Goal: Task Accomplishment & Management: Manage account settings

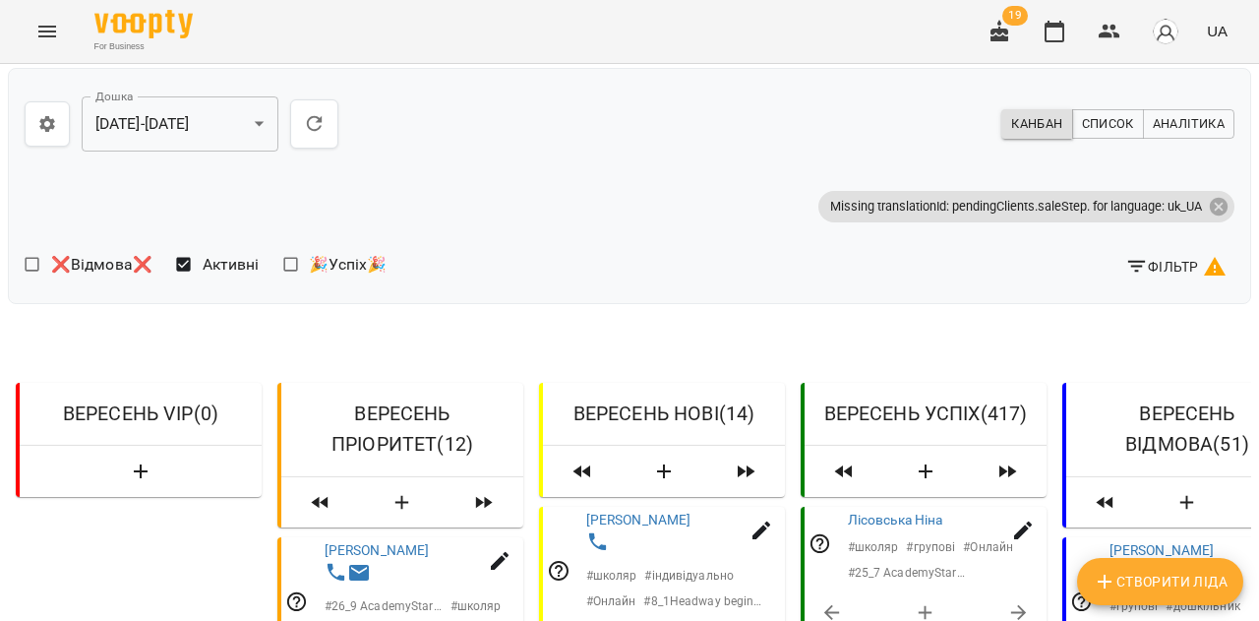
scroll to position [1939, 0]
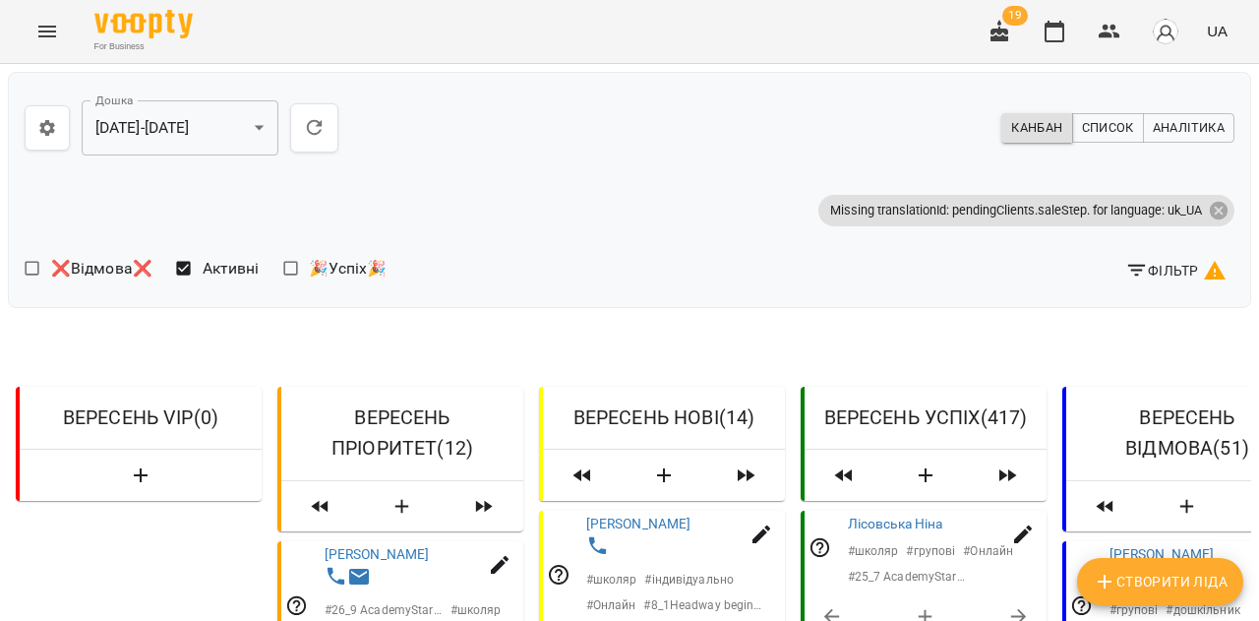
click at [318, 129] on icon "button" at bounding box center [315, 128] width 24 height 24
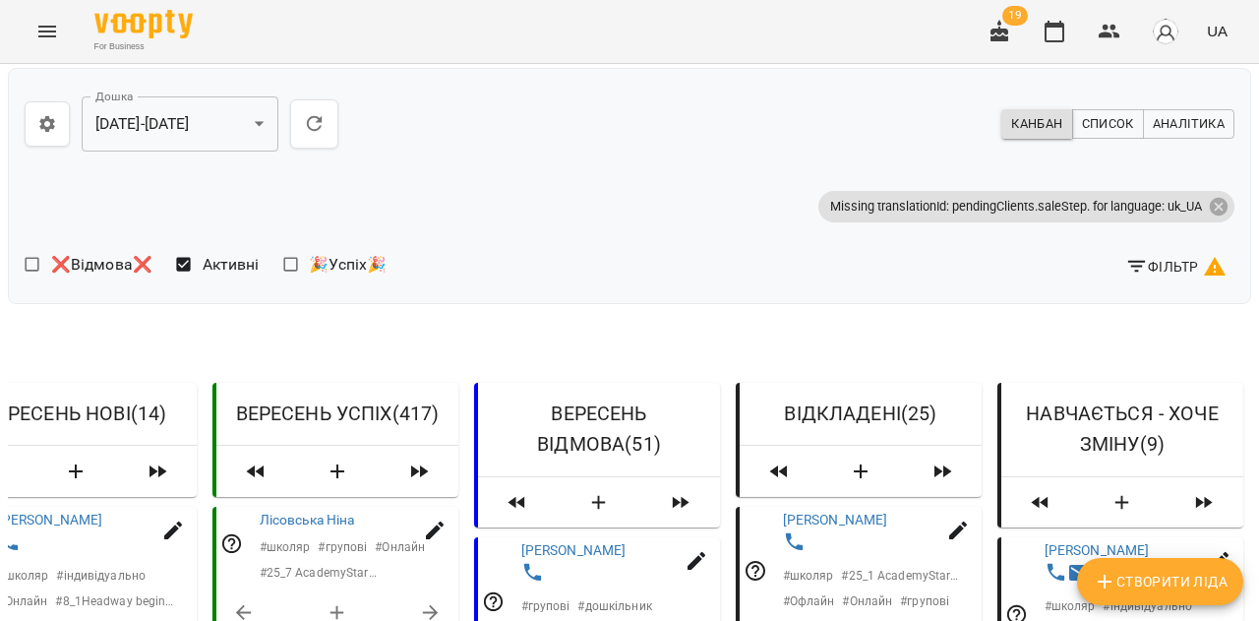
scroll to position [1826, 0]
select select "**********"
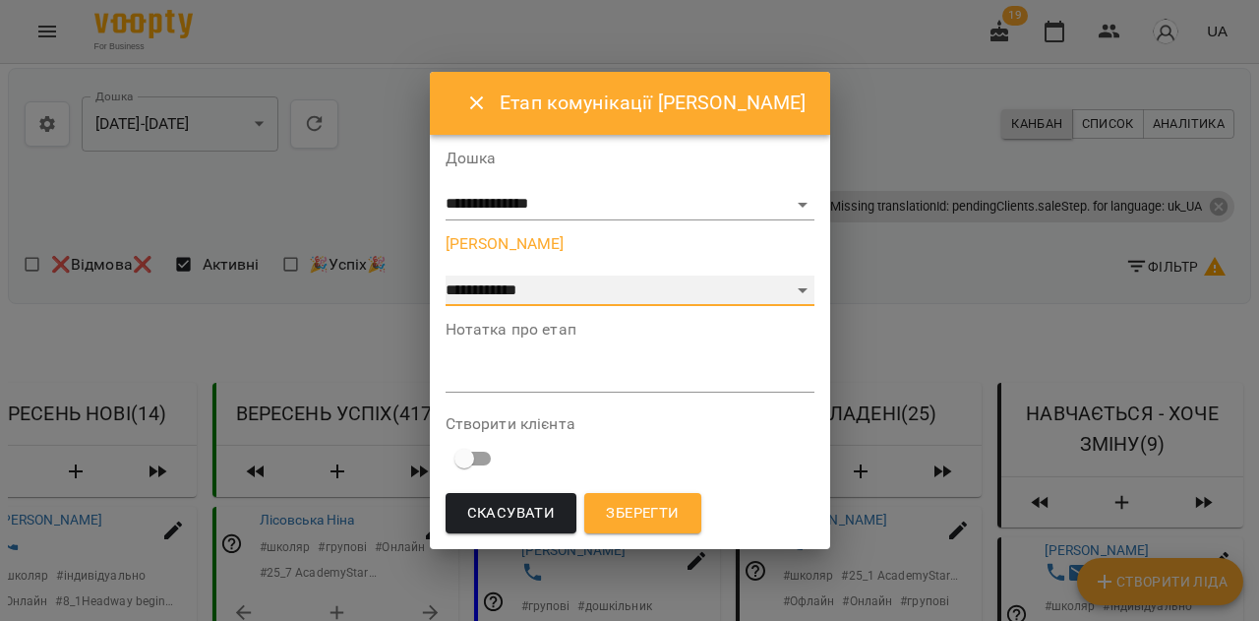
click at [681, 284] on select "**********" at bounding box center [630, 290] width 369 height 31
select select "*"
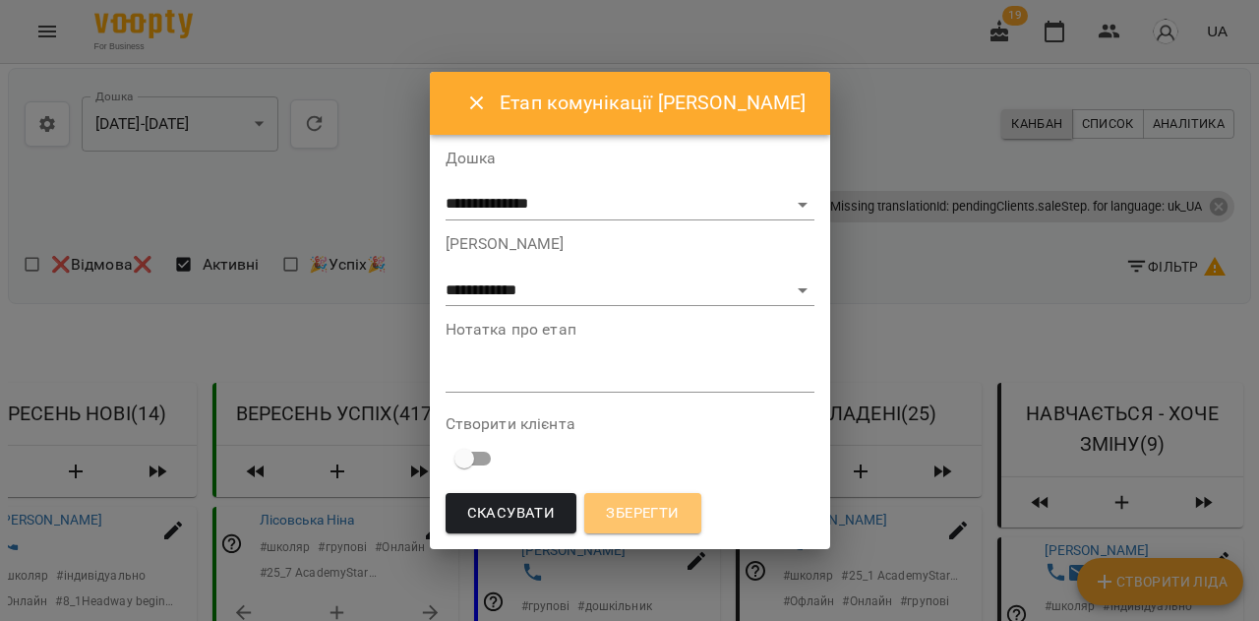
click at [658, 510] on span "Зберегти" at bounding box center [642, 514] width 73 height 26
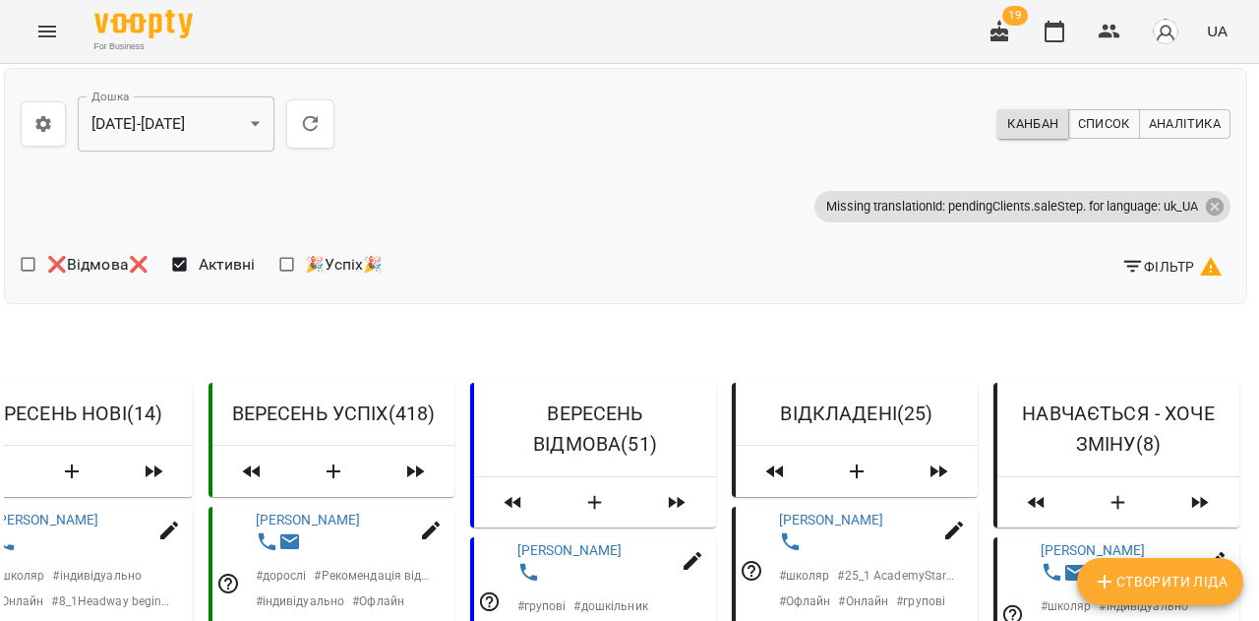
scroll to position [2173, 4]
select select "**********"
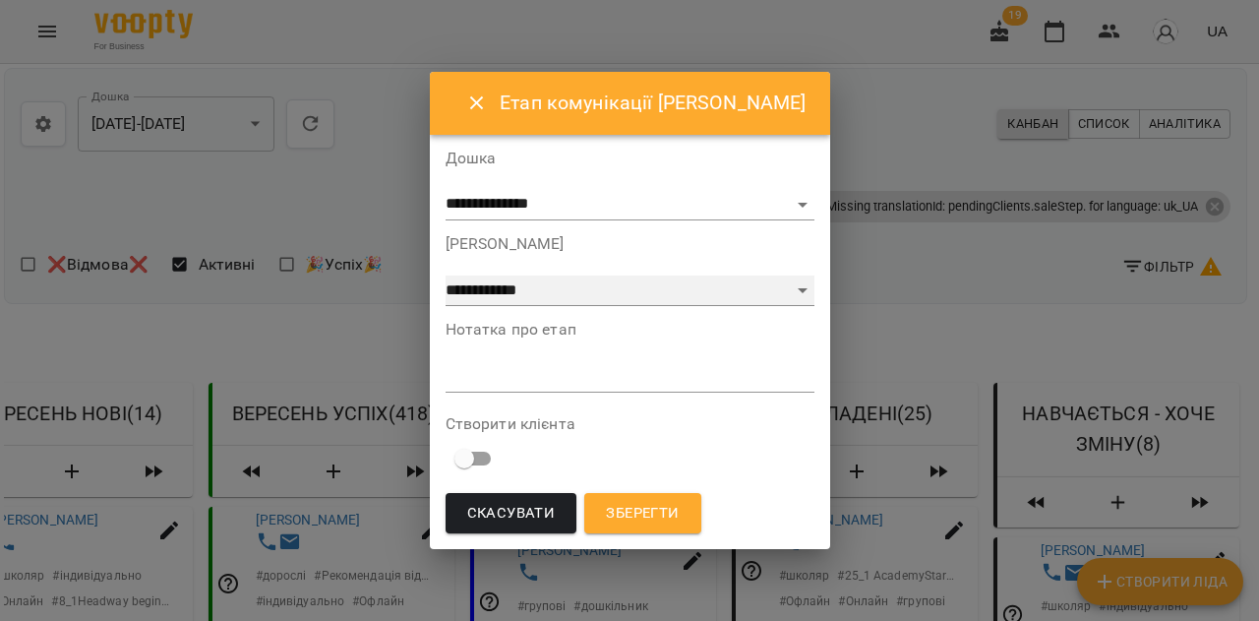
click at [803, 300] on select "**********" at bounding box center [630, 290] width 369 height 31
select select "*"
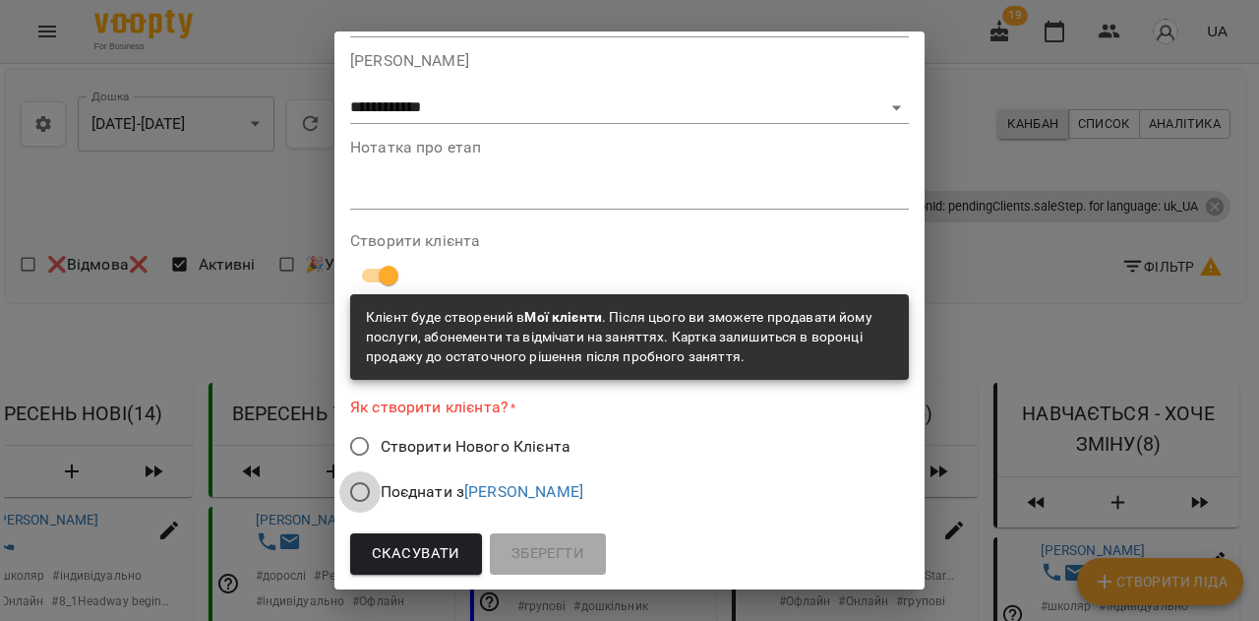
scroll to position [137, 0]
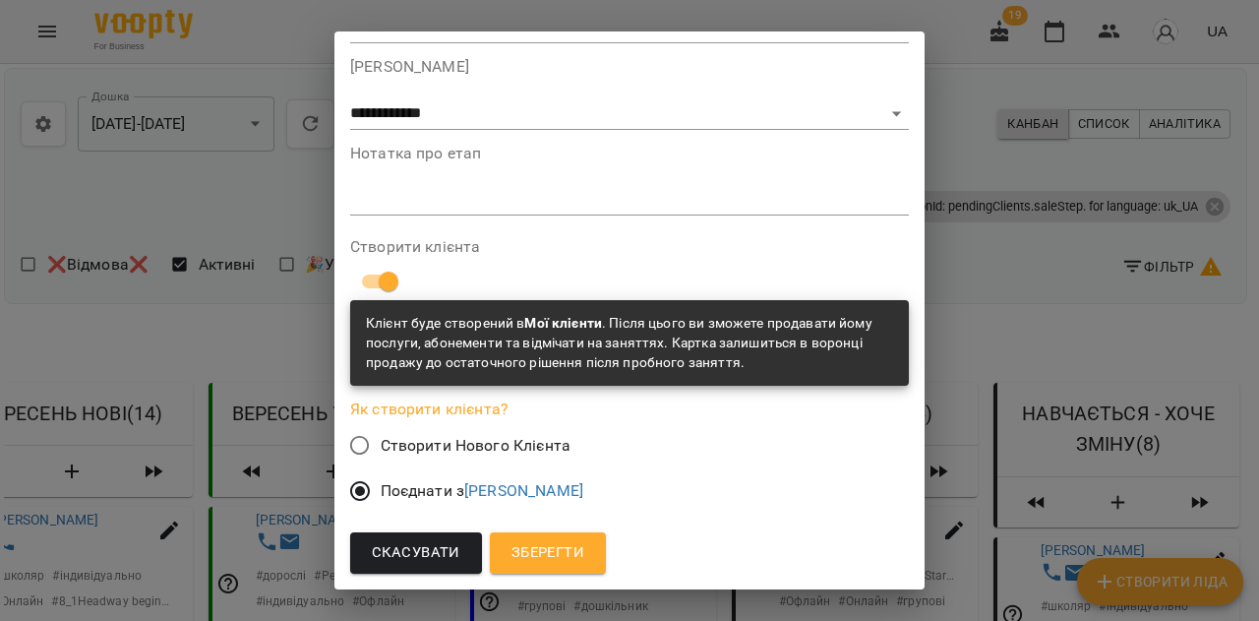
click at [546, 547] on span "Зберегти" at bounding box center [547, 553] width 73 height 26
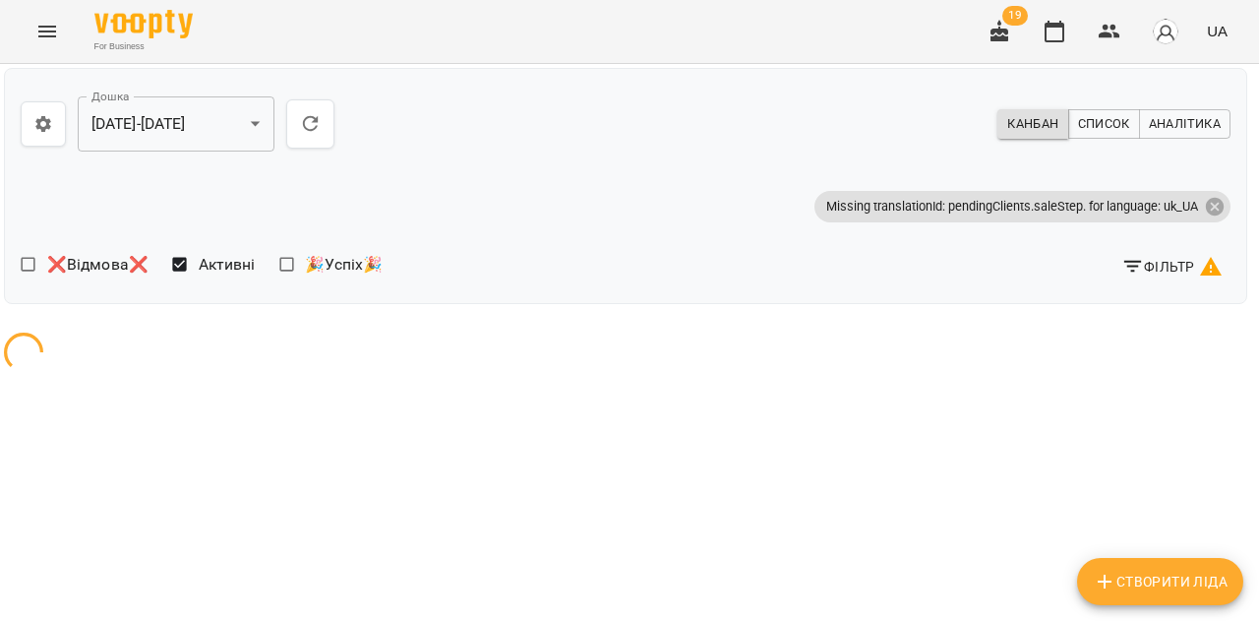
scroll to position [0, 4]
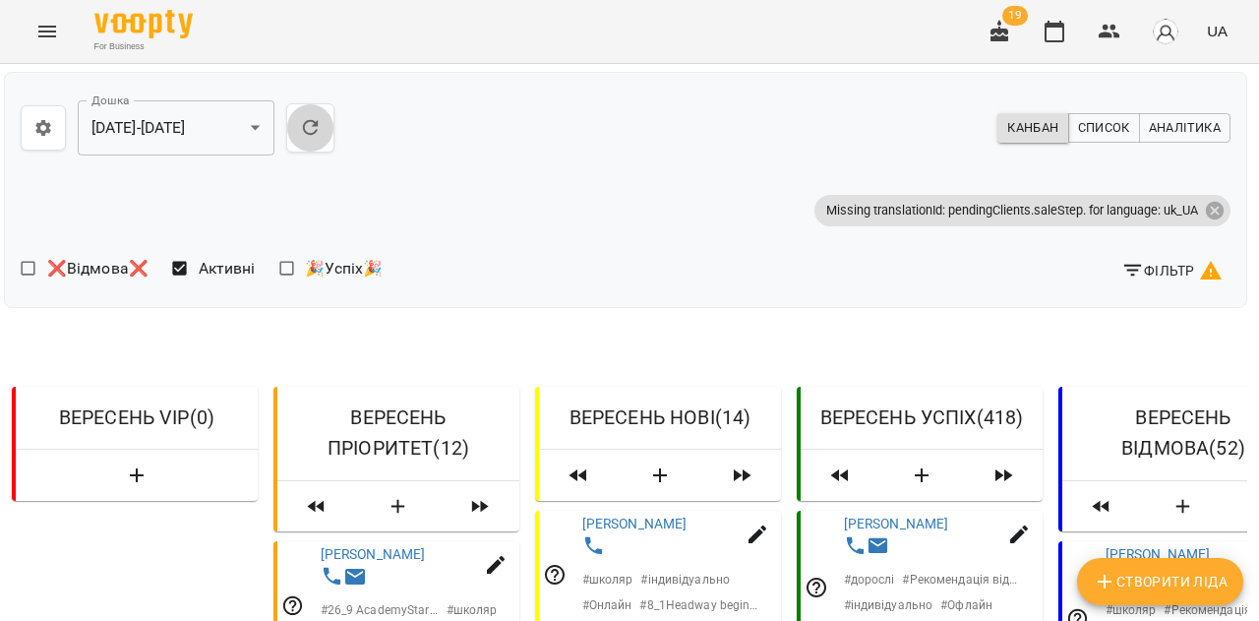
click at [309, 133] on icon "button" at bounding box center [311, 128] width 24 height 24
click at [309, 128] on icon "button" at bounding box center [311, 128] width 24 height 24
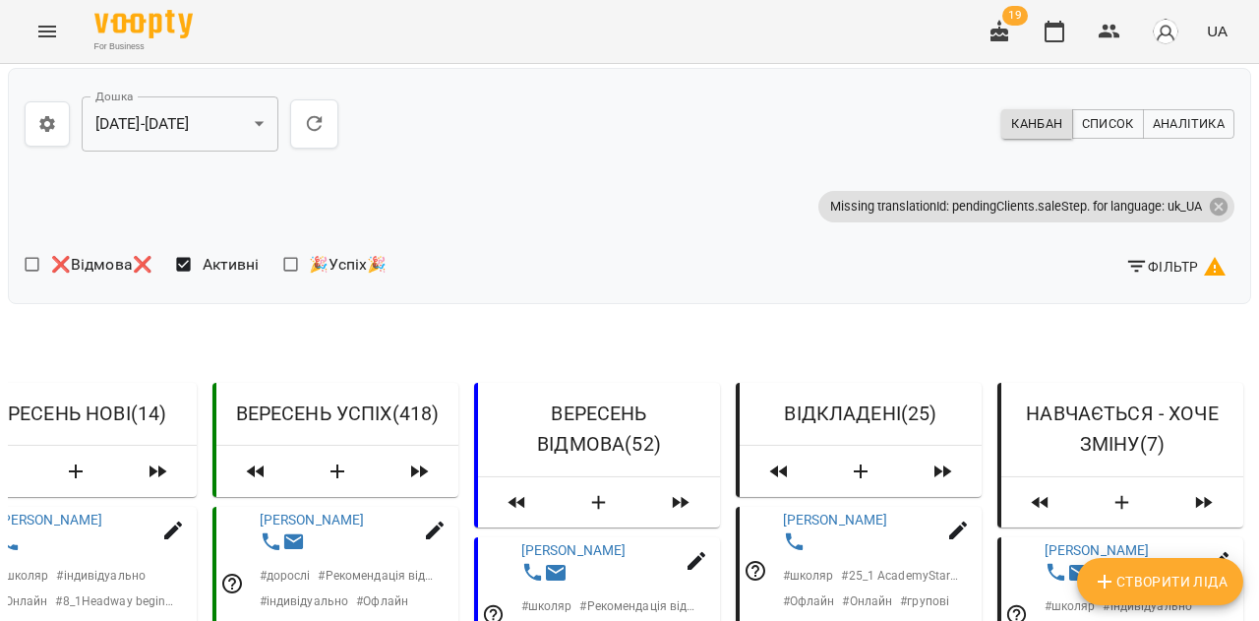
scroll to position [0, 0]
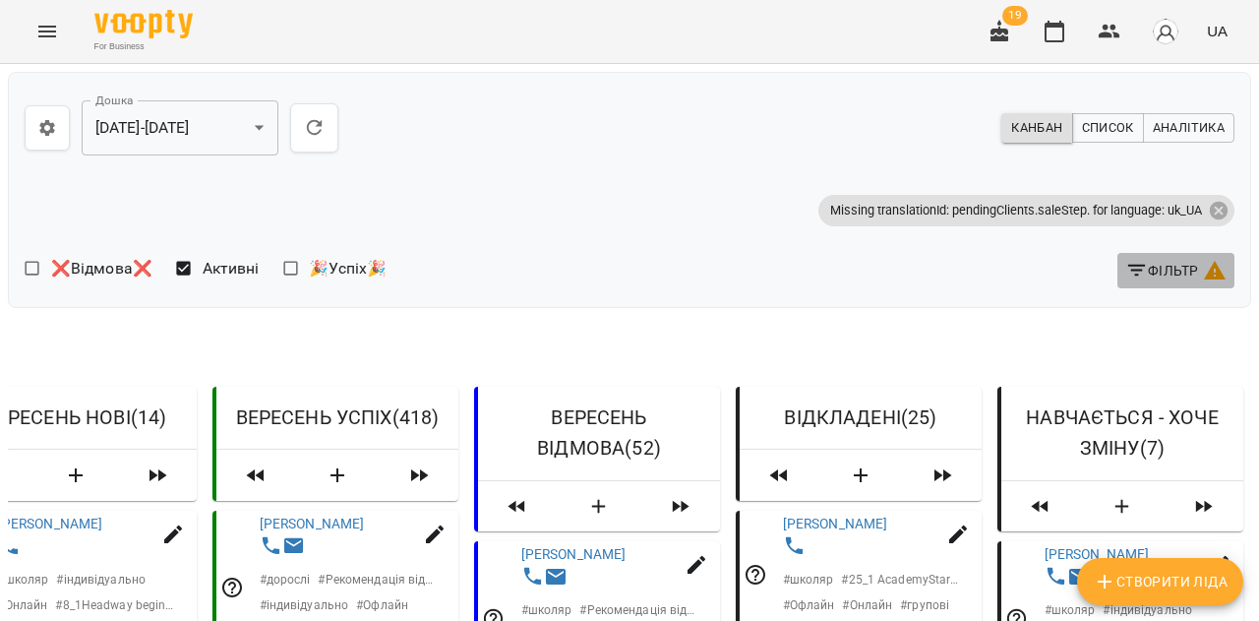
click at [1156, 264] on button "Фільтр" at bounding box center [1175, 270] width 117 height 35
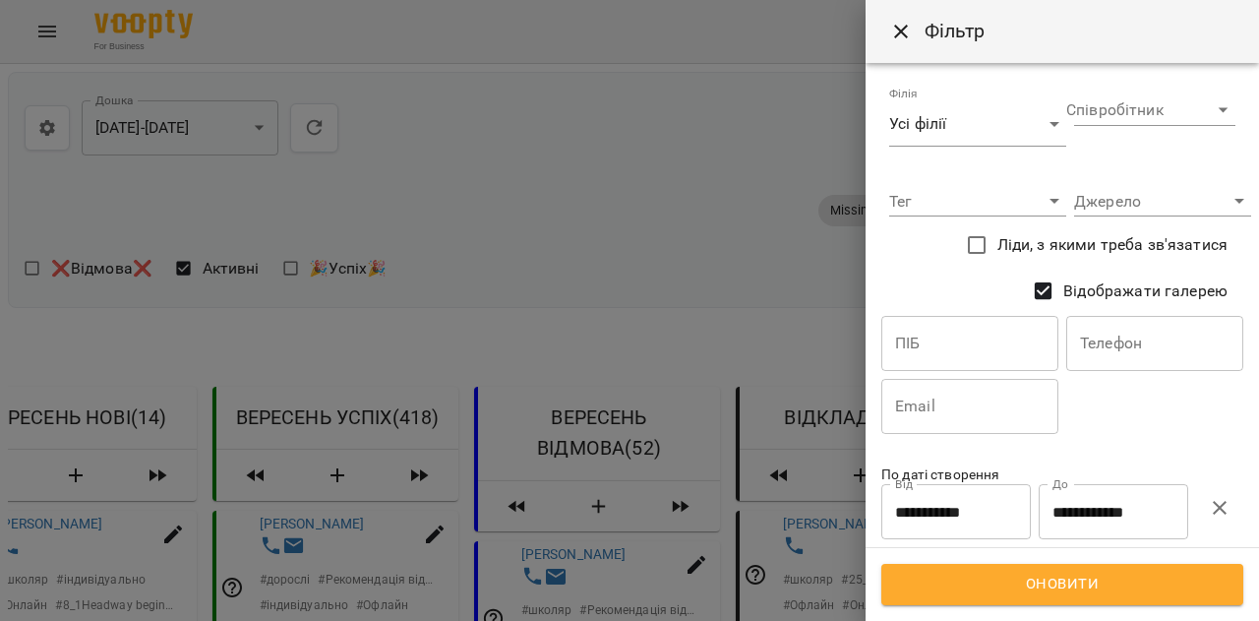
click at [929, 327] on input "text" at bounding box center [969, 343] width 177 height 55
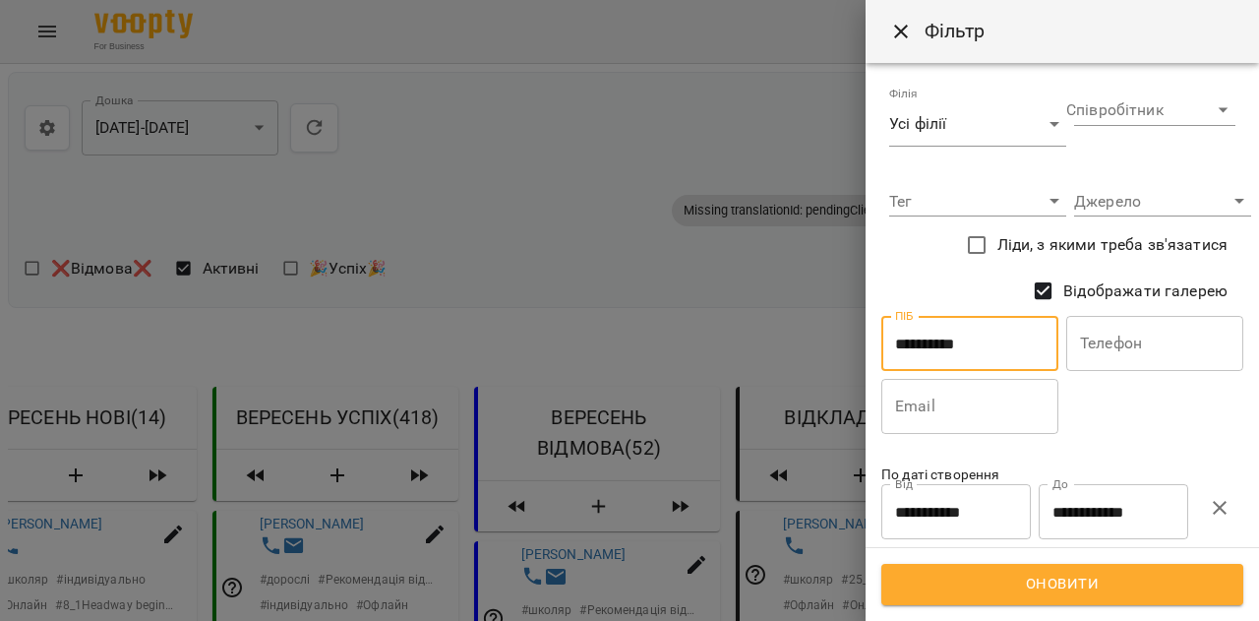
type input "**********"
click at [965, 598] on button "Оновити" at bounding box center [1062, 584] width 362 height 41
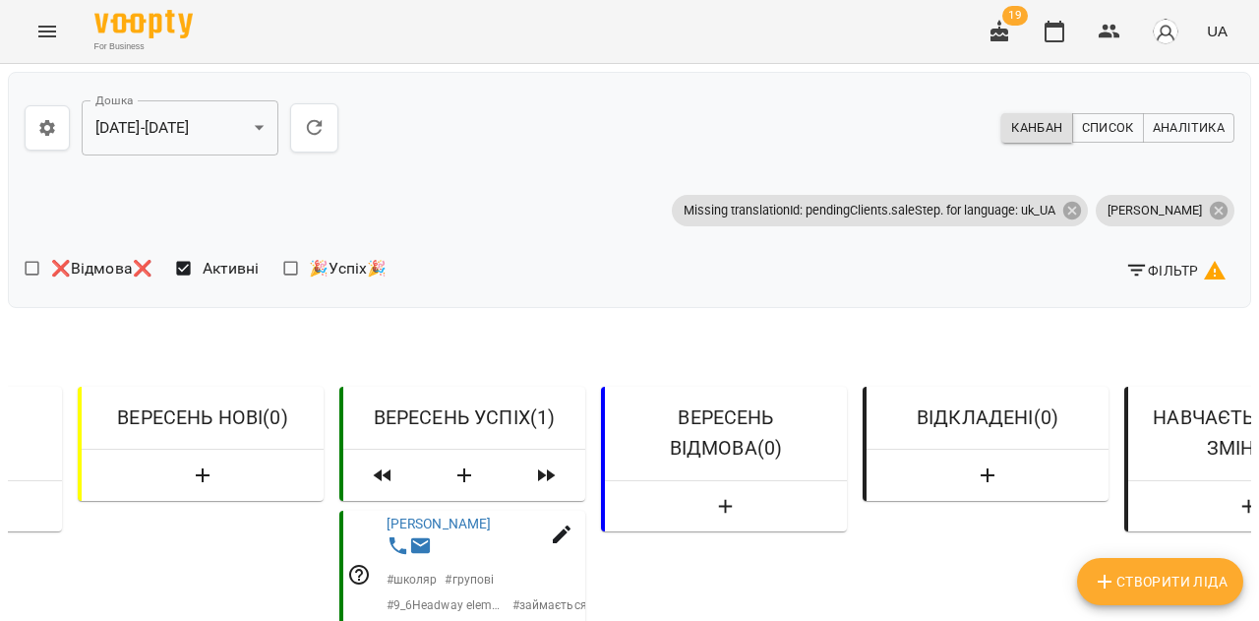
scroll to position [0, 588]
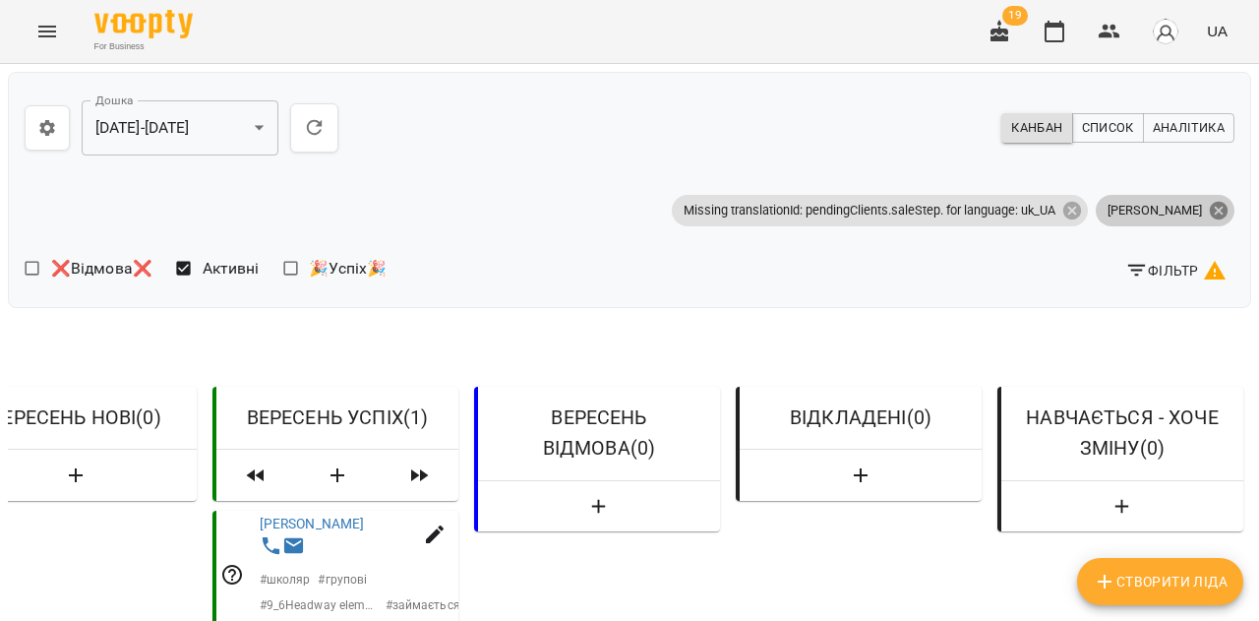
click at [1215, 214] on icon at bounding box center [1219, 210] width 18 height 18
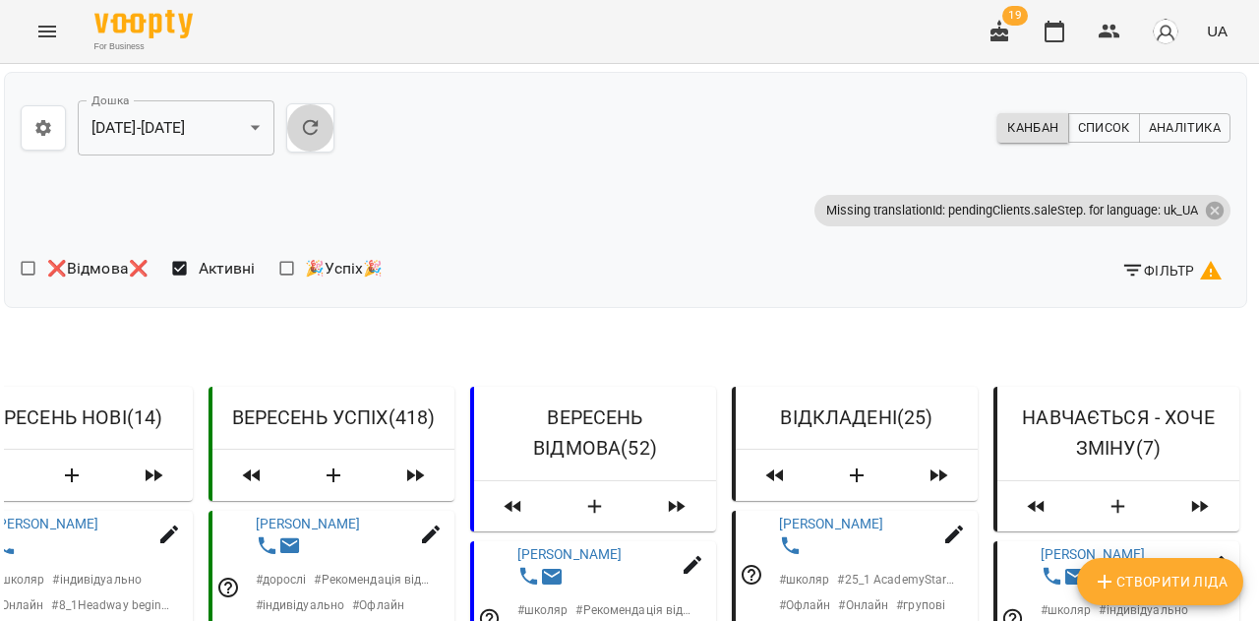
click at [313, 134] on icon "button" at bounding box center [311, 128] width 16 height 16
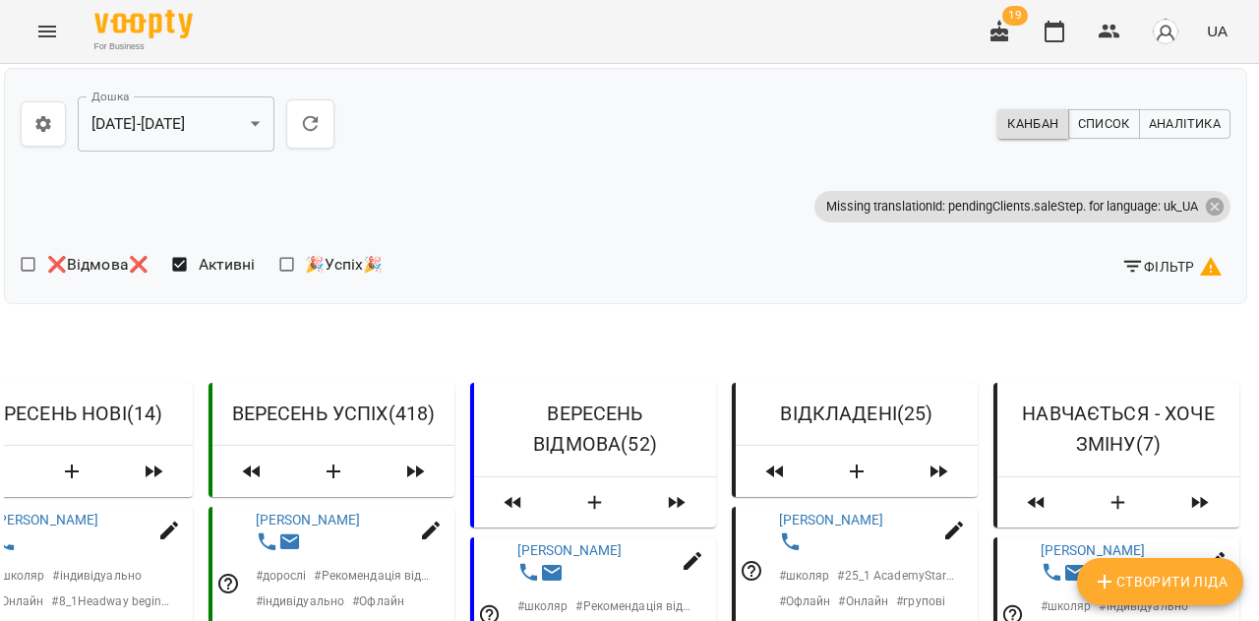
scroll to position [11, 0]
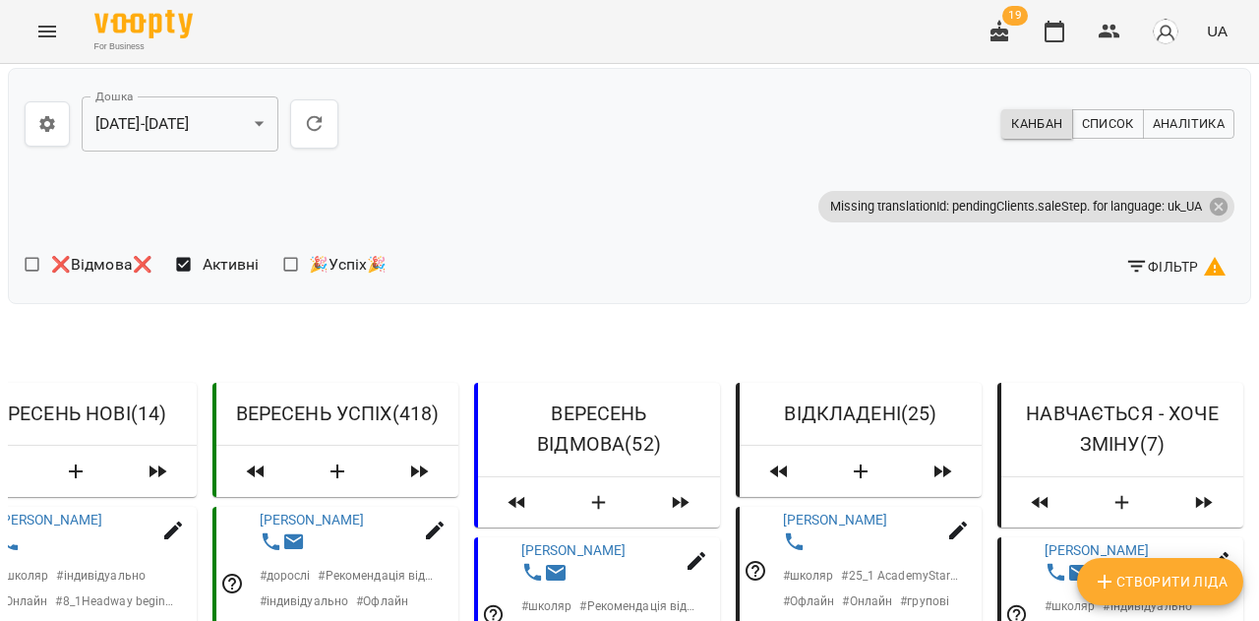
click at [503, 246] on div "❌Відмова❌ Активні 🎉Успіх🎉" at bounding box center [323, 267] width 597 height 42
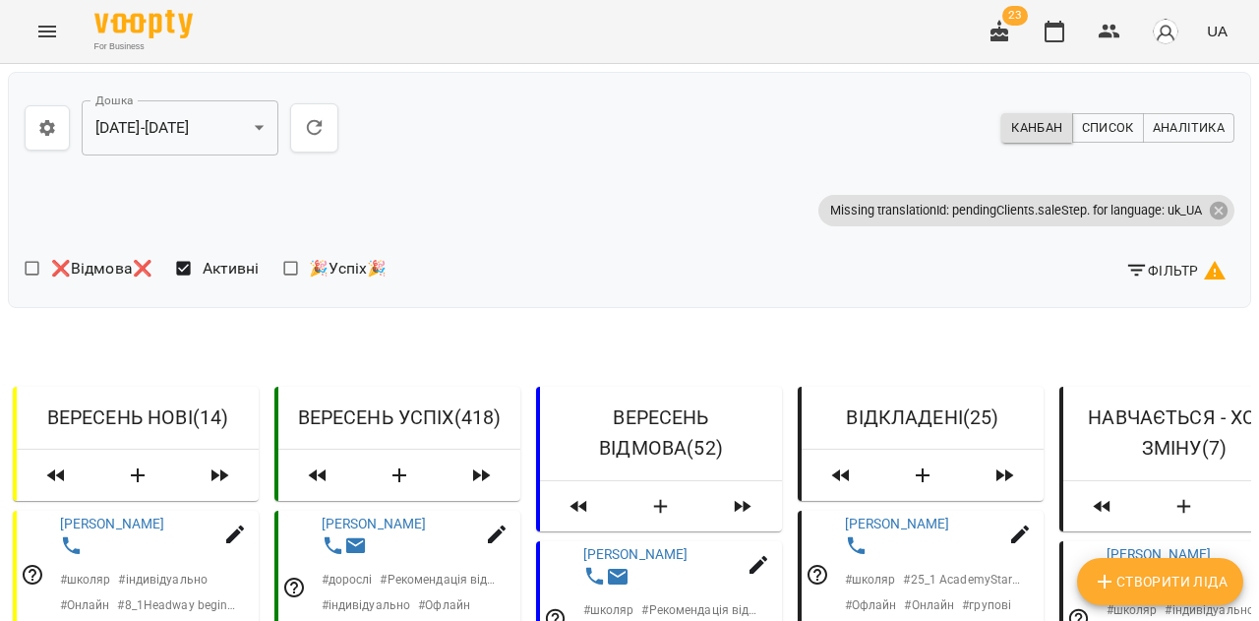
scroll to position [0, 588]
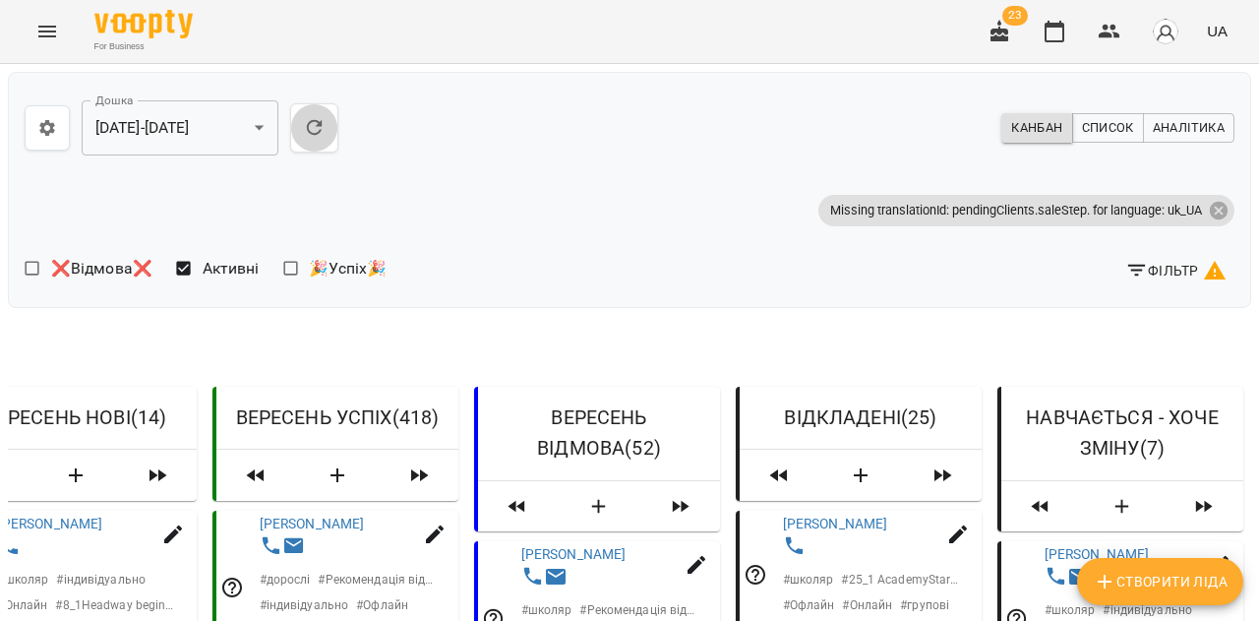
click at [311, 127] on icon "button" at bounding box center [315, 128] width 24 height 24
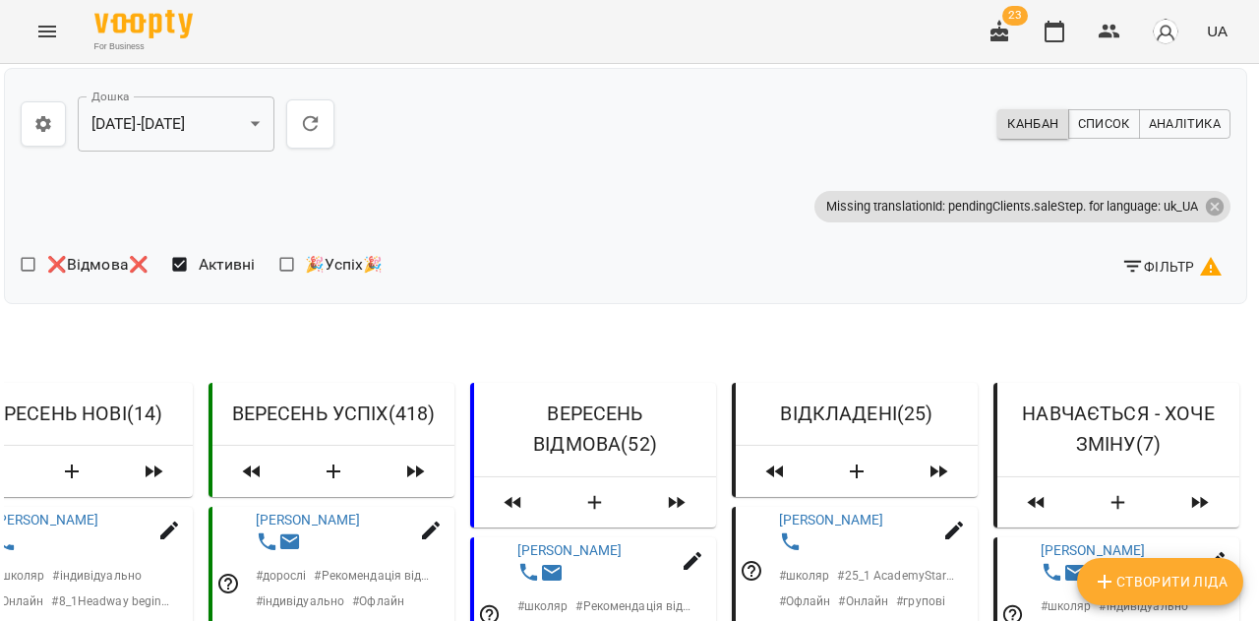
scroll to position [0, 4]
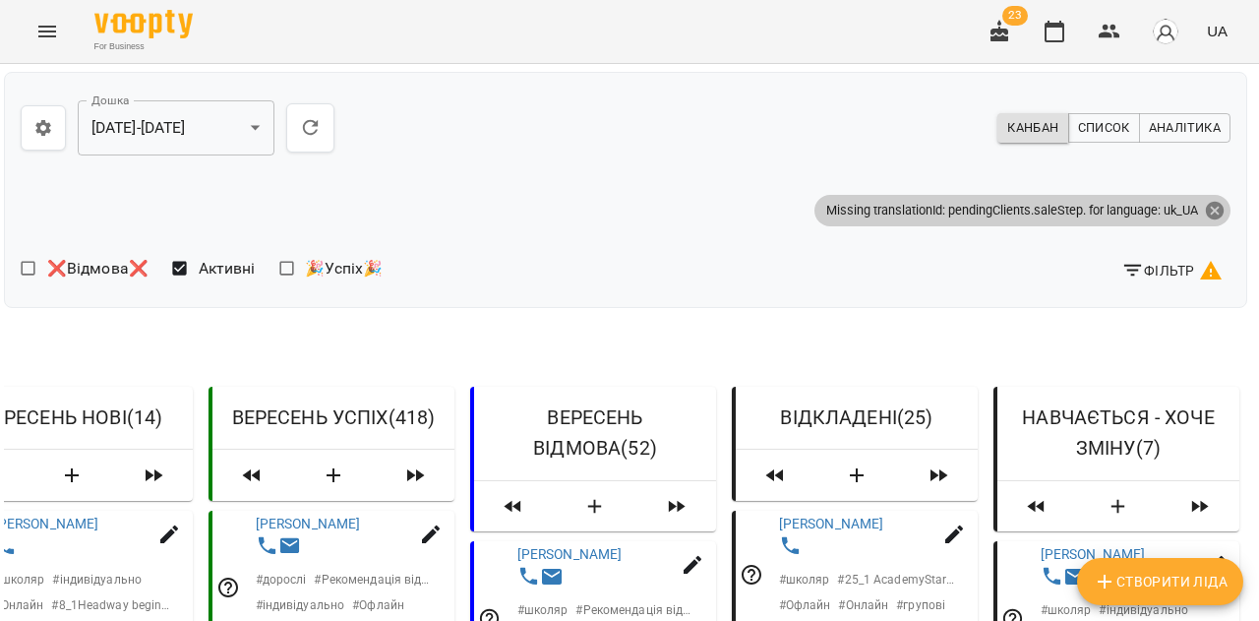
click at [1213, 210] on icon at bounding box center [1215, 211] width 22 height 22
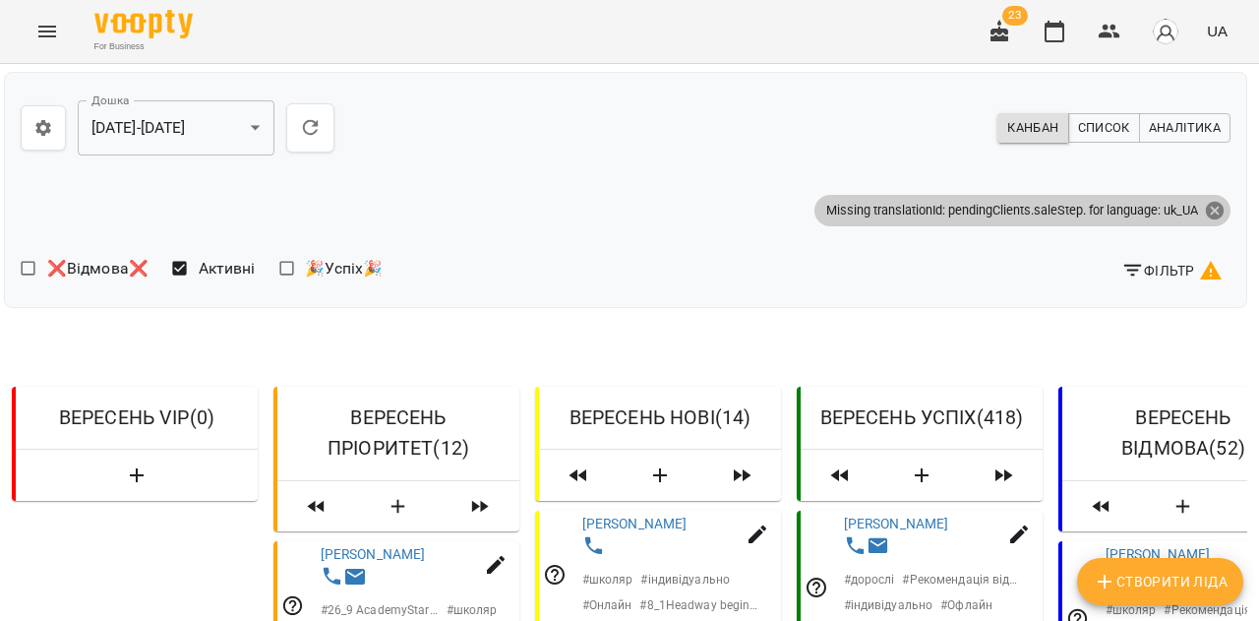
click at [1213, 210] on icon at bounding box center [1215, 211] width 22 height 22
click at [1147, 273] on span "Фільтр" at bounding box center [1171, 271] width 101 height 24
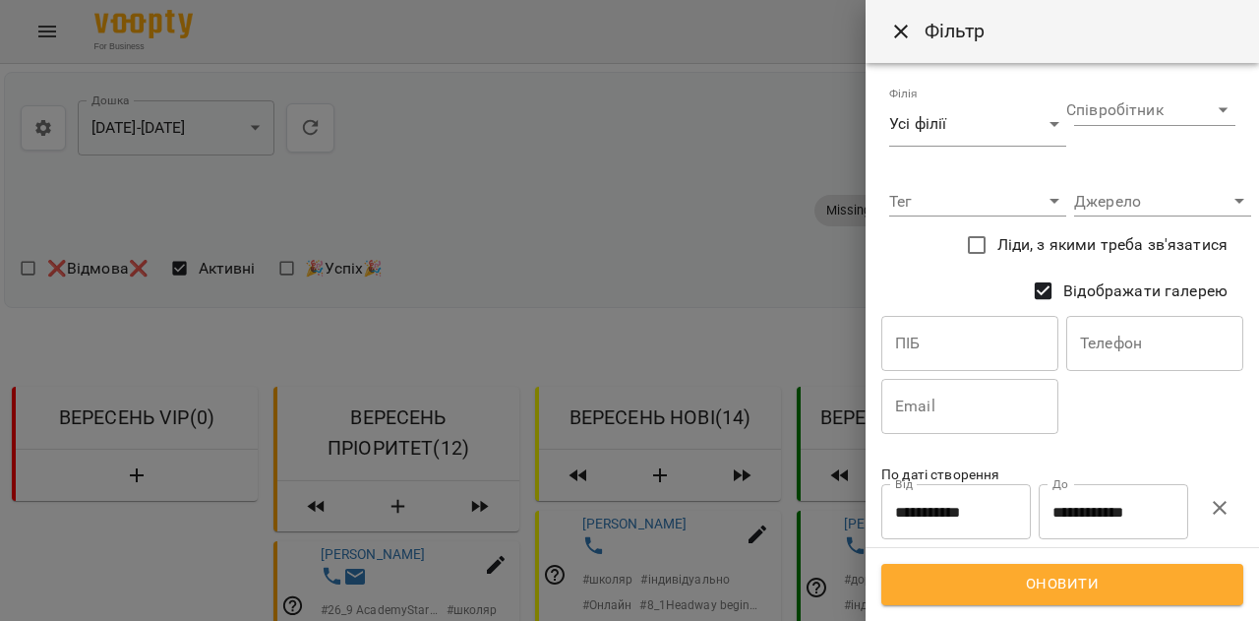
scroll to position [179, 0]
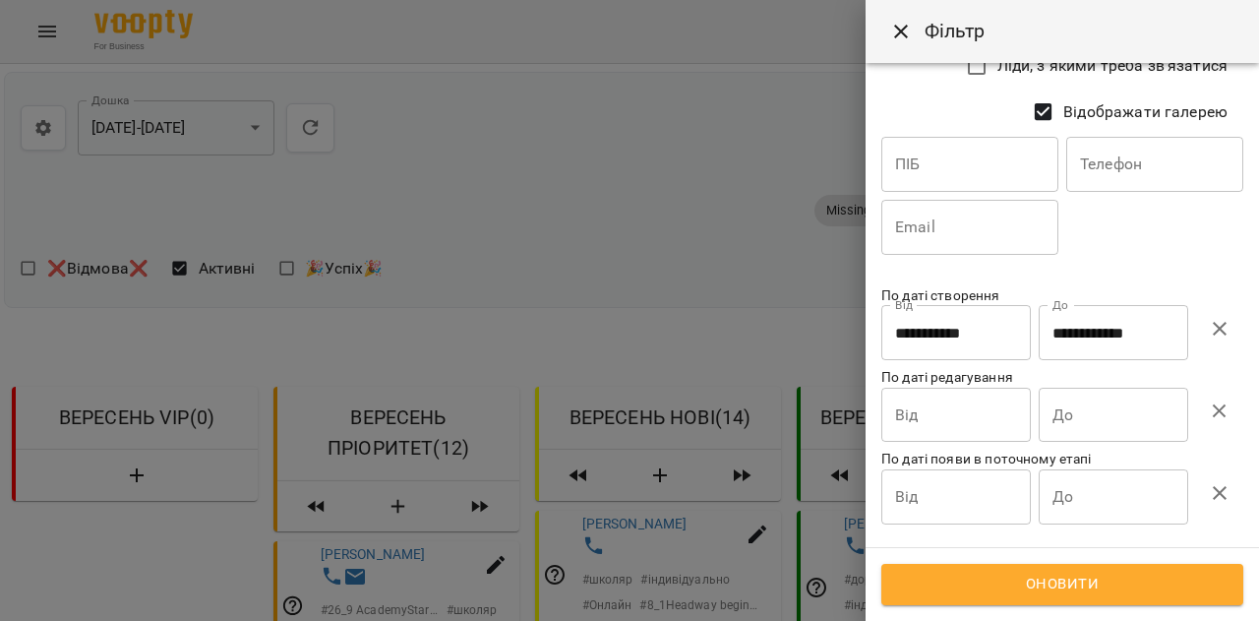
click at [1228, 329] on icon "button" at bounding box center [1220, 329] width 24 height 24
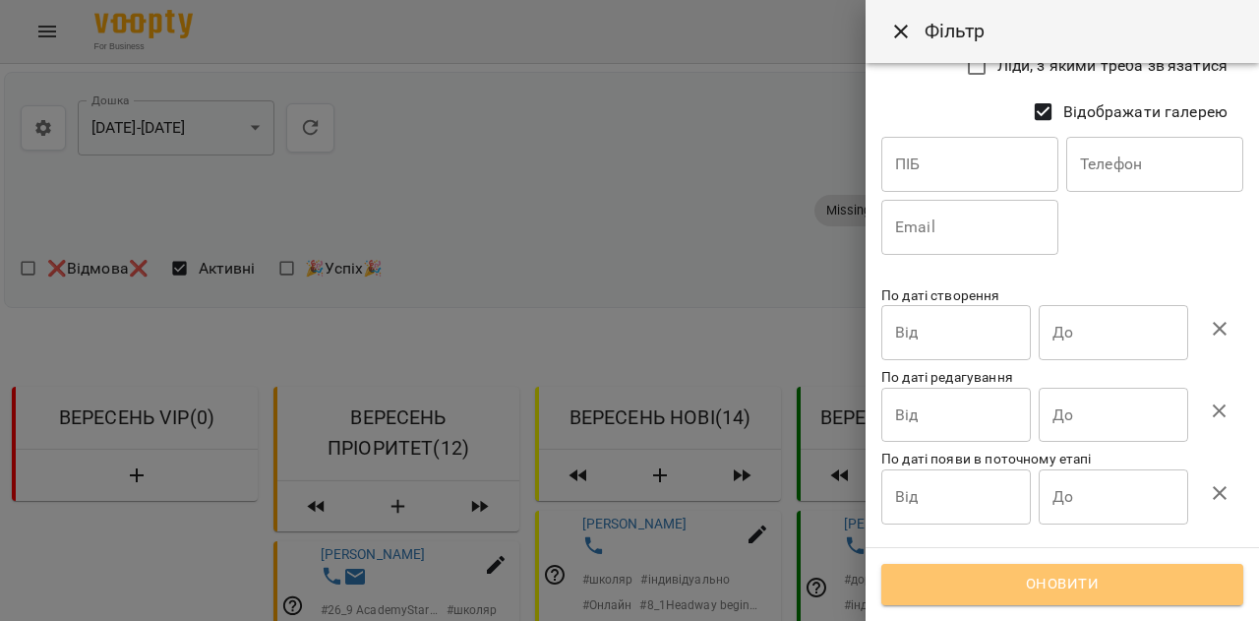
click at [1016, 571] on button "Оновити" at bounding box center [1062, 584] width 362 height 41
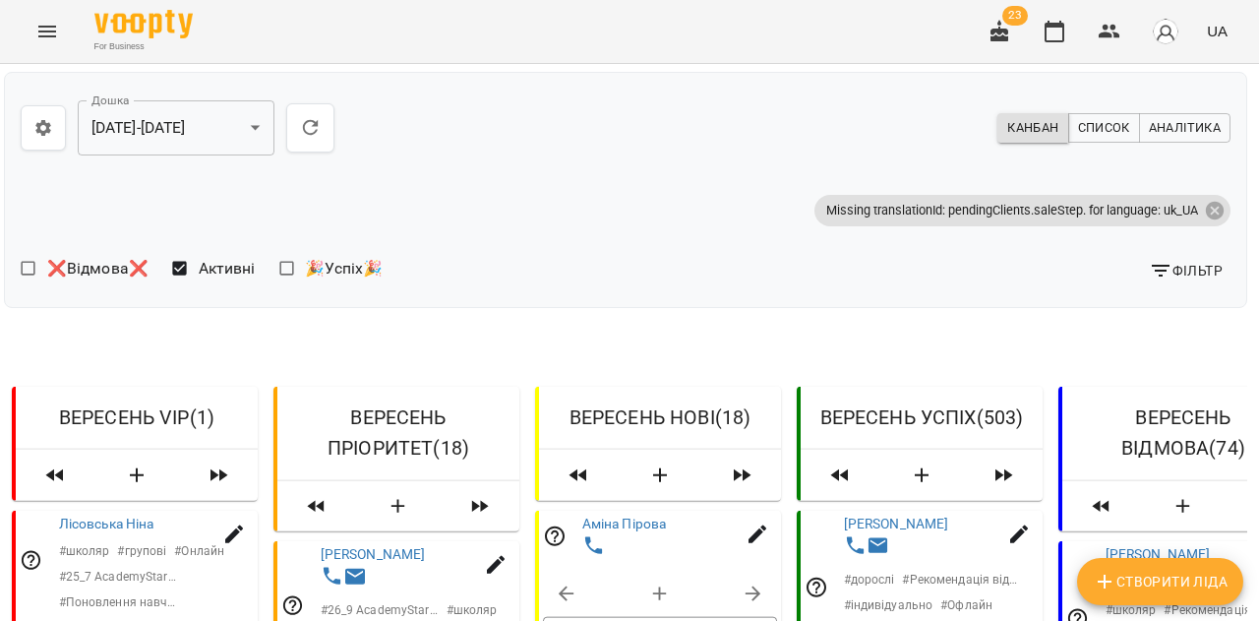
click at [1212, 34] on span "UA" at bounding box center [1217, 31] width 21 height 21
click at [1186, 110] on div "Українська" at bounding box center [1180, 110] width 100 height 35
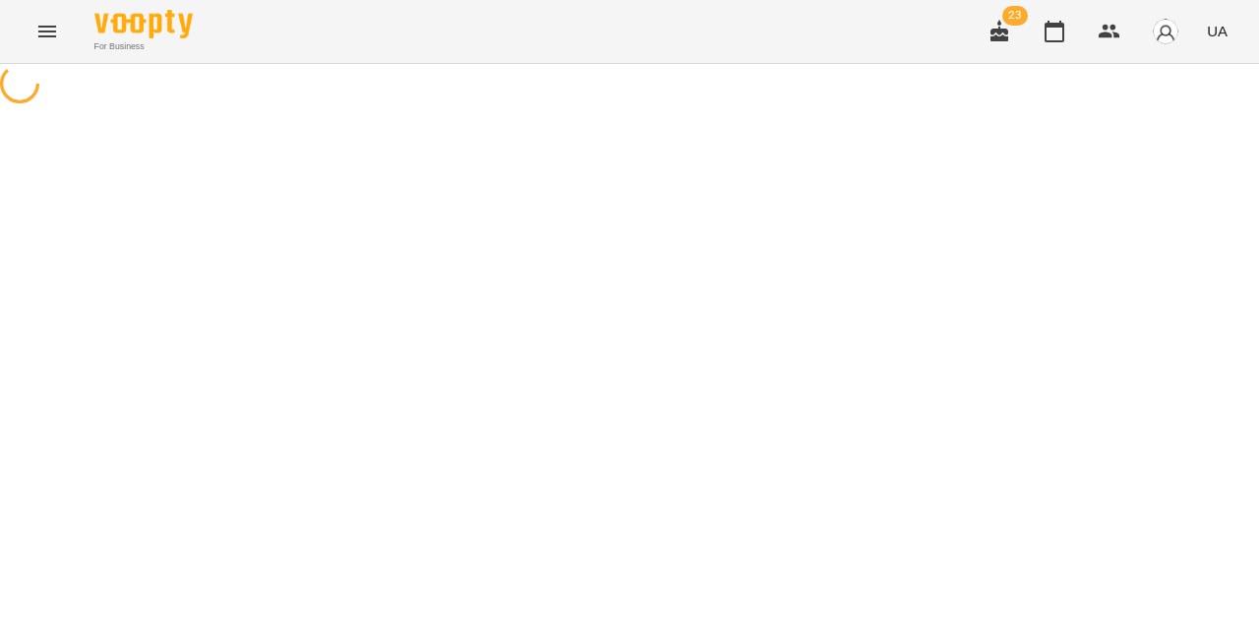
scroll to position [0, 0]
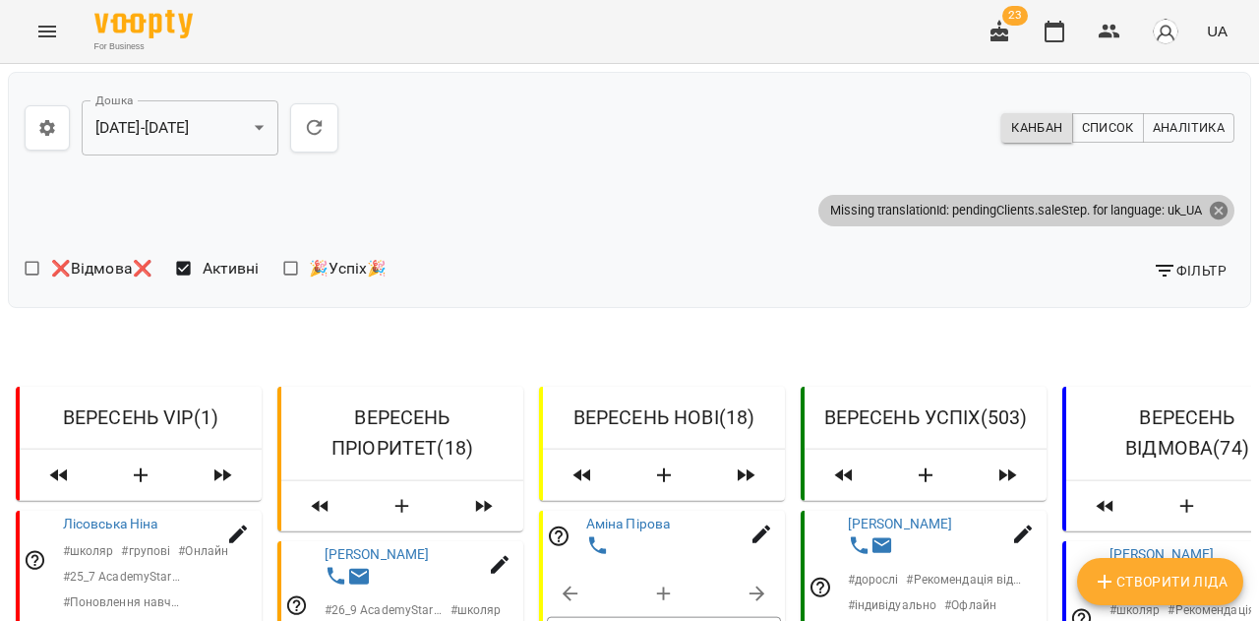
click at [1218, 214] on icon at bounding box center [1219, 210] width 18 height 18
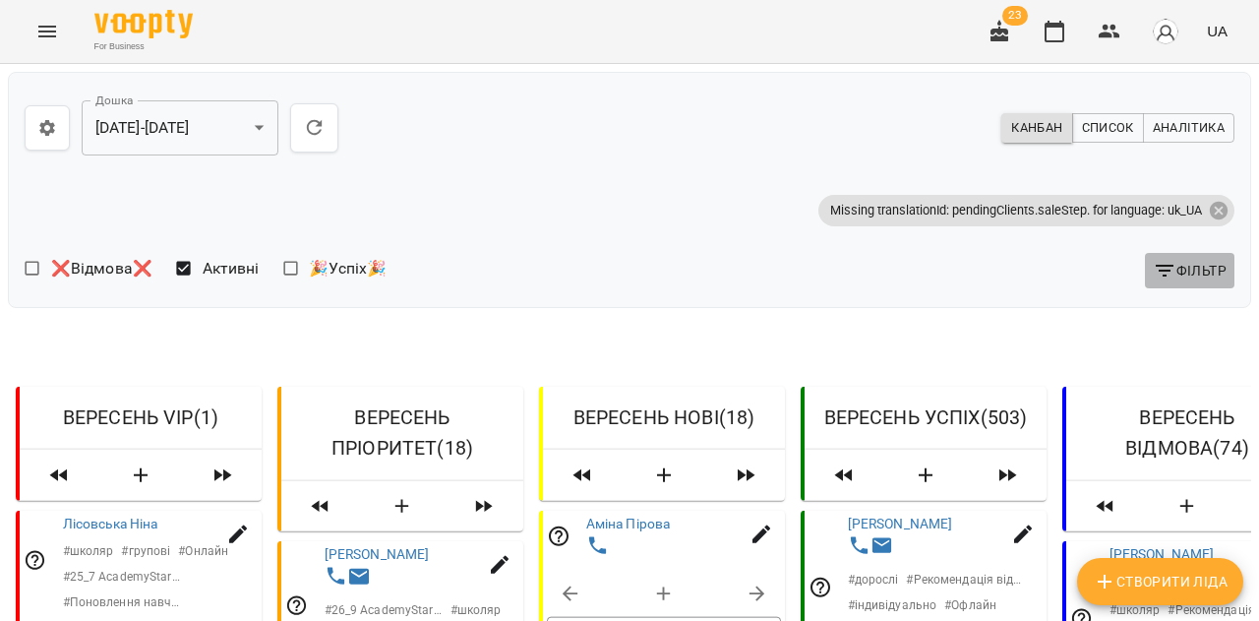
click at [1187, 268] on span "Фільтр" at bounding box center [1190, 271] width 74 height 24
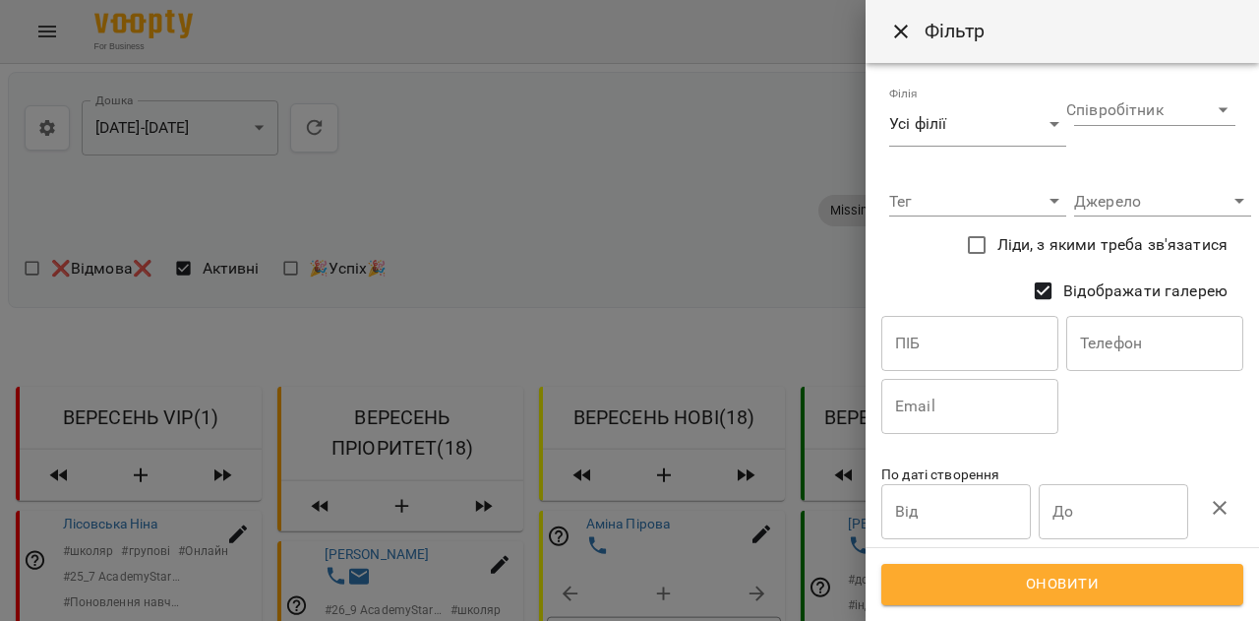
scroll to position [179, 0]
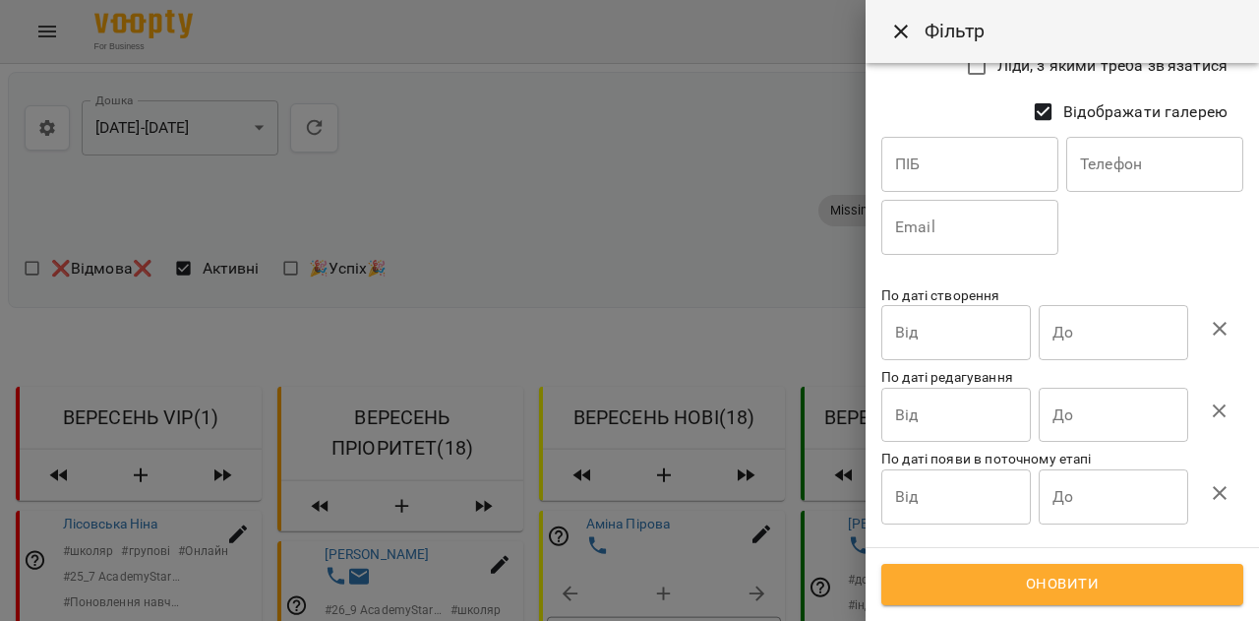
click at [1051, 591] on span "Оновити" at bounding box center [1062, 584] width 319 height 26
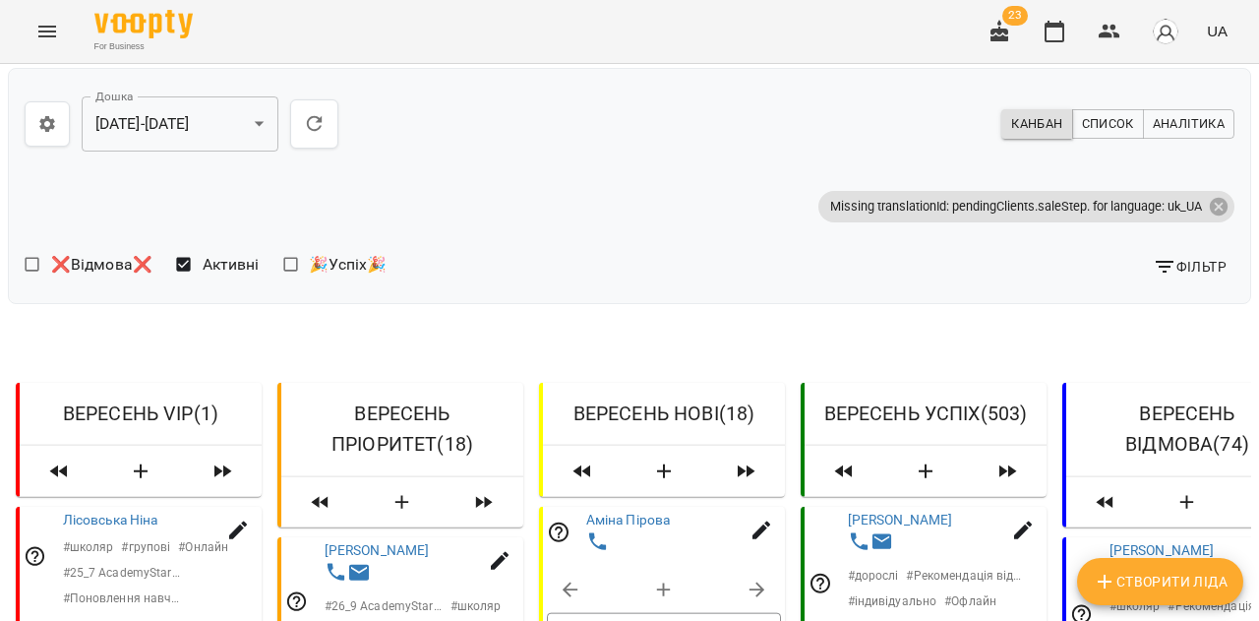
scroll to position [331, 0]
select select "**********"
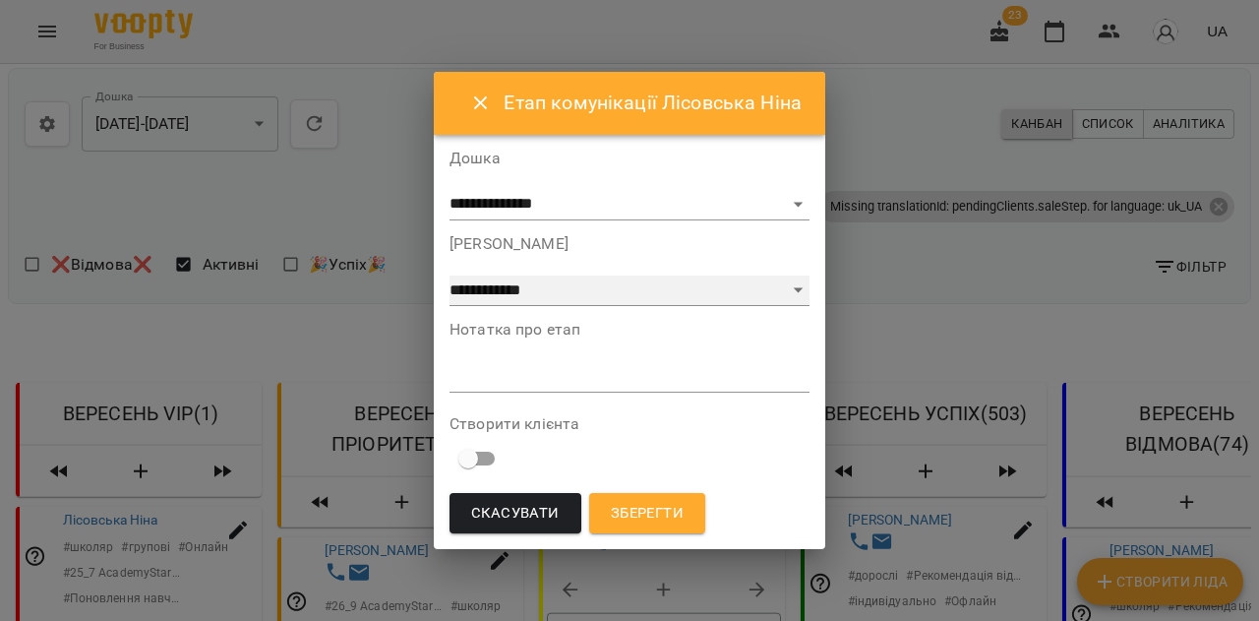
click at [655, 296] on select "**********" at bounding box center [630, 290] width 360 height 31
select select "*"
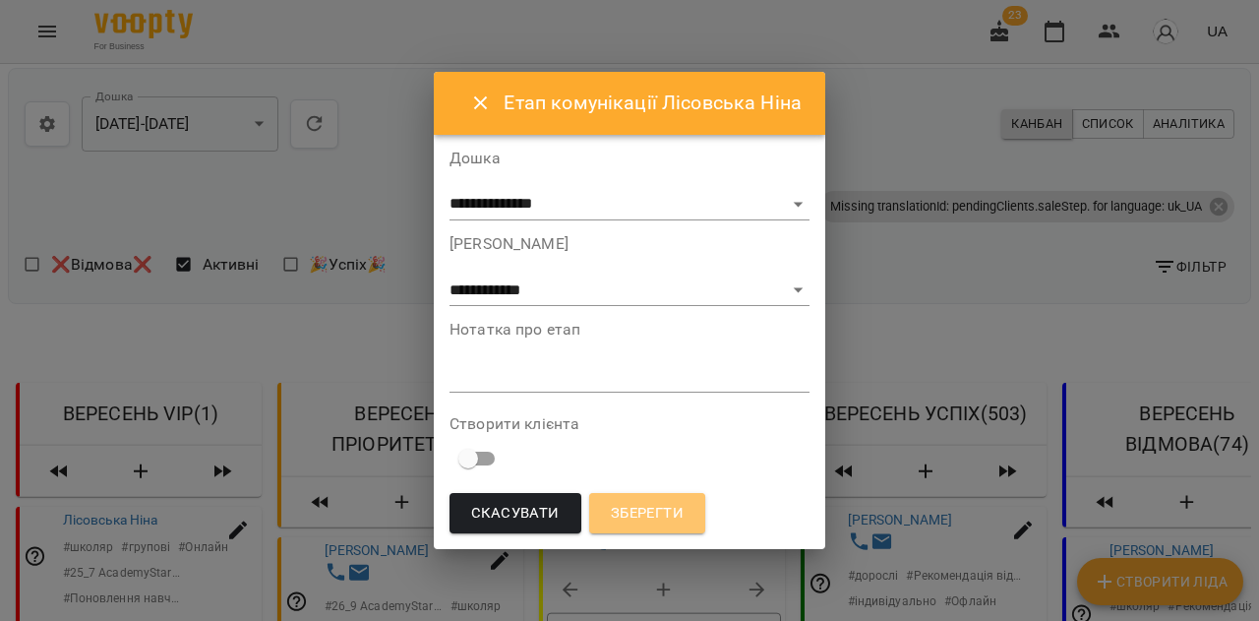
click at [637, 511] on span "Зберегти" at bounding box center [647, 514] width 73 height 26
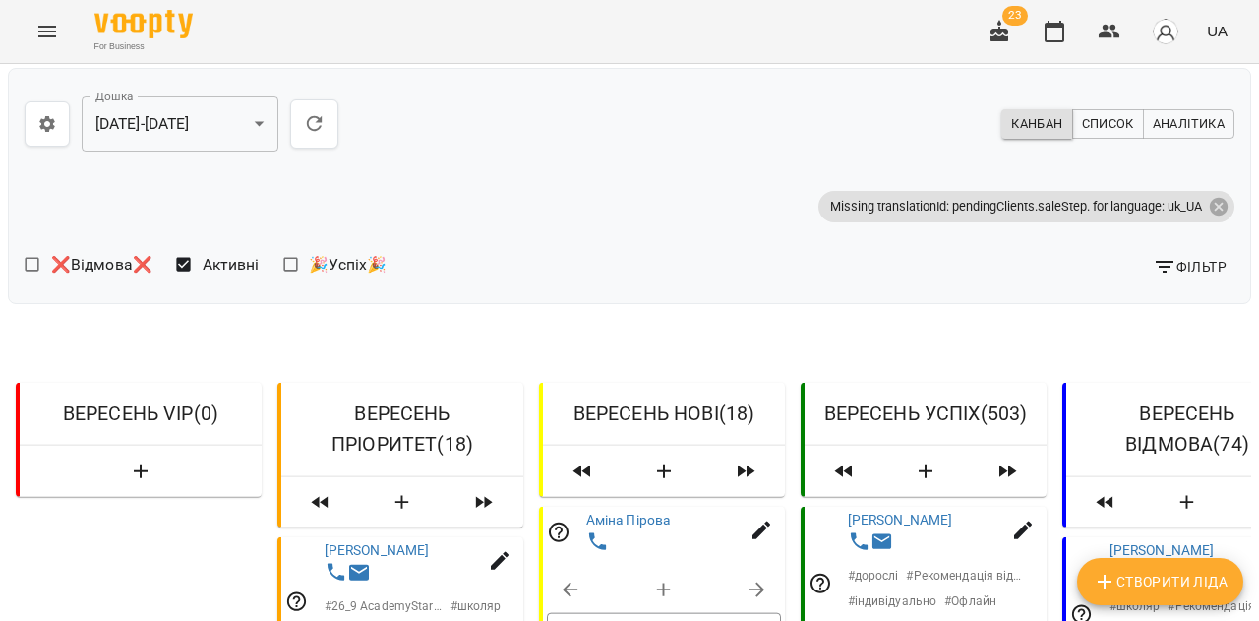
scroll to position [1239, 0]
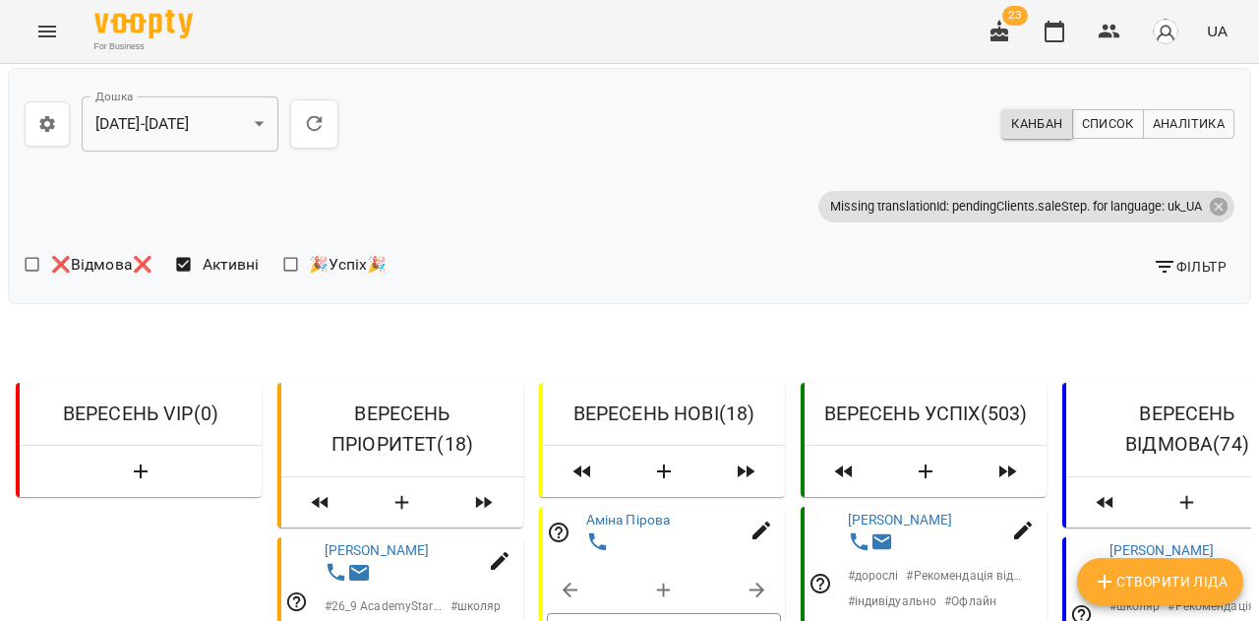
select select "**********"
select select "*"
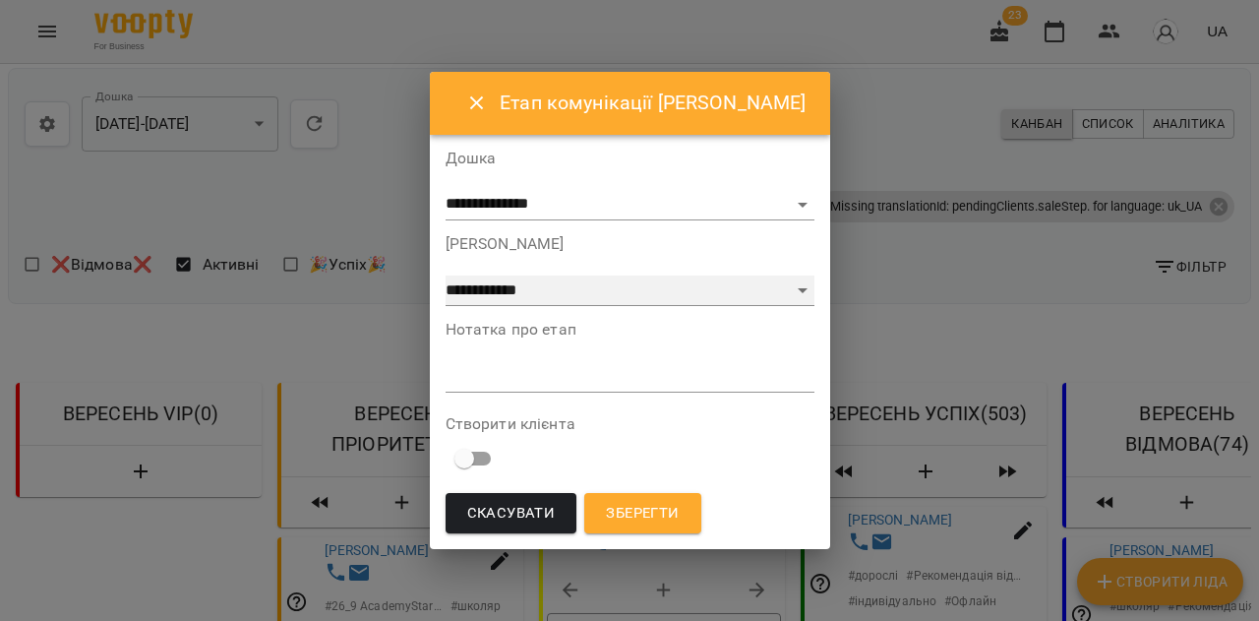
click at [698, 294] on select "**********" at bounding box center [630, 290] width 369 height 31
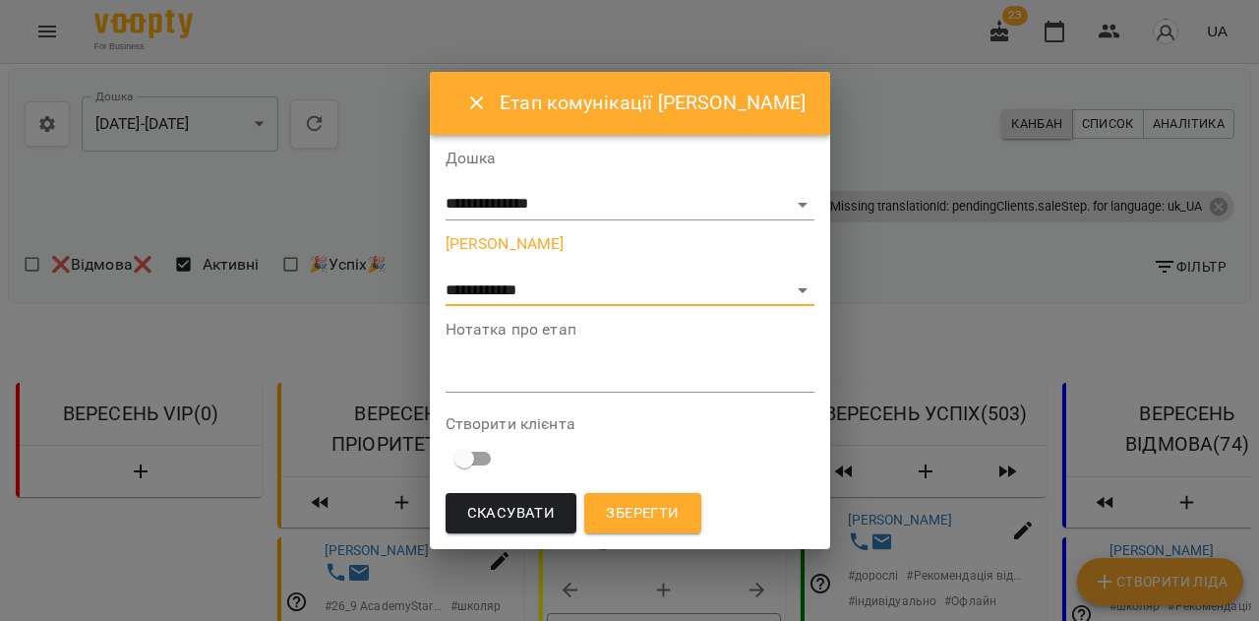
click at [639, 518] on span "Зберегти" at bounding box center [642, 514] width 73 height 26
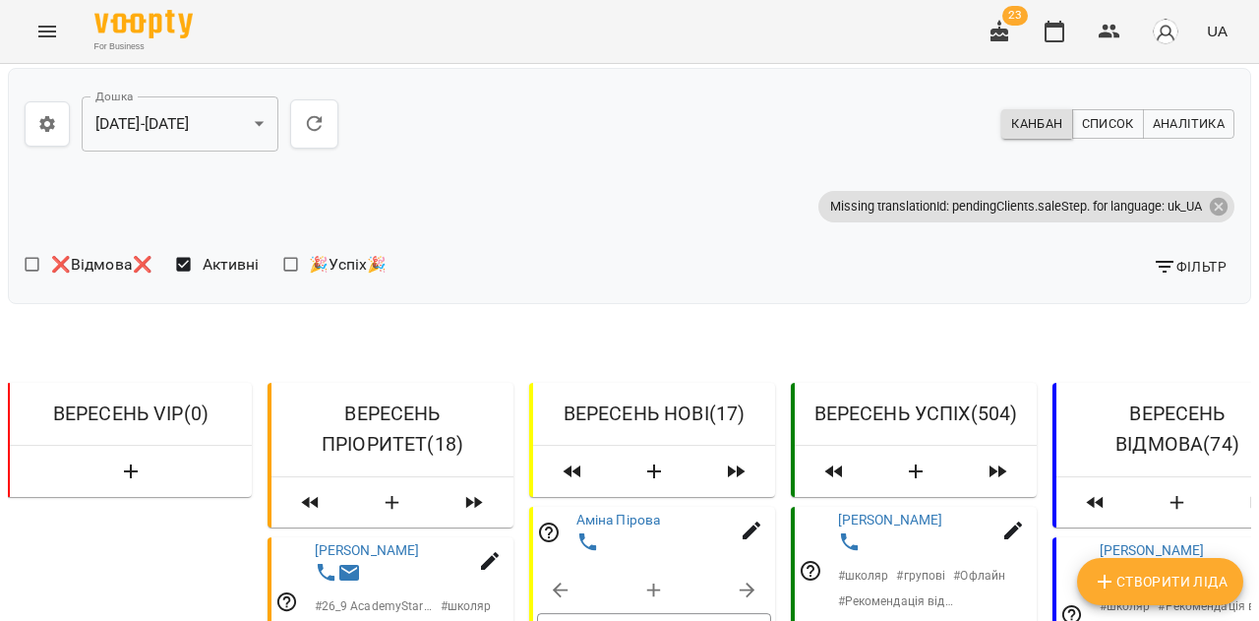
scroll to position [0, 31]
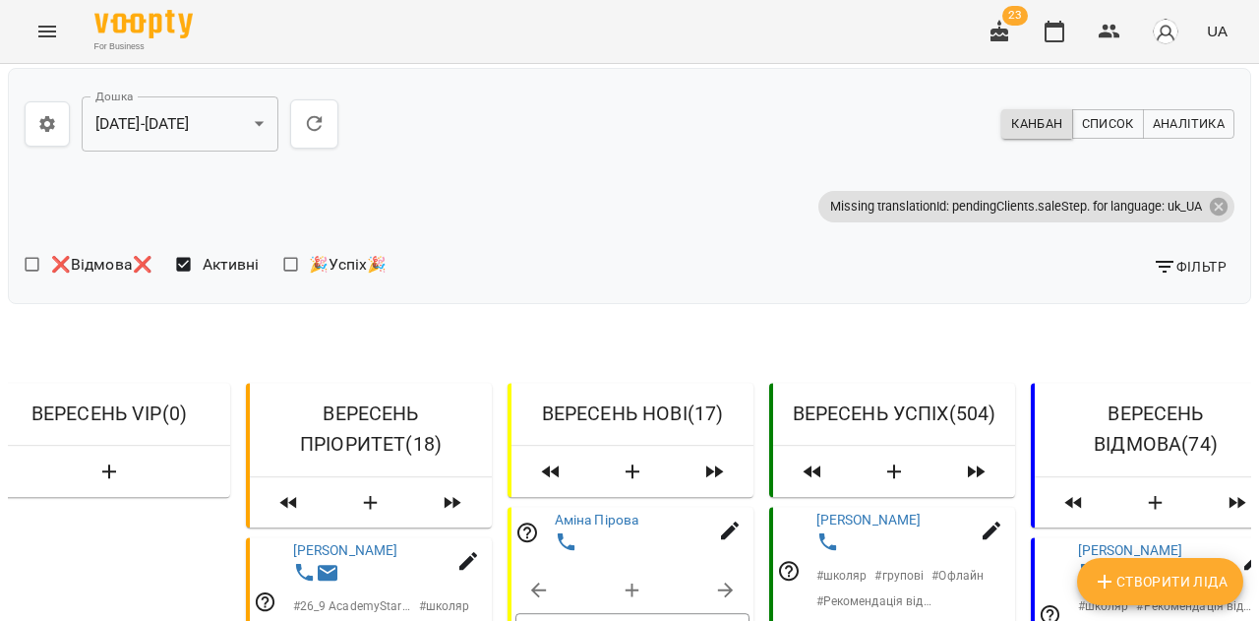
scroll to position [5603, 0]
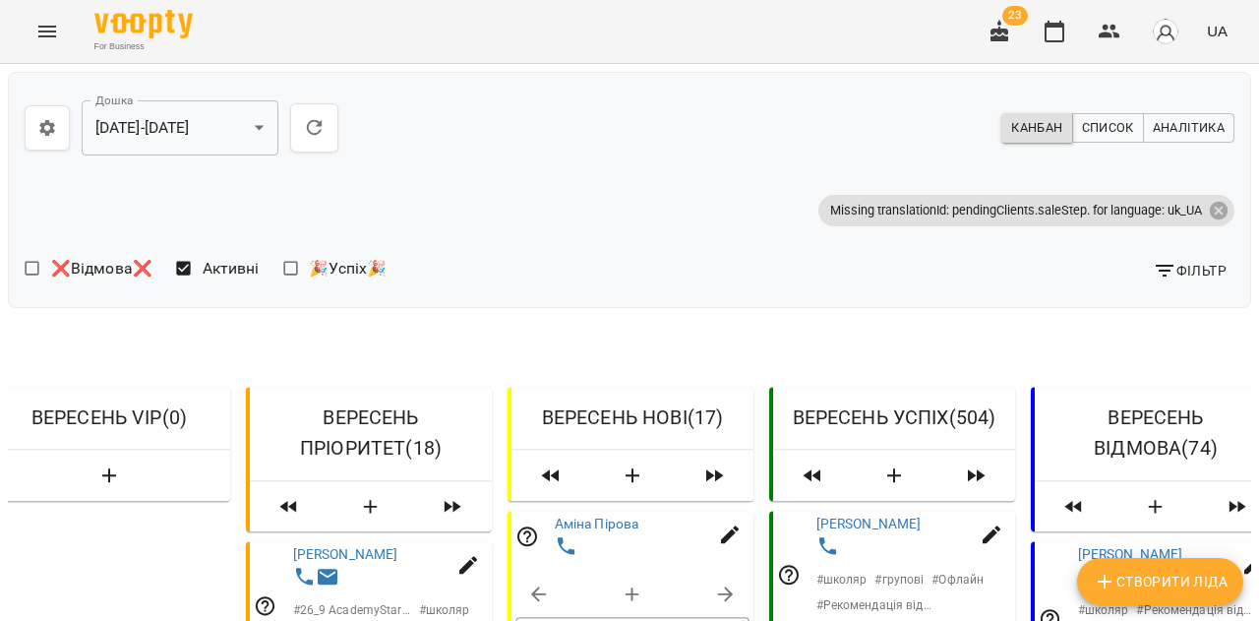
click at [1195, 259] on span "Фільтр" at bounding box center [1190, 271] width 74 height 24
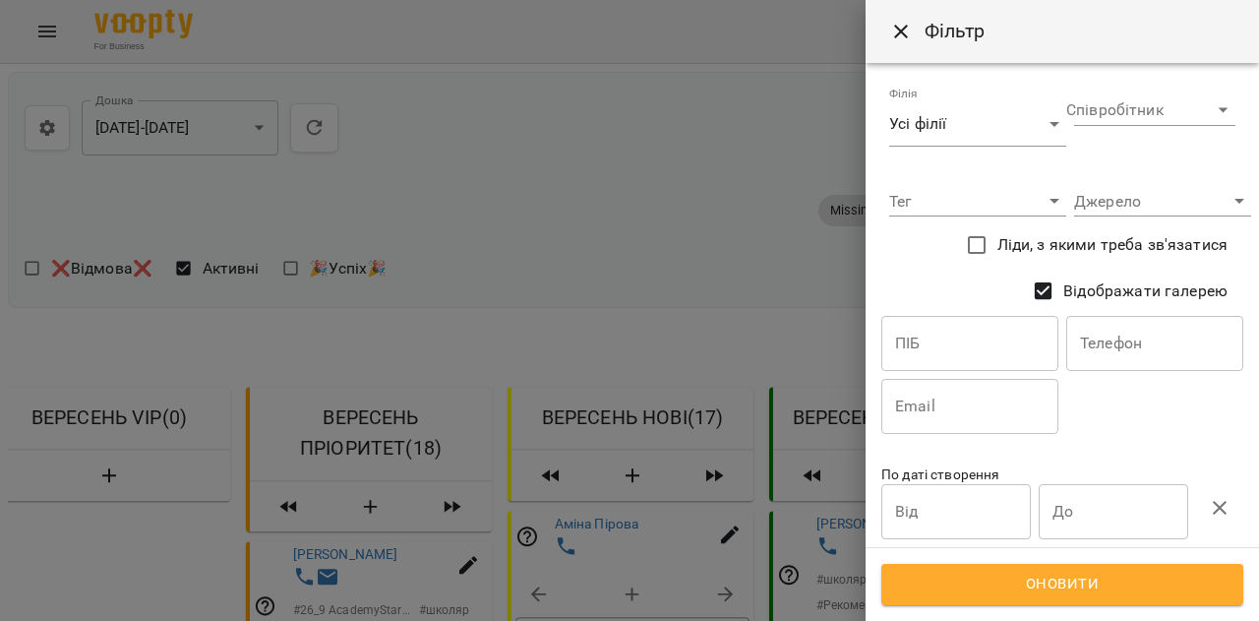
click at [969, 347] on input "text" at bounding box center [969, 343] width 177 height 55
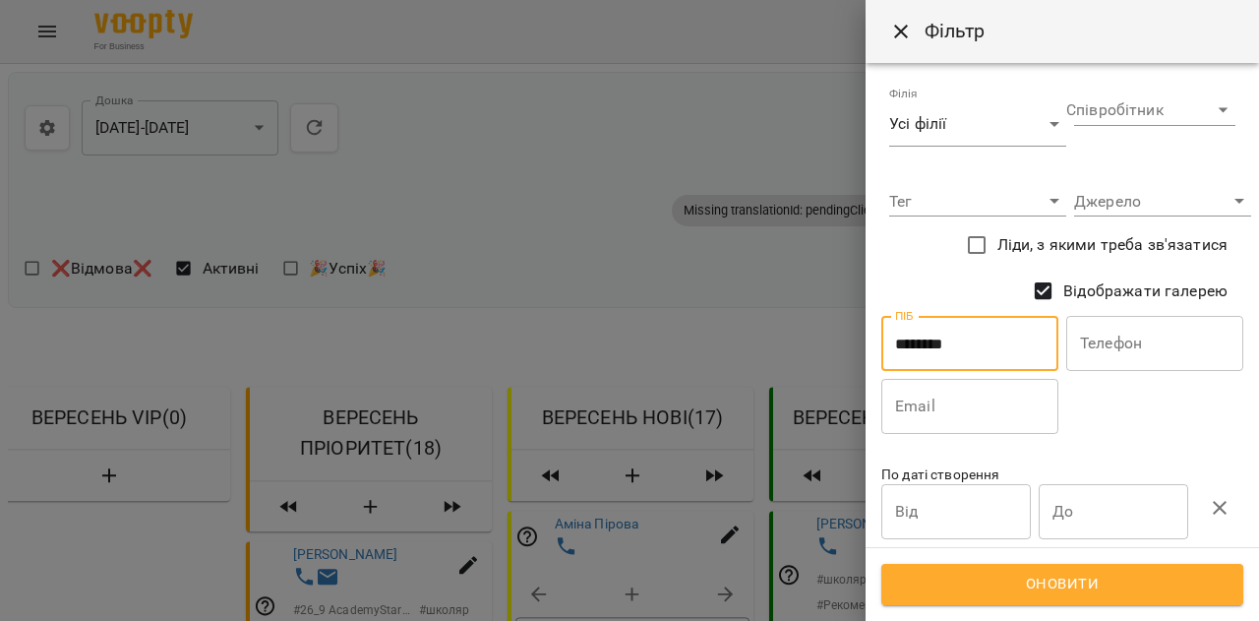
type input "********"
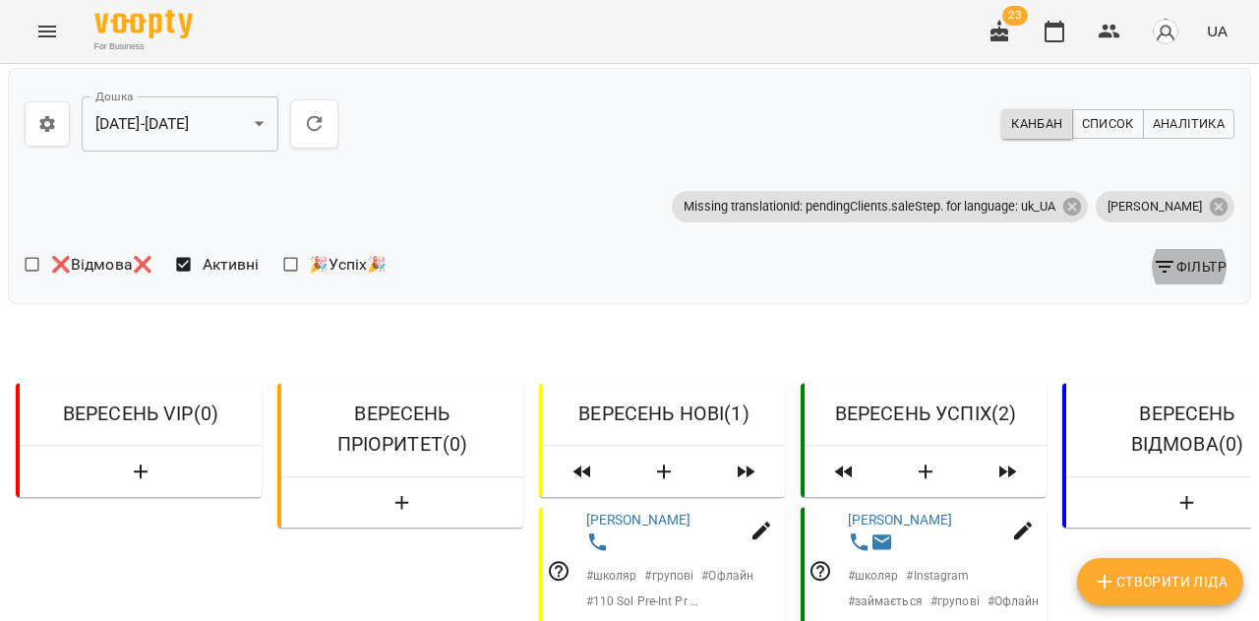
scroll to position [0, 18]
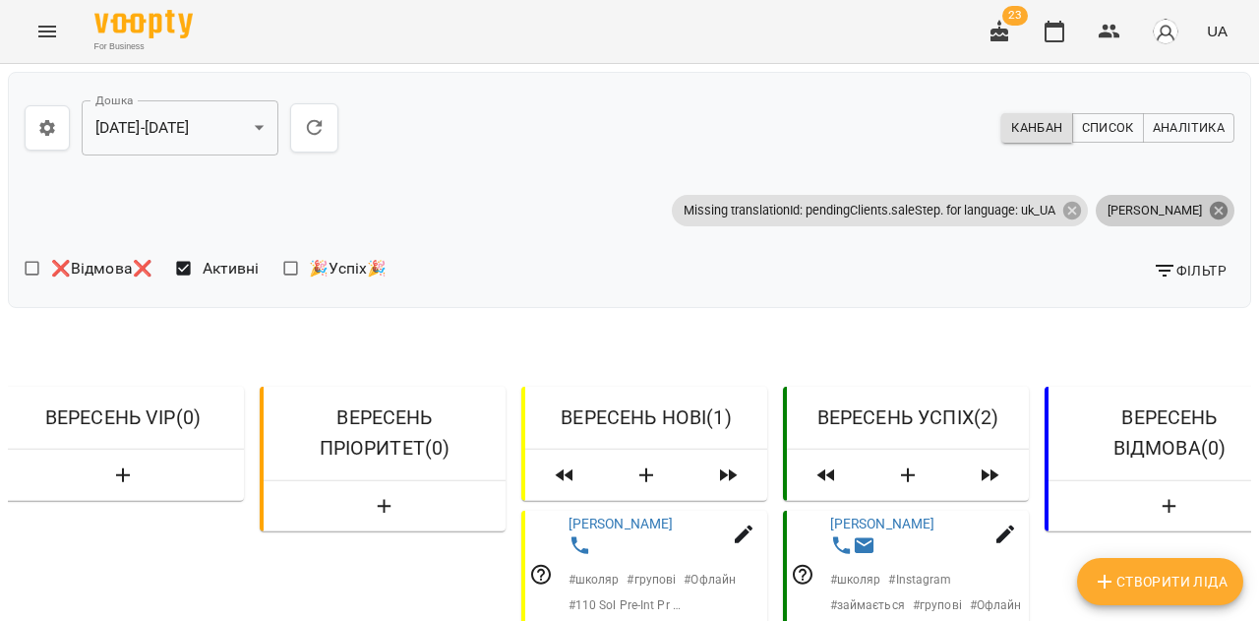
click at [1211, 203] on icon at bounding box center [1219, 211] width 22 height 22
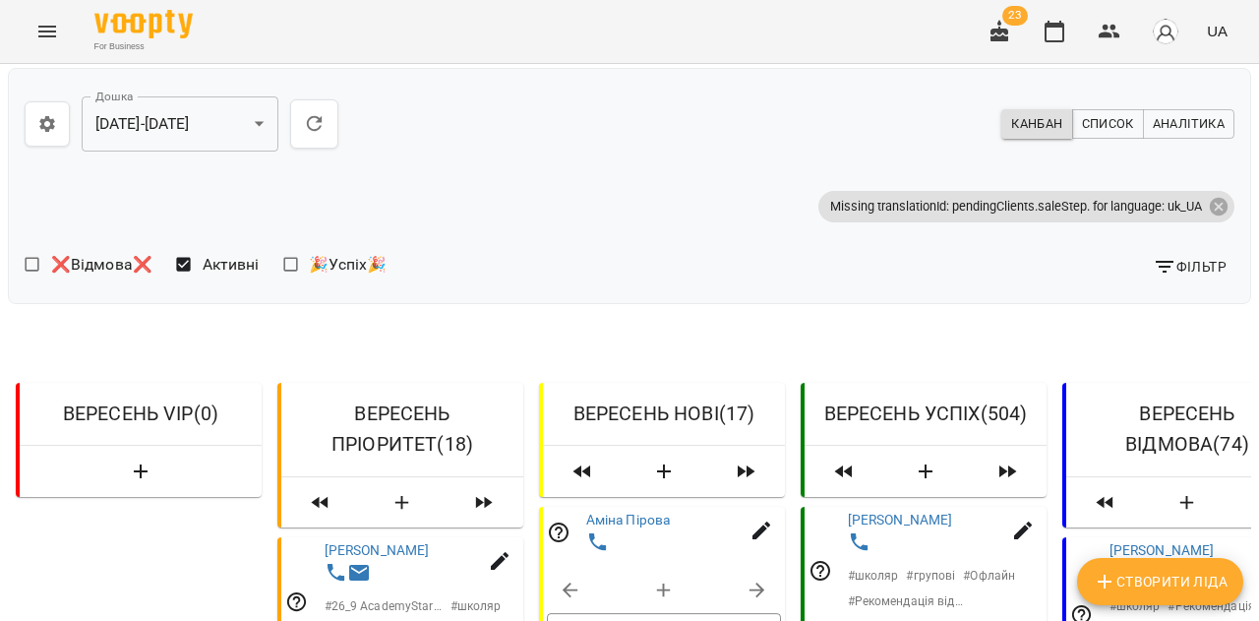
scroll to position [639, 0]
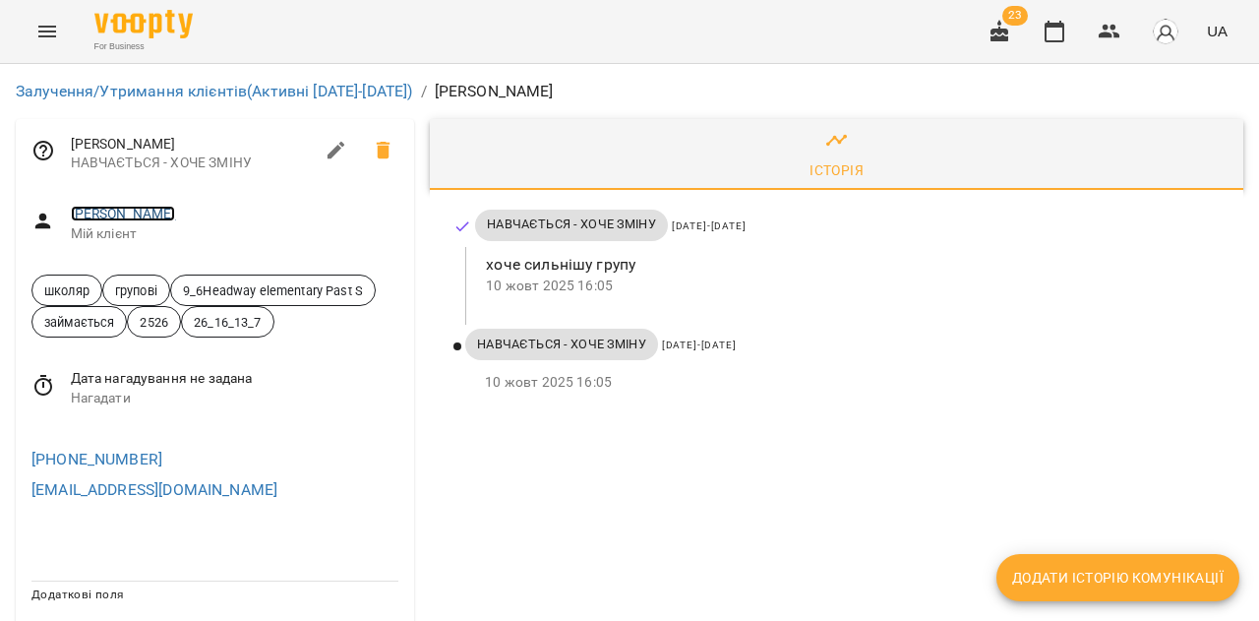
click at [176, 221] on link "[PERSON_NAME]" at bounding box center [123, 214] width 105 height 16
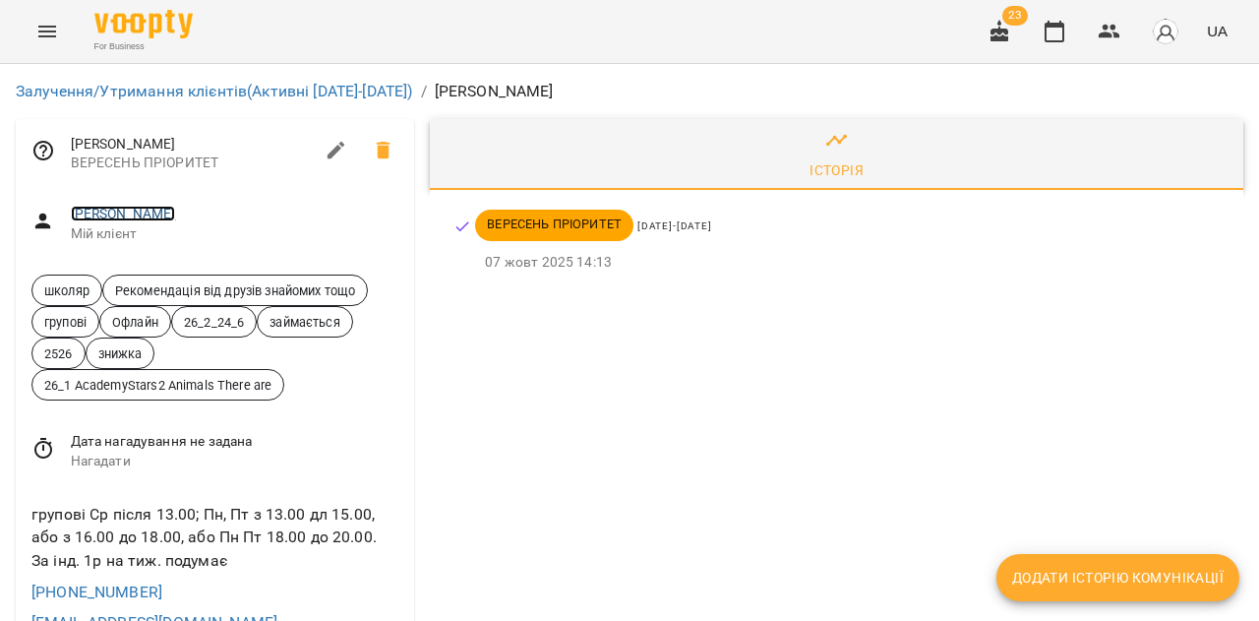
click at [131, 218] on link "[PERSON_NAME]" at bounding box center [123, 214] width 105 height 16
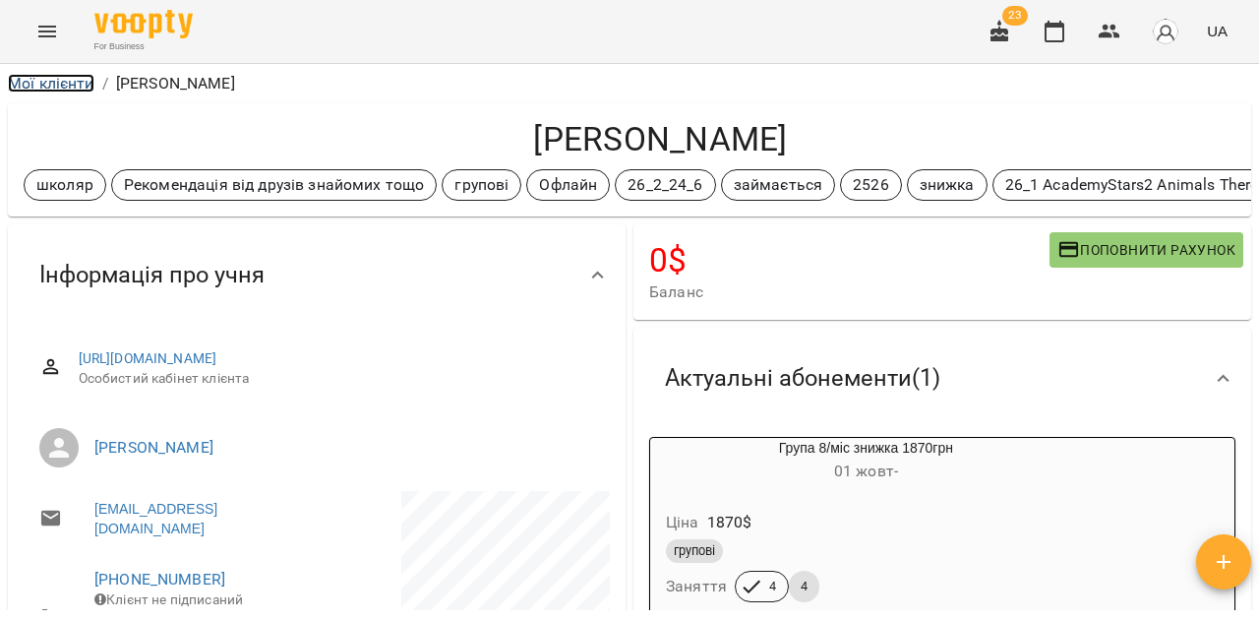
click at [53, 79] on link "Мої клієнти" at bounding box center [51, 83] width 87 height 19
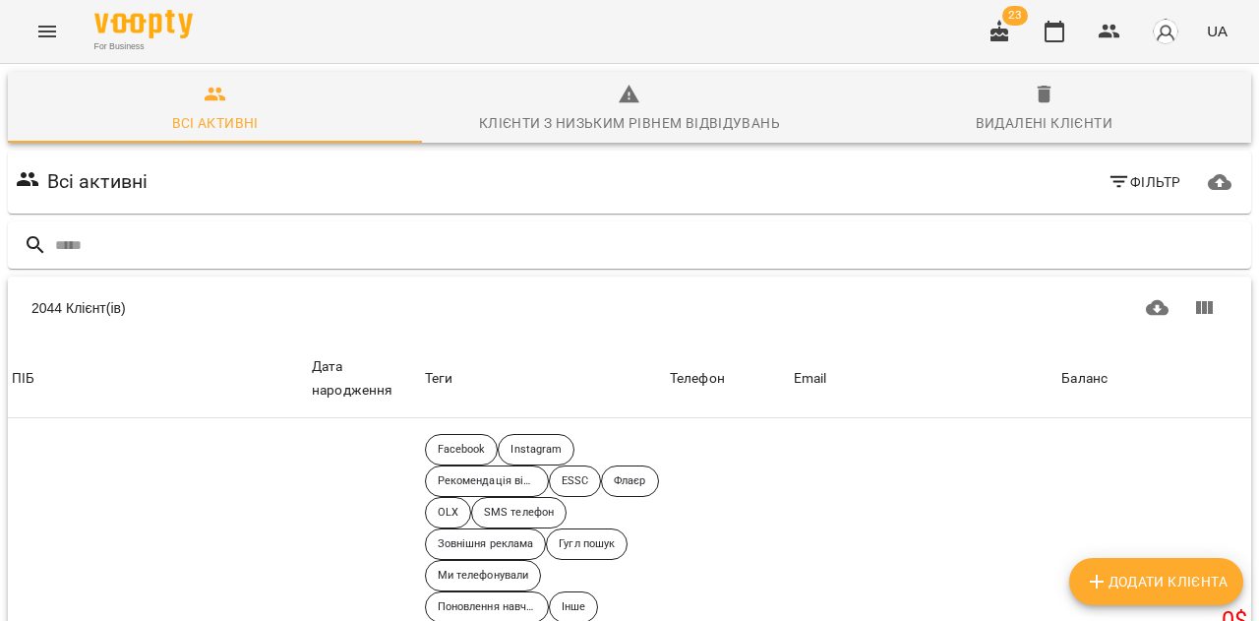
click at [442, 229] on input "text" at bounding box center [649, 245] width 1188 height 32
click at [302, 237] on input "text" at bounding box center [649, 245] width 1188 height 32
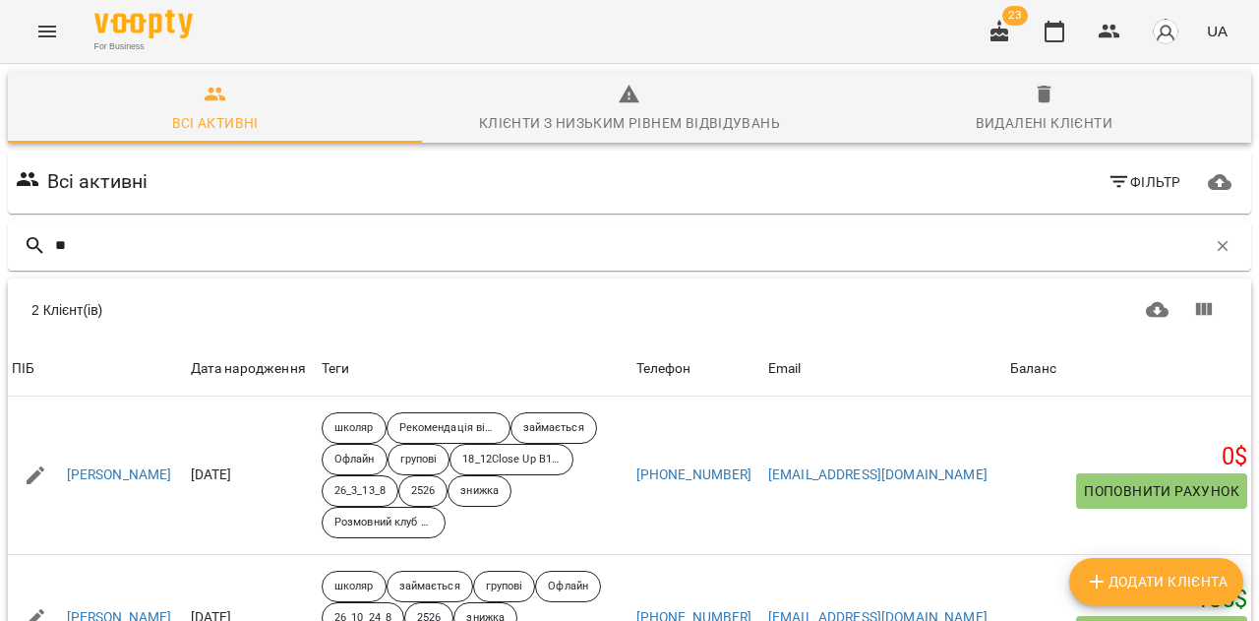
type input "*"
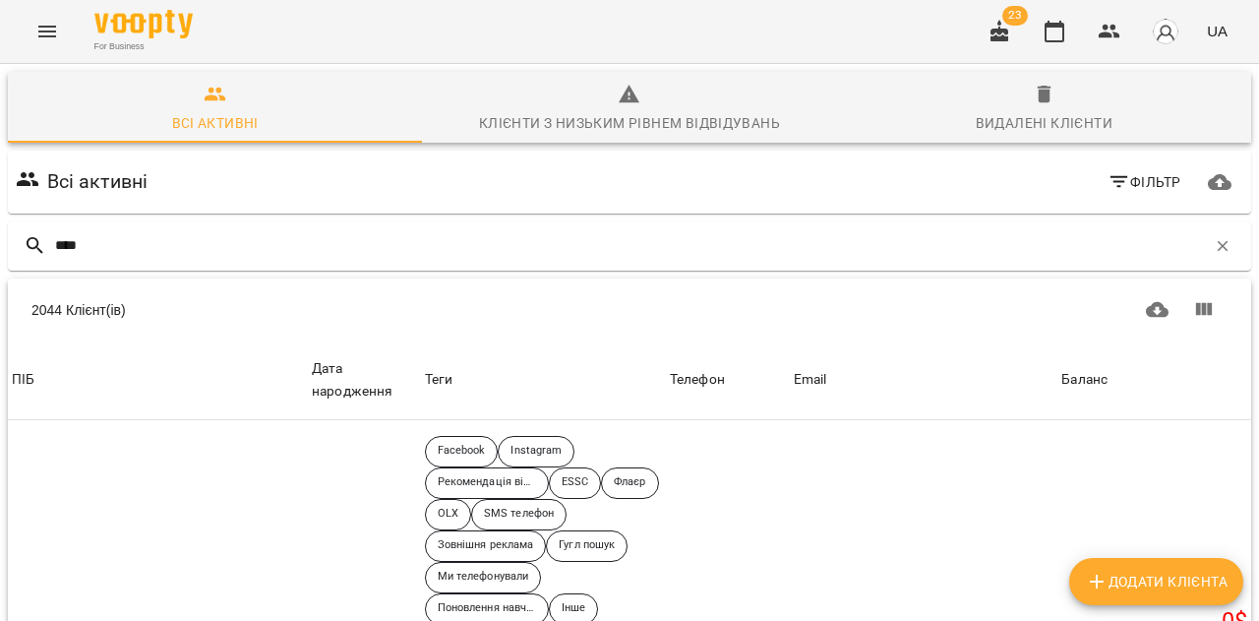
type input "*****"
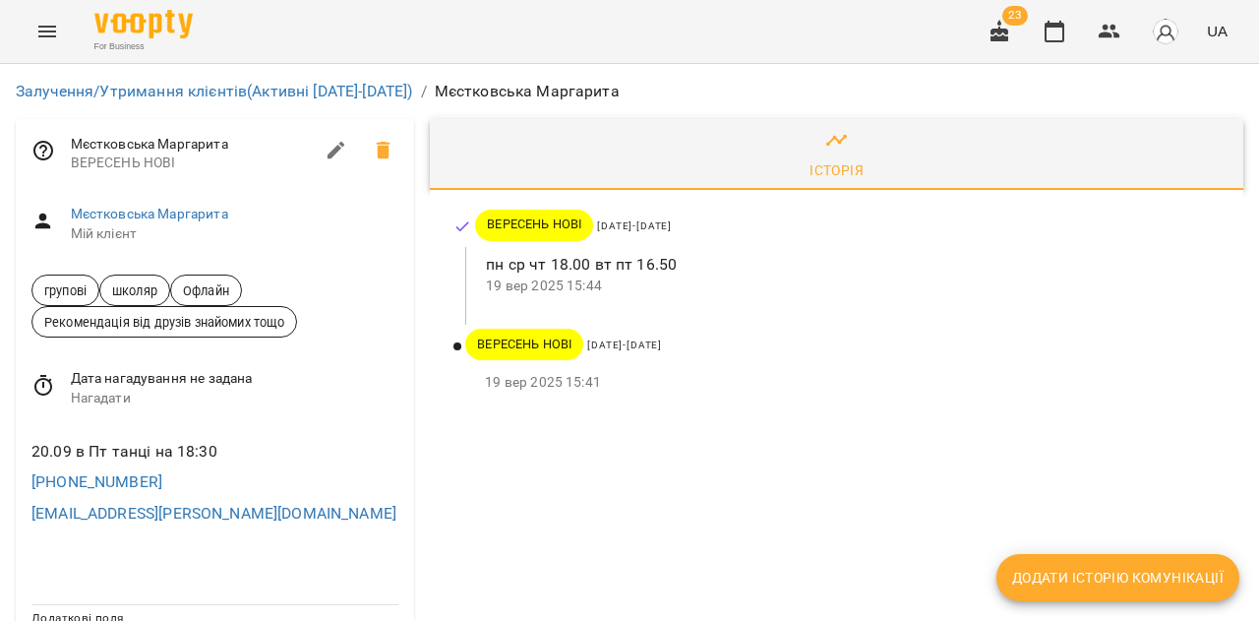
click at [333, 152] on icon "button" at bounding box center [337, 151] width 18 height 18
select select "**"
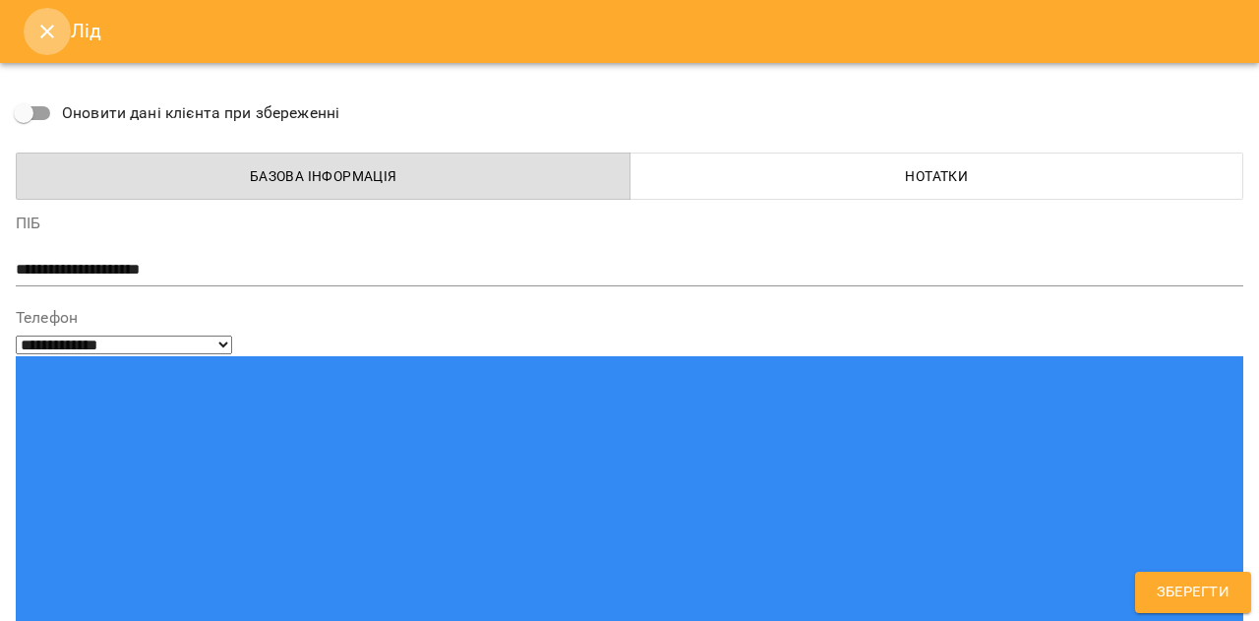
click at [49, 28] on icon "Close" at bounding box center [47, 32] width 14 height 14
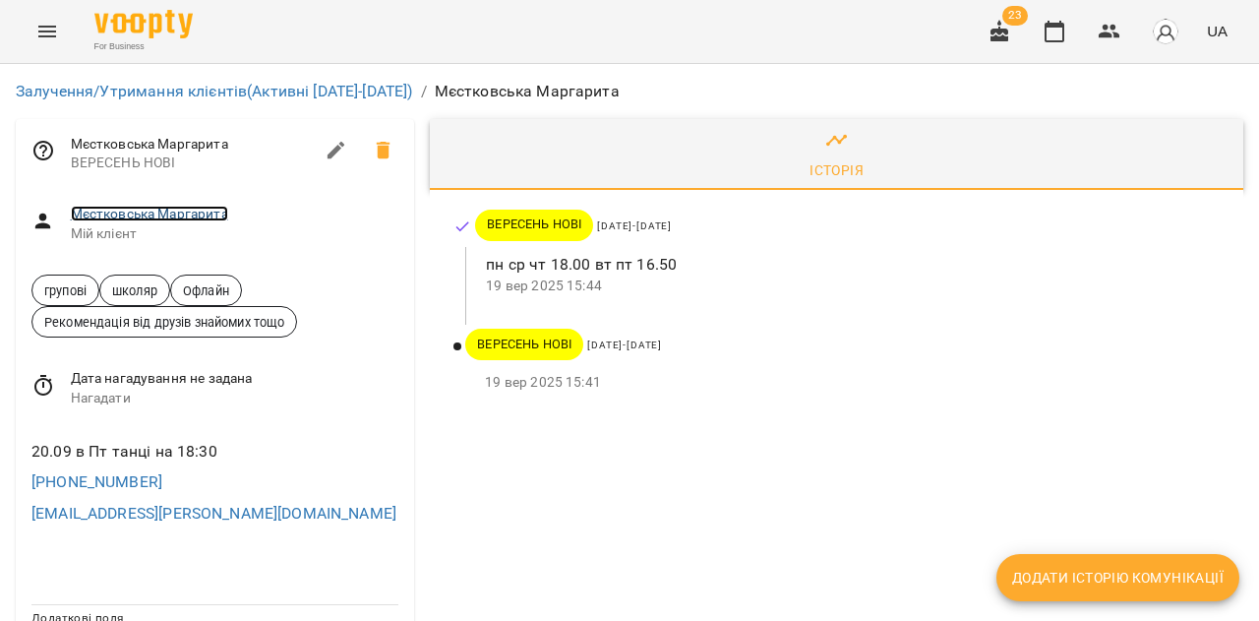
click at [143, 213] on link "Мєстковська Маргарита" at bounding box center [149, 214] width 157 height 16
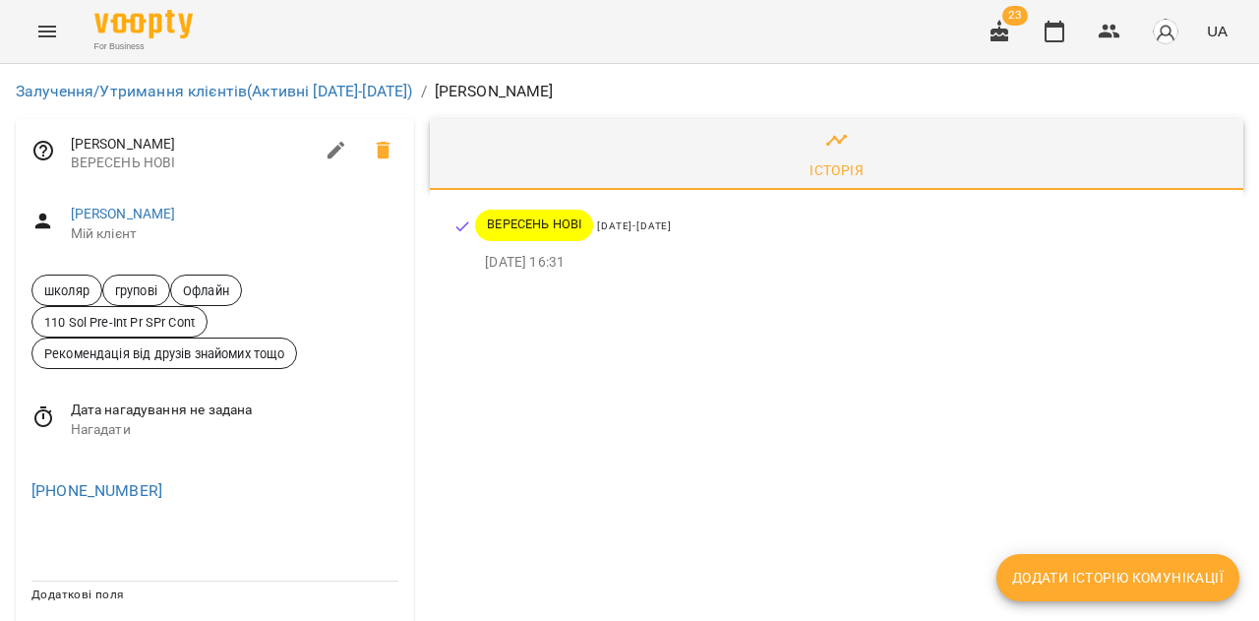
scroll to position [37, 0]
click at [176, 206] on link "[PERSON_NAME]" at bounding box center [123, 214] width 105 height 16
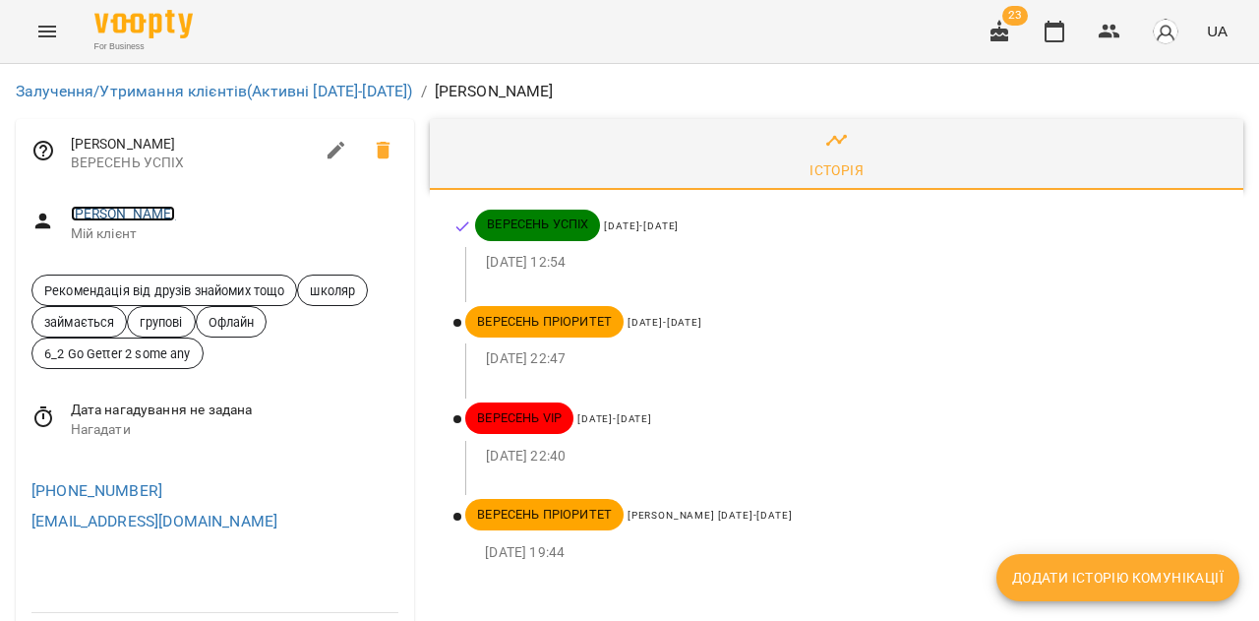
click at [151, 214] on link "[PERSON_NAME]" at bounding box center [123, 214] width 105 height 16
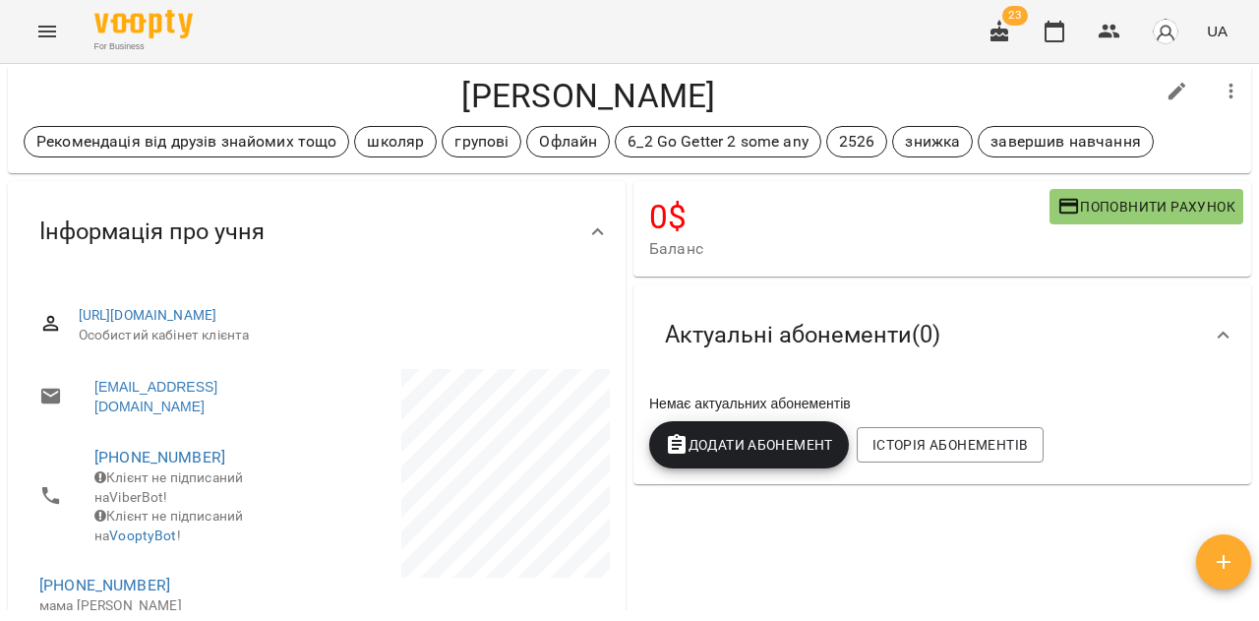
scroll to position [41, 0]
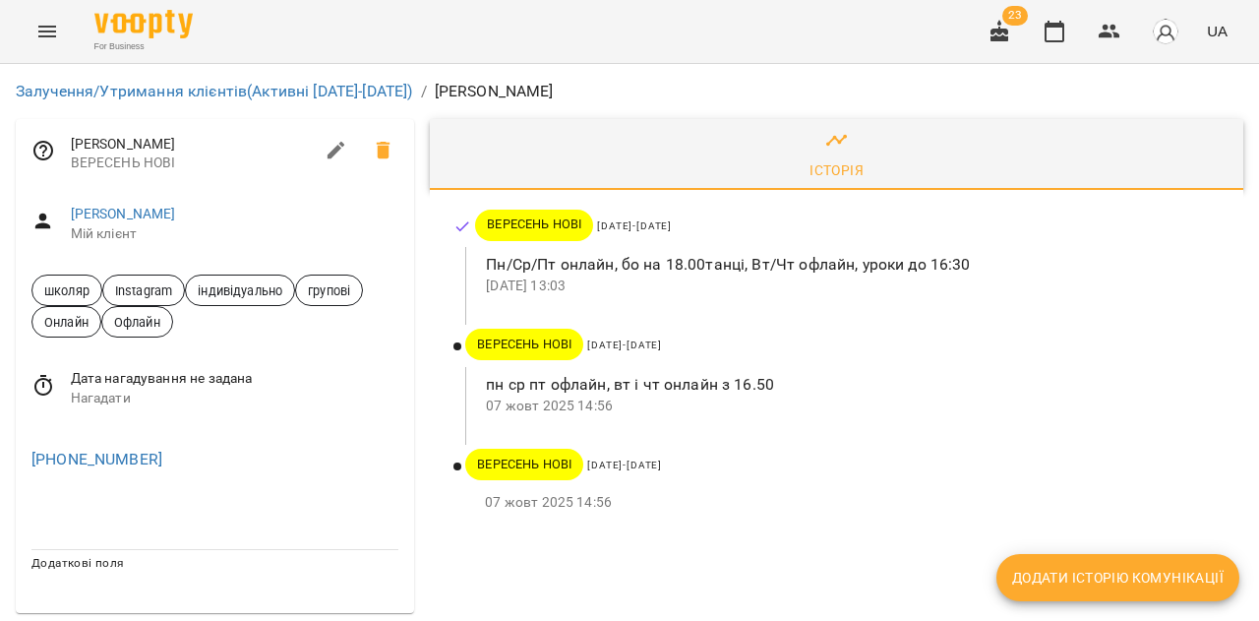
scroll to position [8, 0]
click at [125, 206] on link "[PERSON_NAME]" at bounding box center [123, 214] width 105 height 16
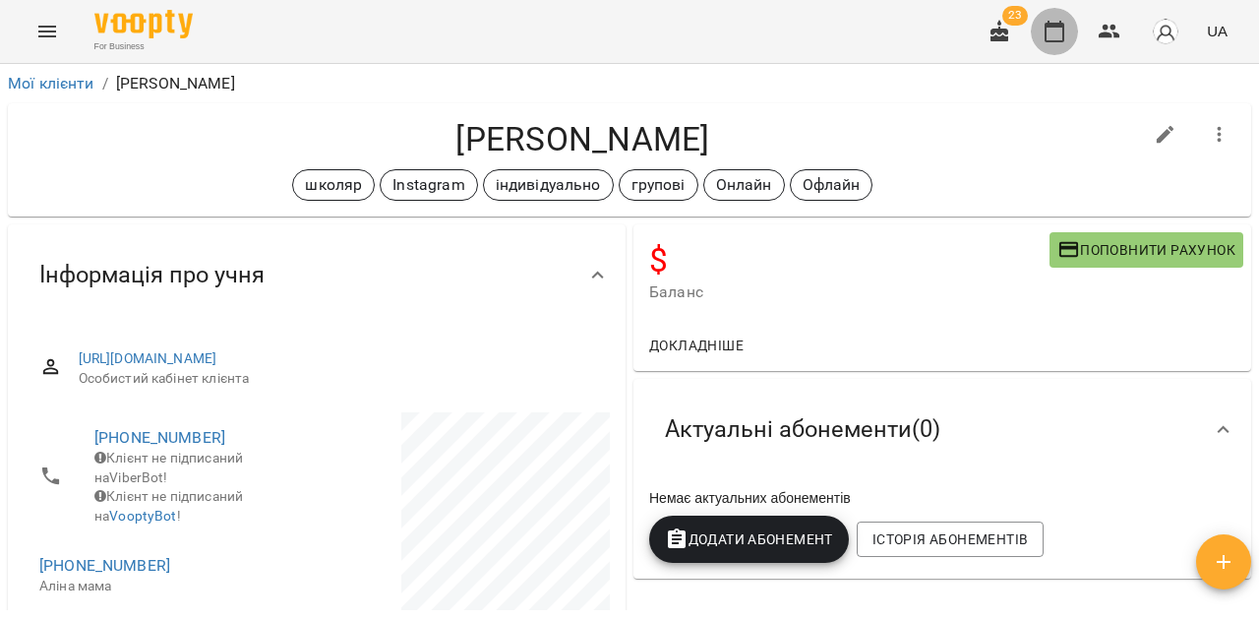
click at [1055, 35] on icon "button" at bounding box center [1055, 32] width 24 height 24
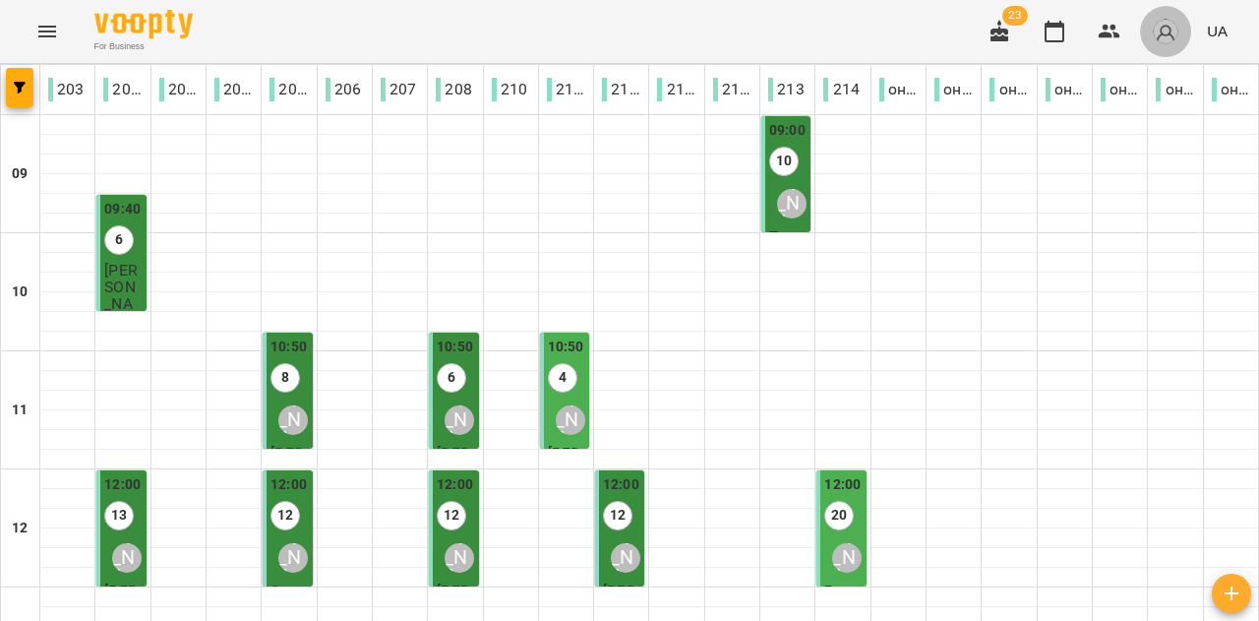
click at [1161, 31] on img "button" at bounding box center [1166, 32] width 28 height 28
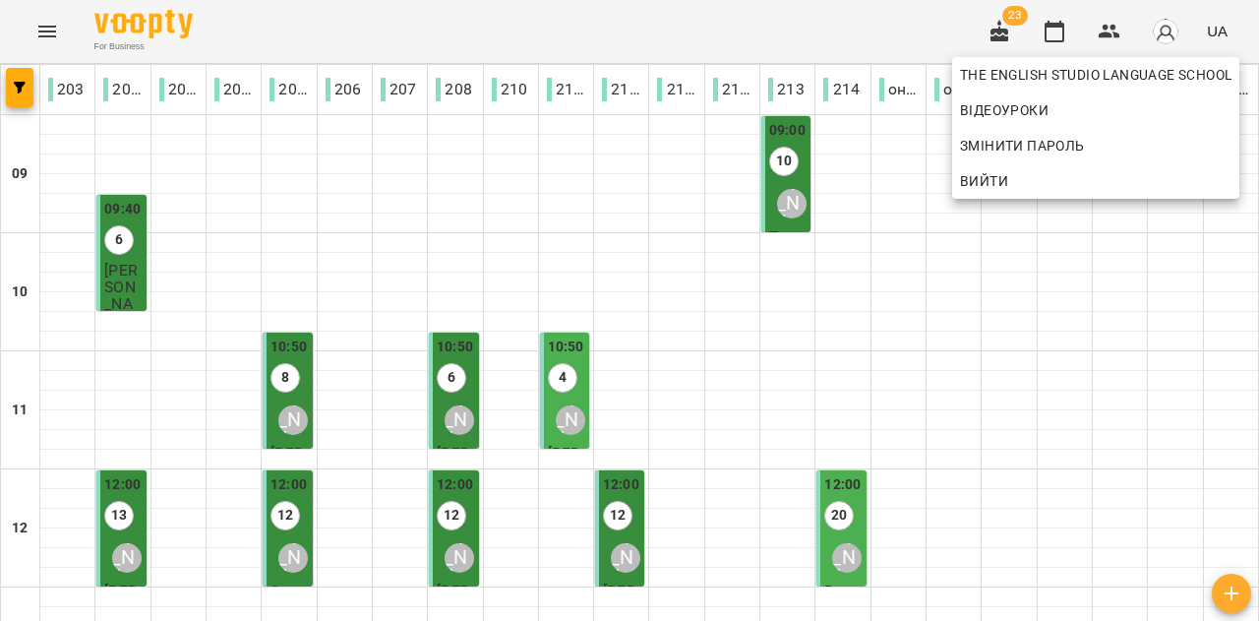
click at [880, 22] on div at bounding box center [629, 310] width 1259 height 621
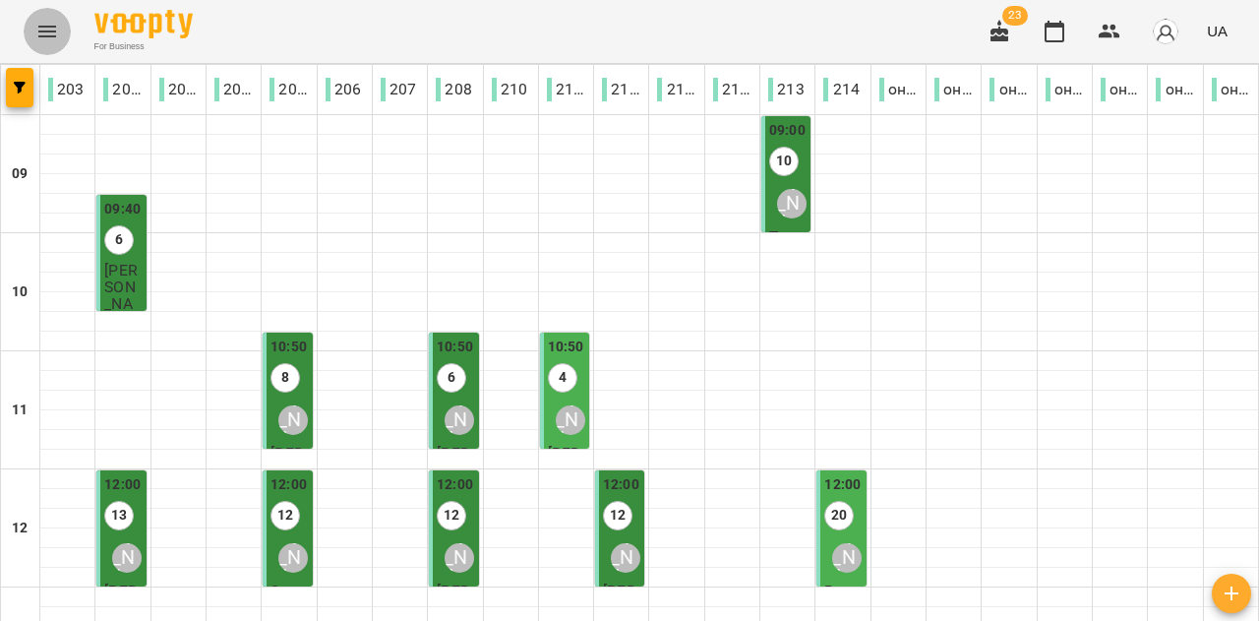
click at [52, 30] on icon "Menu" at bounding box center [47, 32] width 24 height 24
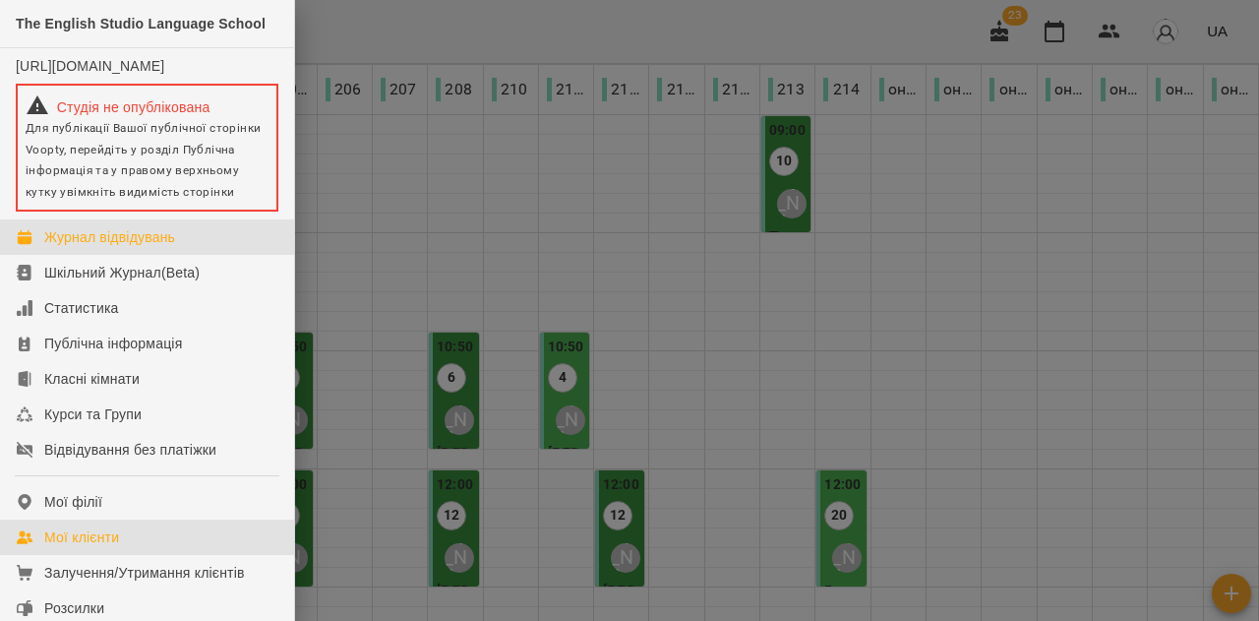
click at [98, 547] on div "Мої клієнти" at bounding box center [81, 537] width 75 height 20
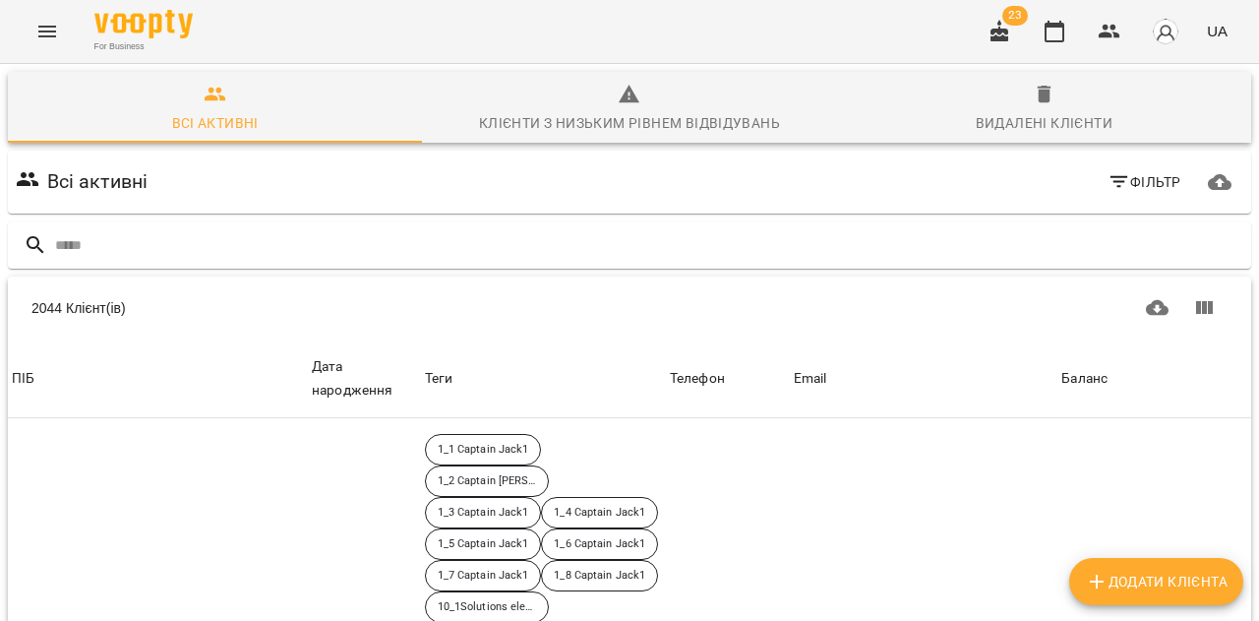
click at [612, 129] on div "Клієнти з низьким рівнем відвідувань" at bounding box center [629, 123] width 301 height 24
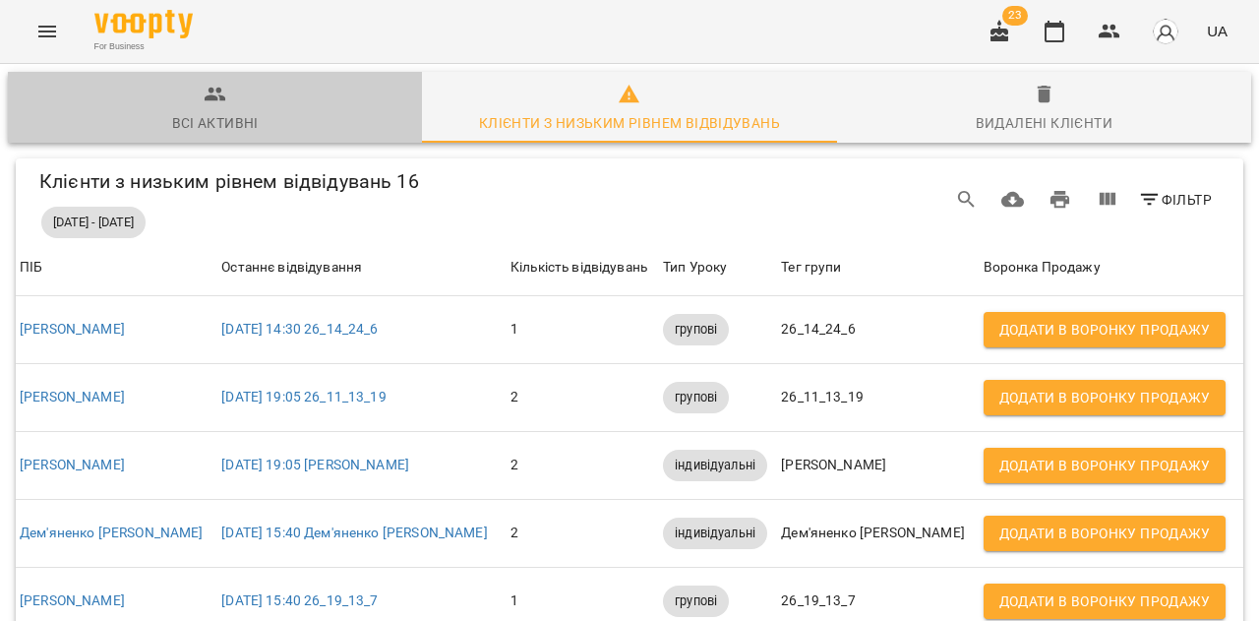
click at [231, 123] on div "Всі активні" at bounding box center [215, 123] width 87 height 24
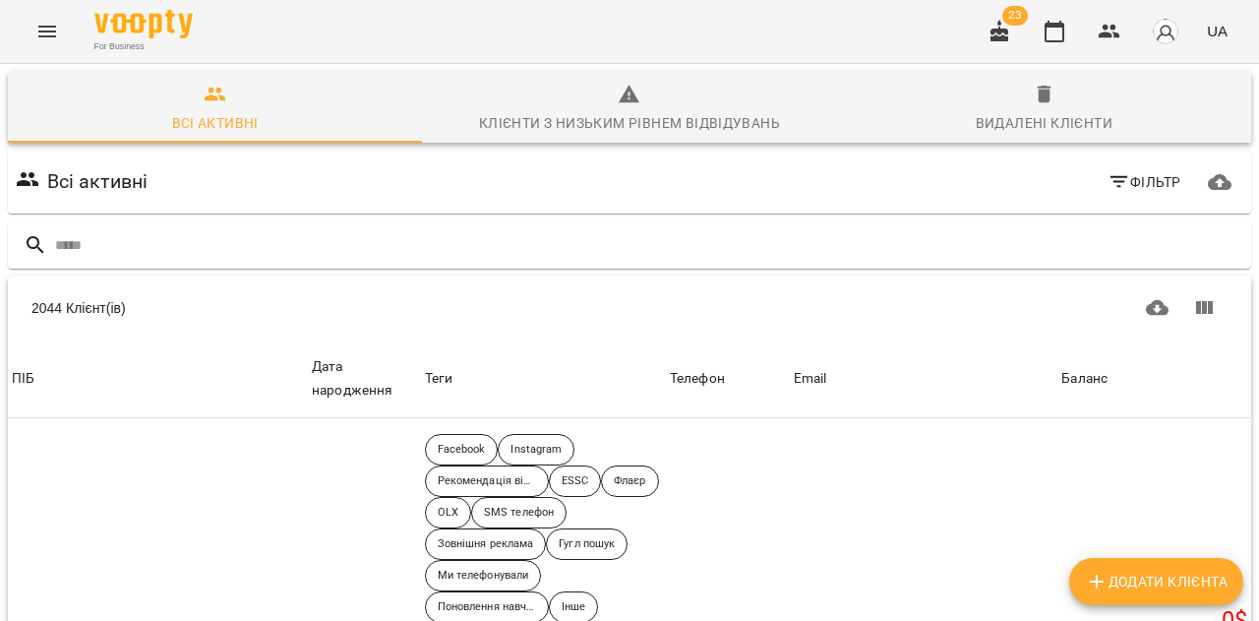
click at [999, 42] on icon "button" at bounding box center [1000, 32] width 24 height 24
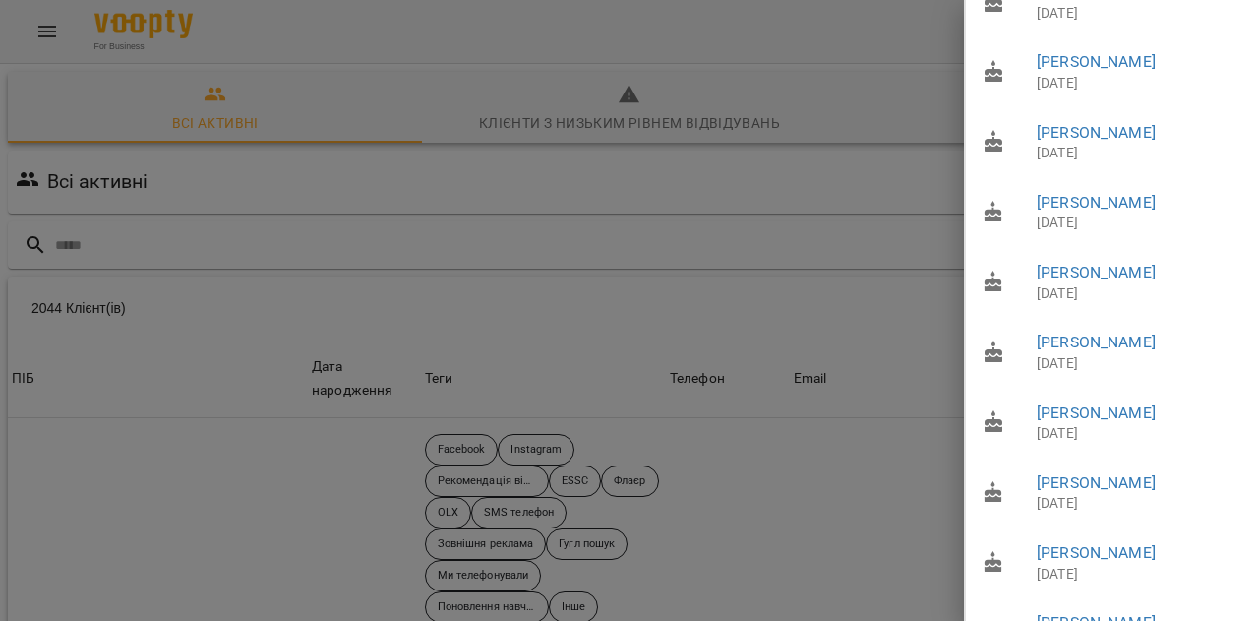
scroll to position [998, 0]
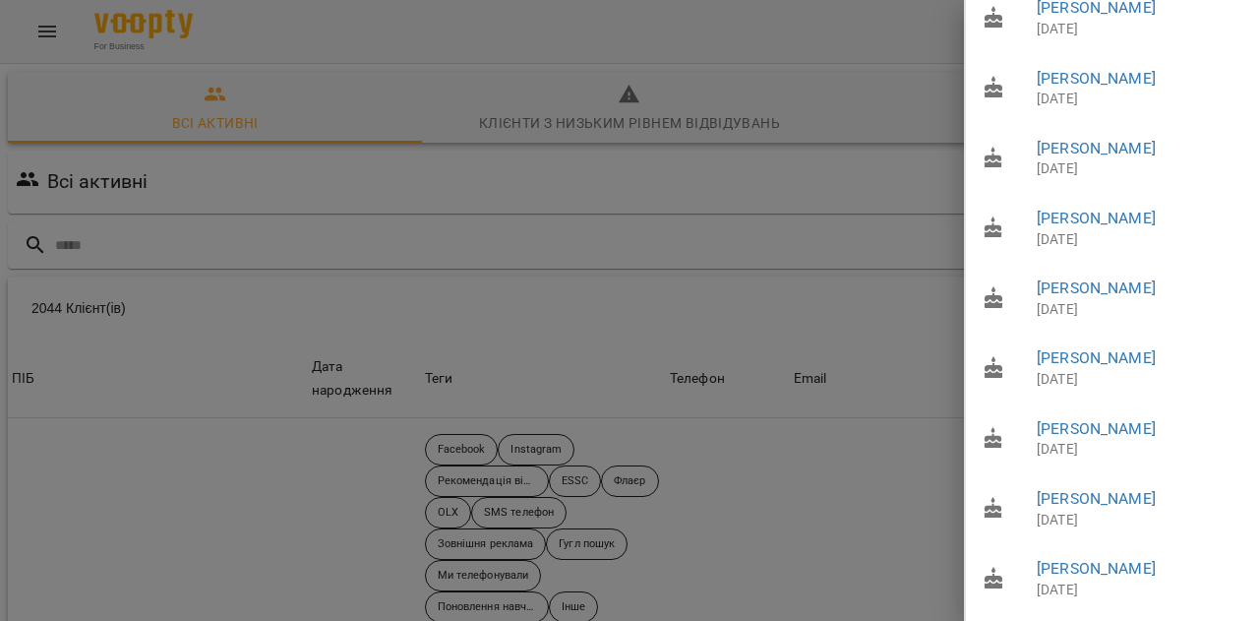
click at [778, 45] on div at bounding box center [629, 310] width 1259 height 621
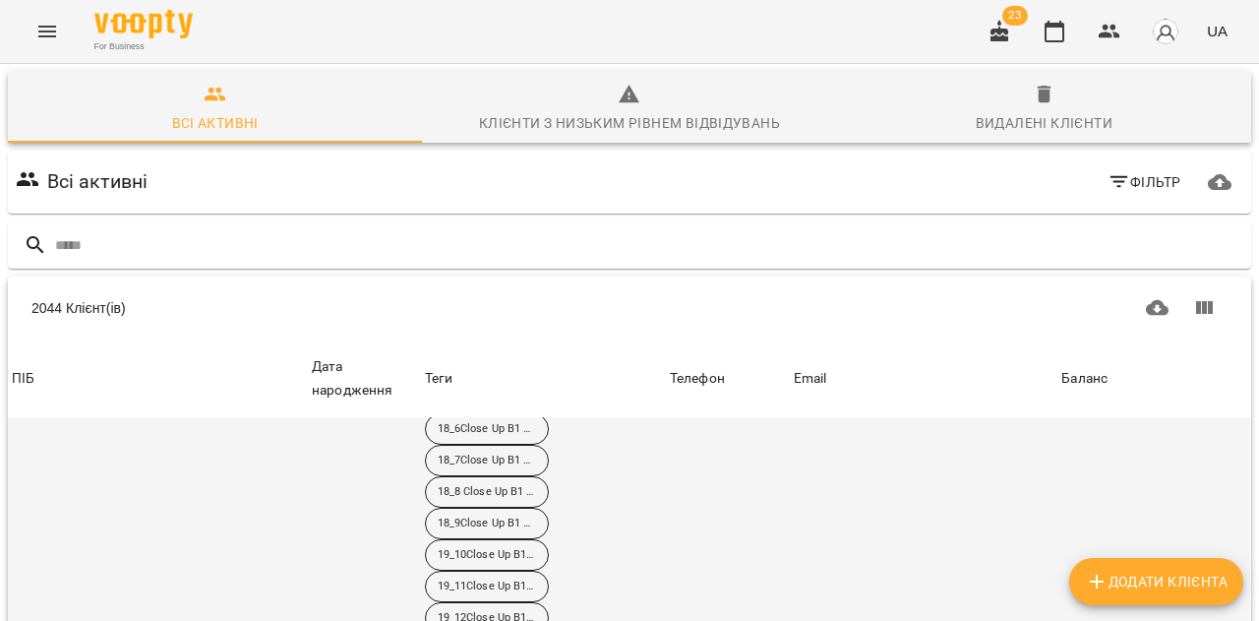
scroll to position [1747, 0]
select select "**"
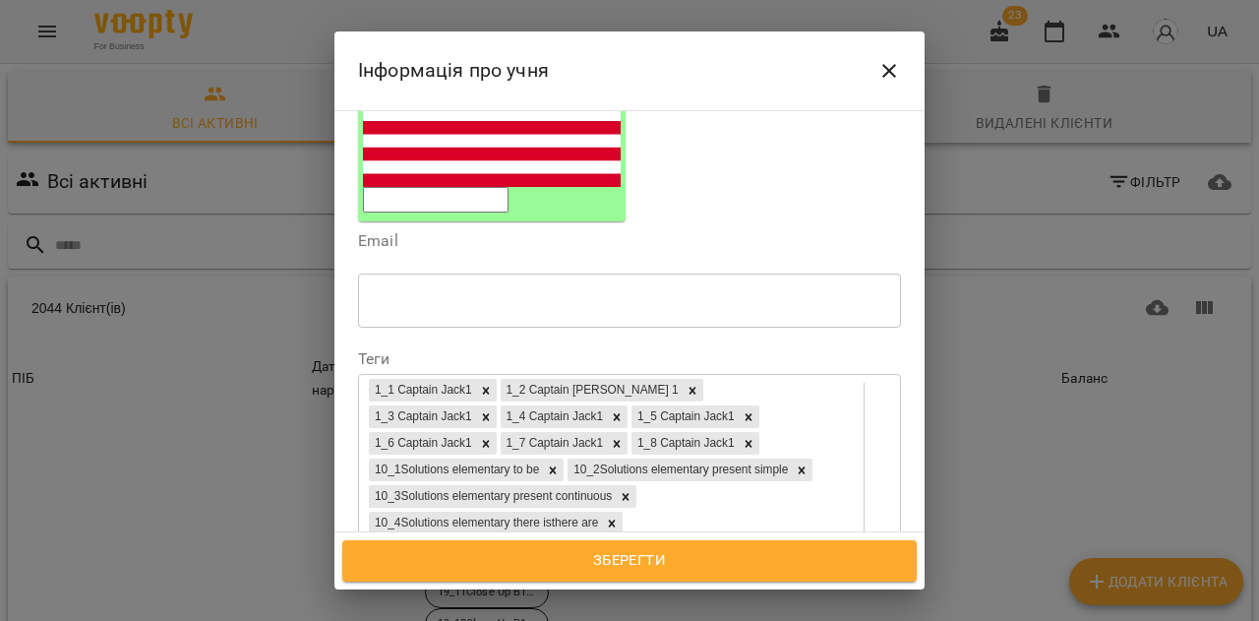
scroll to position [331, 0]
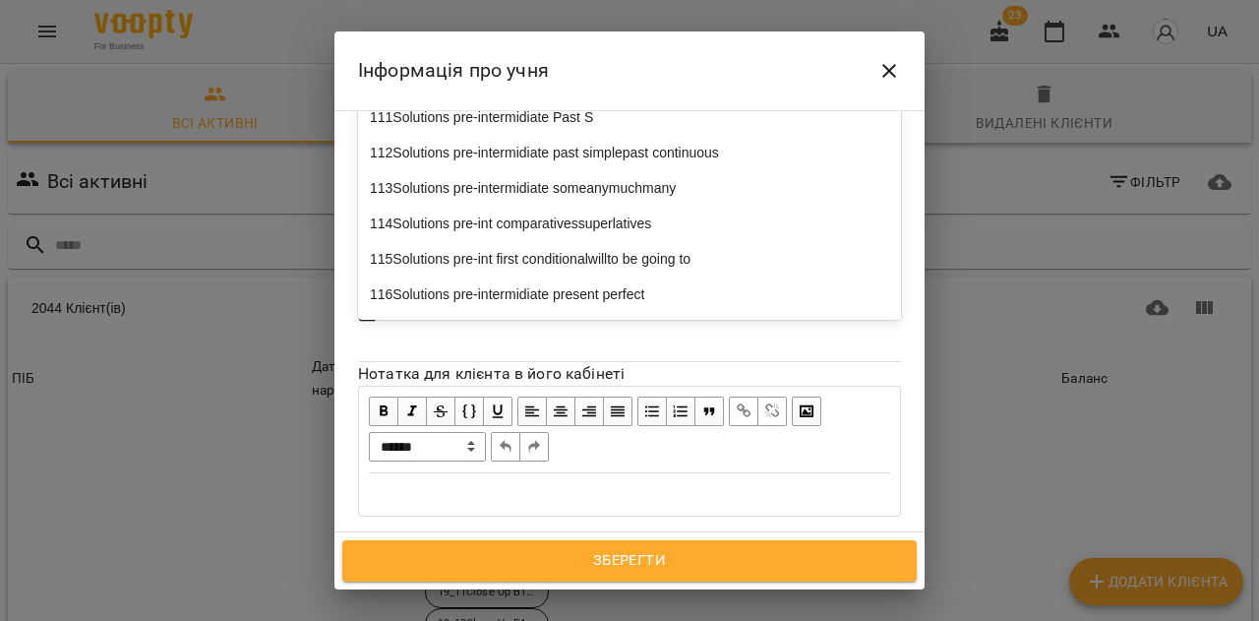
click at [494, 64] on div "11 Captain Jack1" at bounding box center [629, 46] width 543 height 35
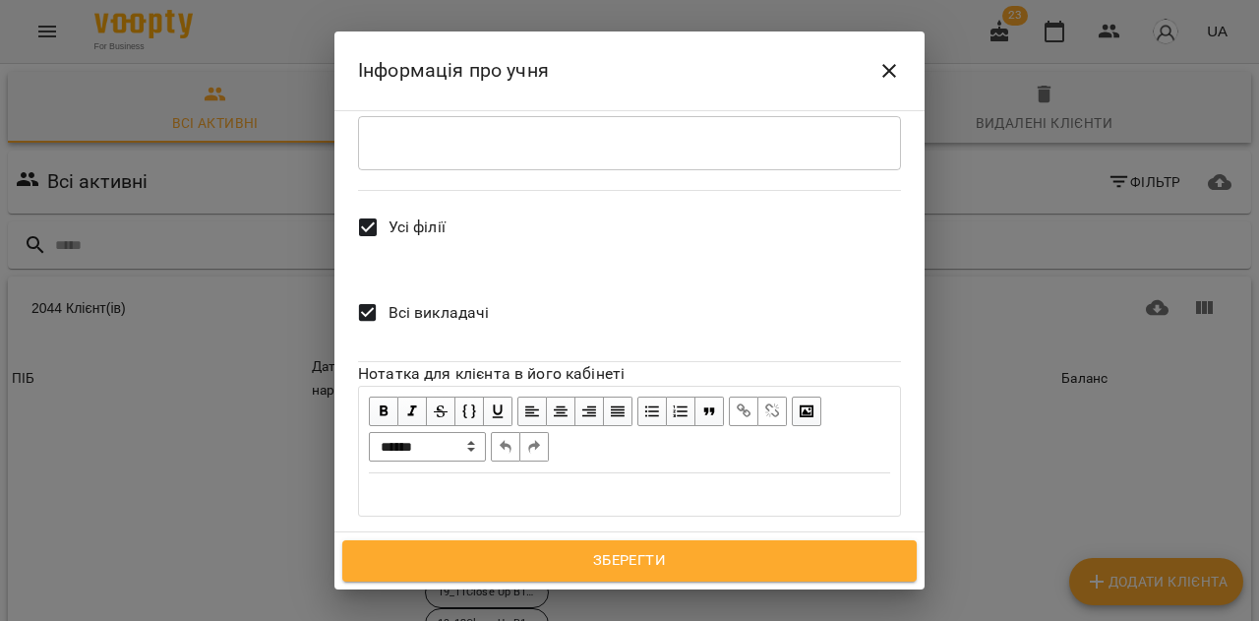
click at [748, 7] on icon at bounding box center [741, 0] width 14 height 14
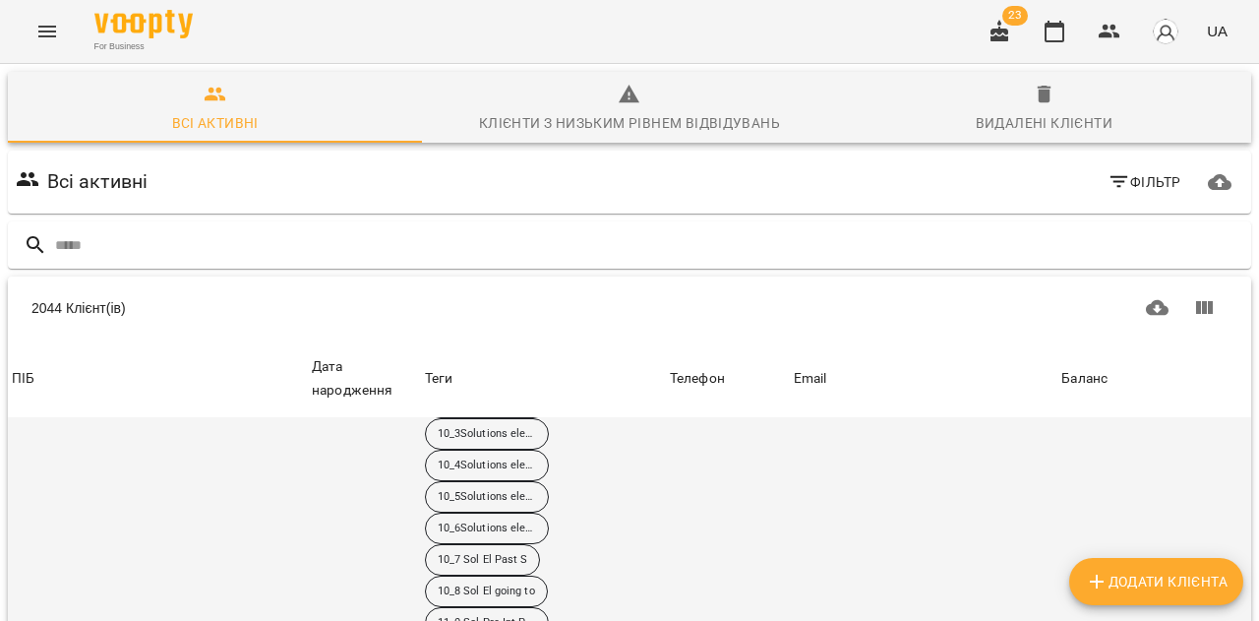
scroll to position [660, 0]
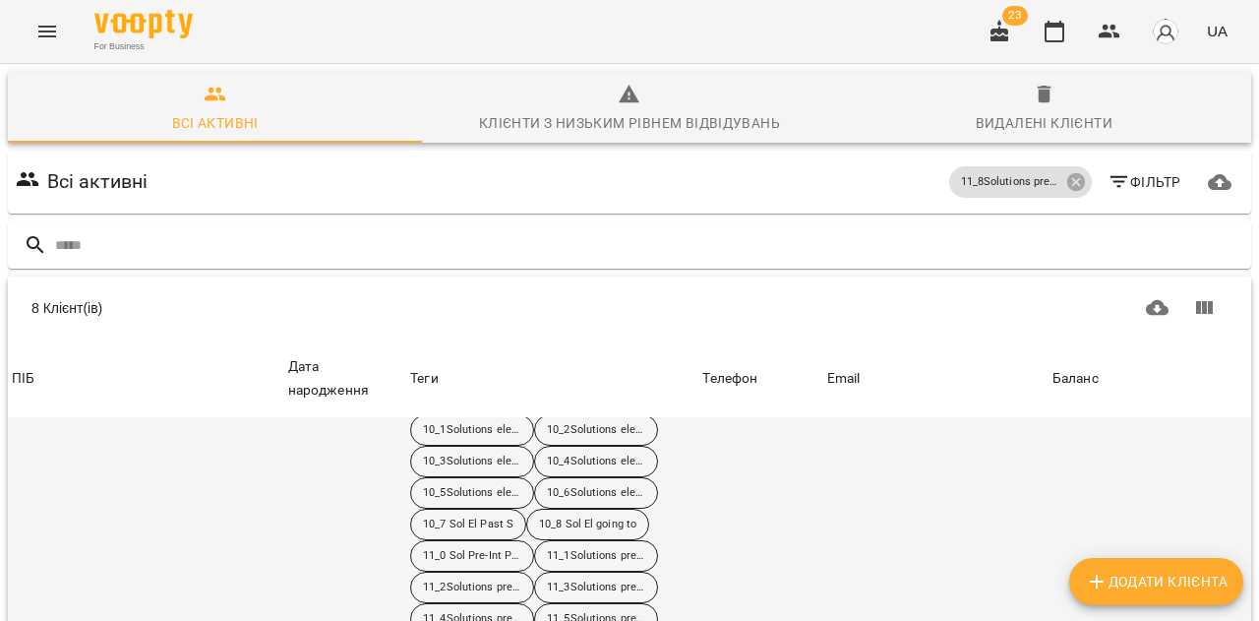
scroll to position [0, 0]
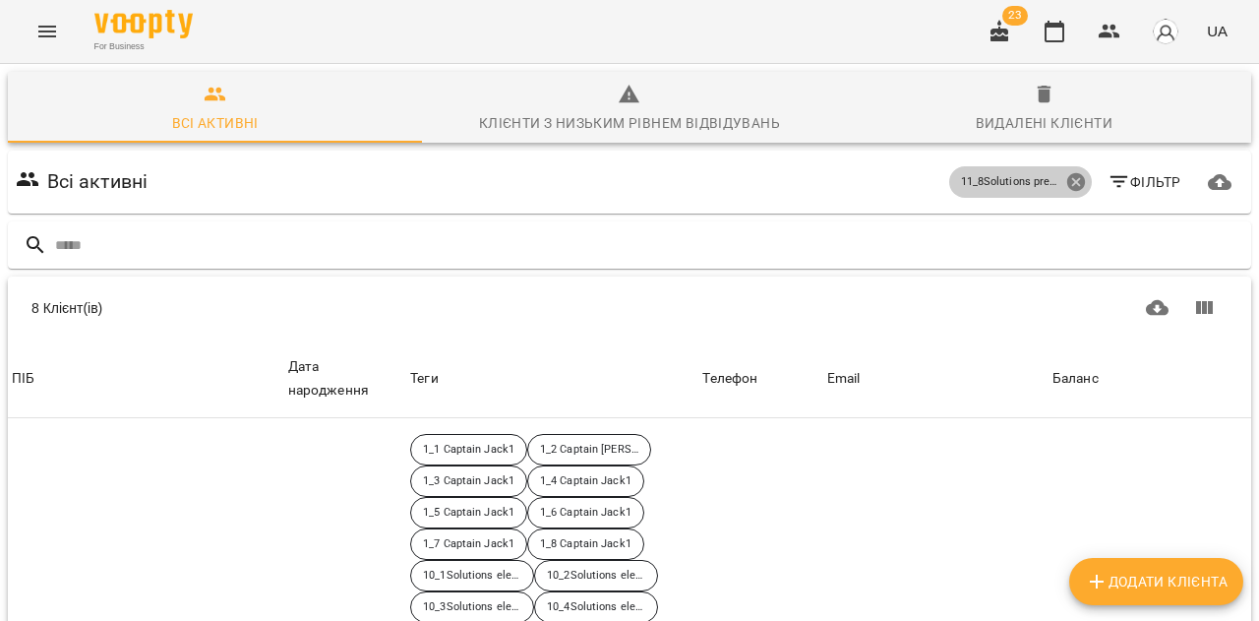
click at [1074, 173] on icon at bounding box center [1075, 182] width 18 height 18
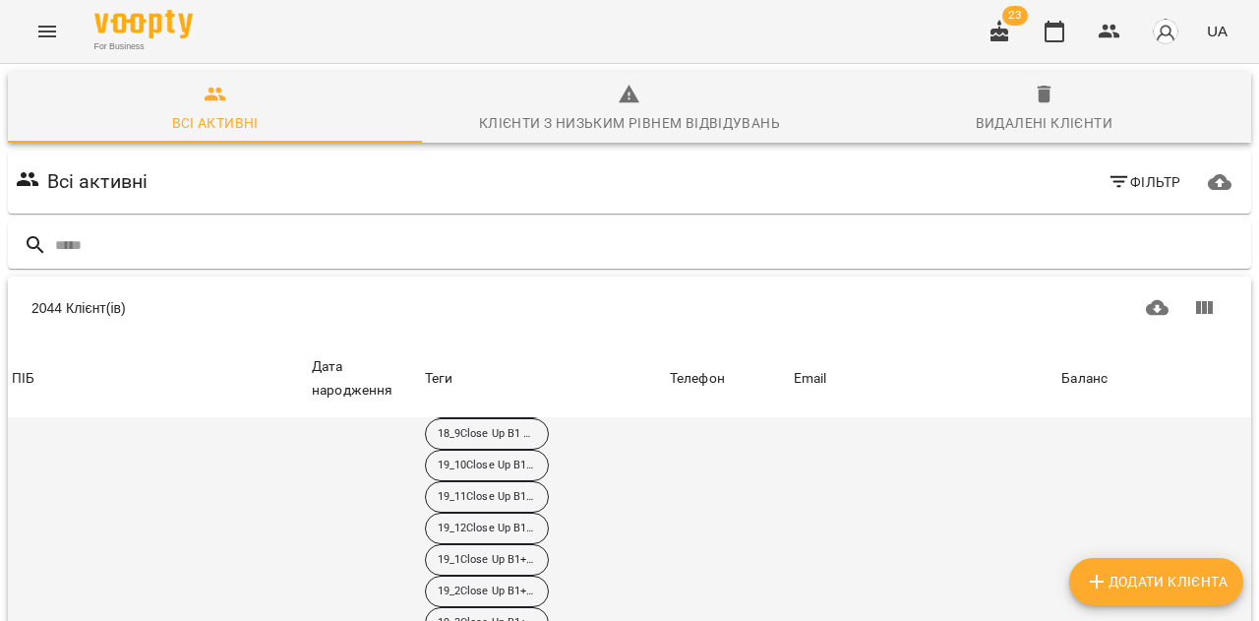
scroll to position [1382, 0]
select select "**"
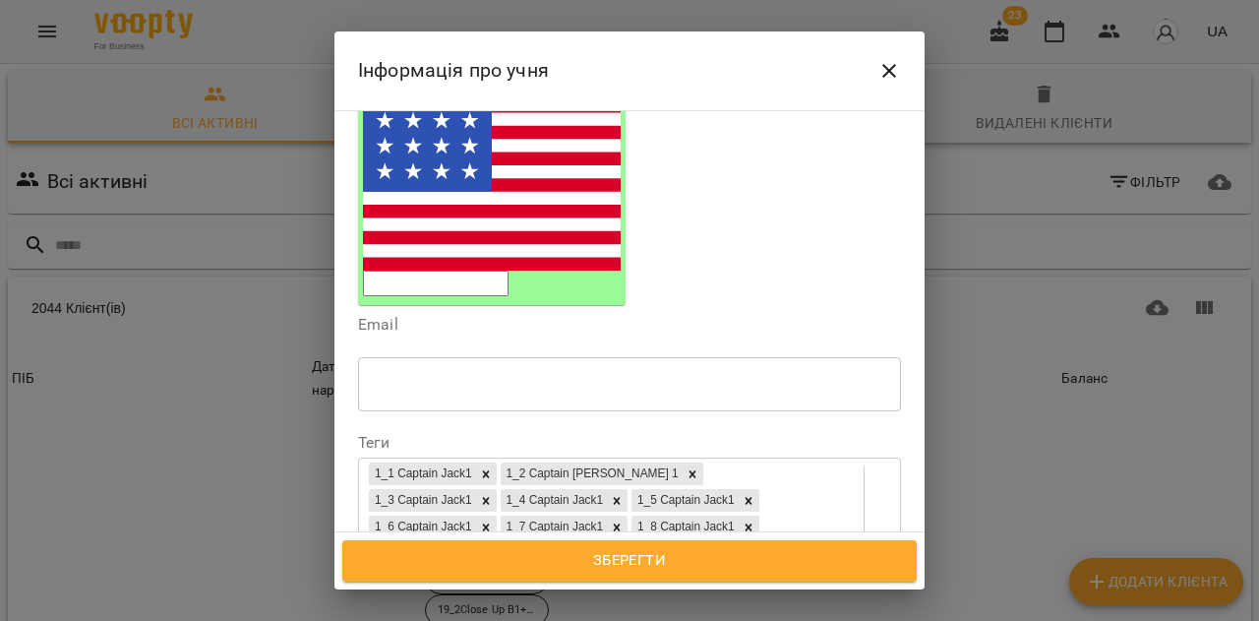
scroll to position [264, 0]
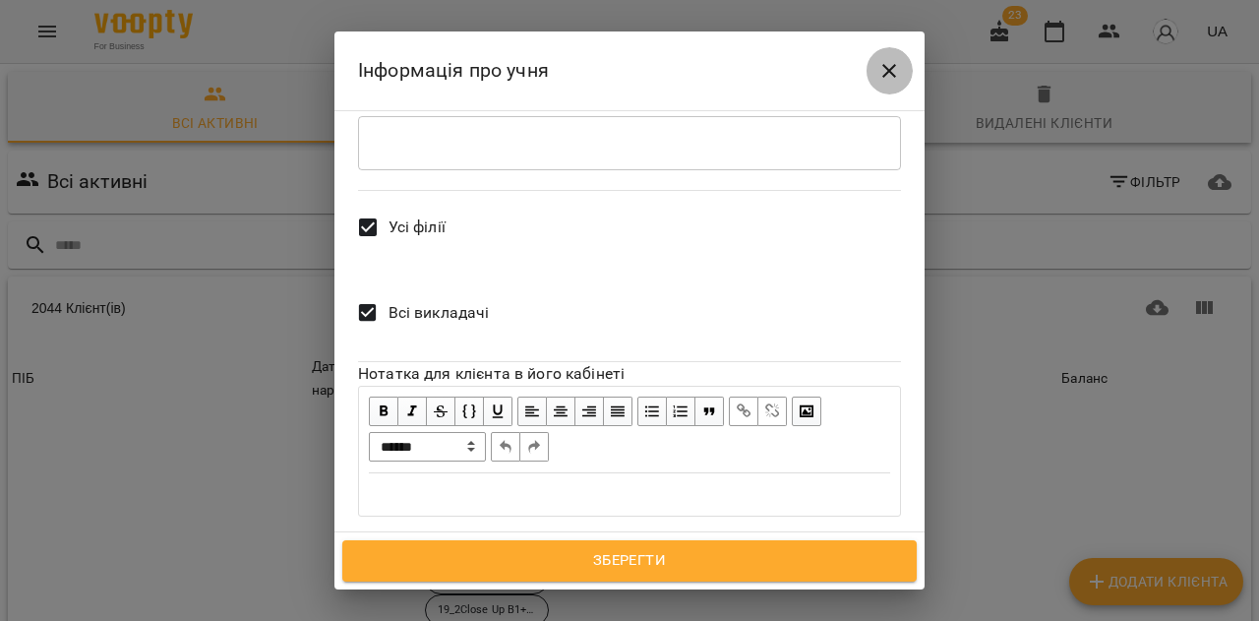
click at [884, 75] on icon "Close" at bounding box center [889, 71] width 24 height 24
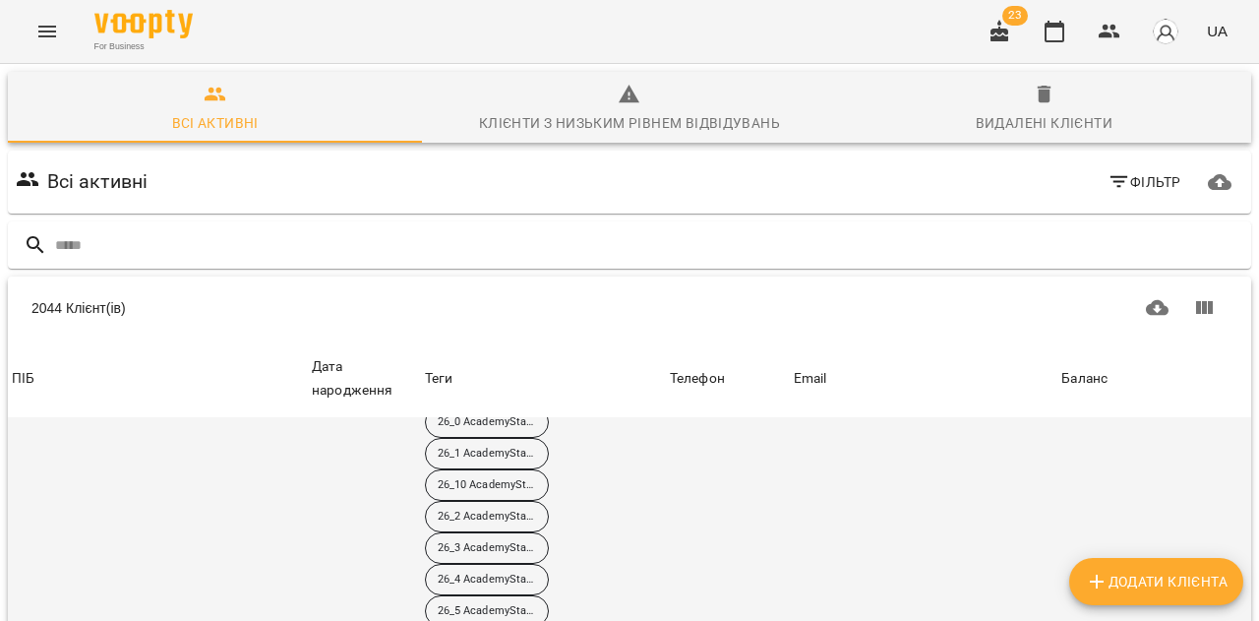
scroll to position [3491, 0]
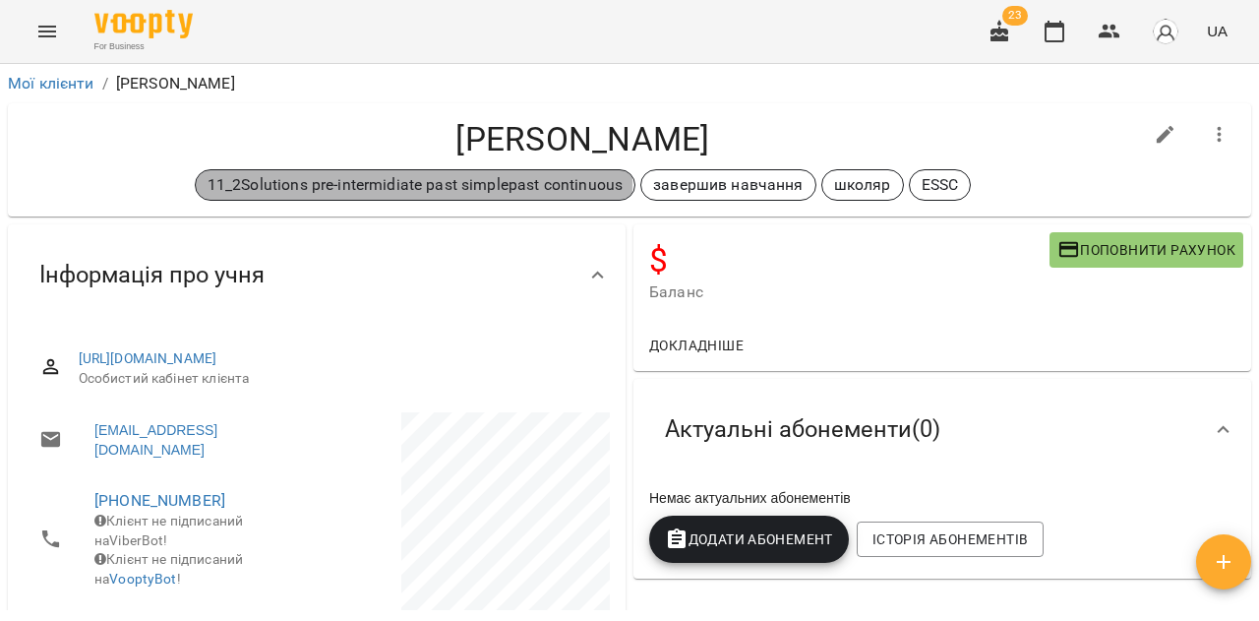
click at [404, 184] on p "11_2Solutions pre-intermidiate past simplepast continuous" at bounding box center [415, 185] width 415 height 24
click at [577, 178] on p "11_2Solutions pre-intermidiate past simplepast continuous" at bounding box center [415, 185] width 415 height 24
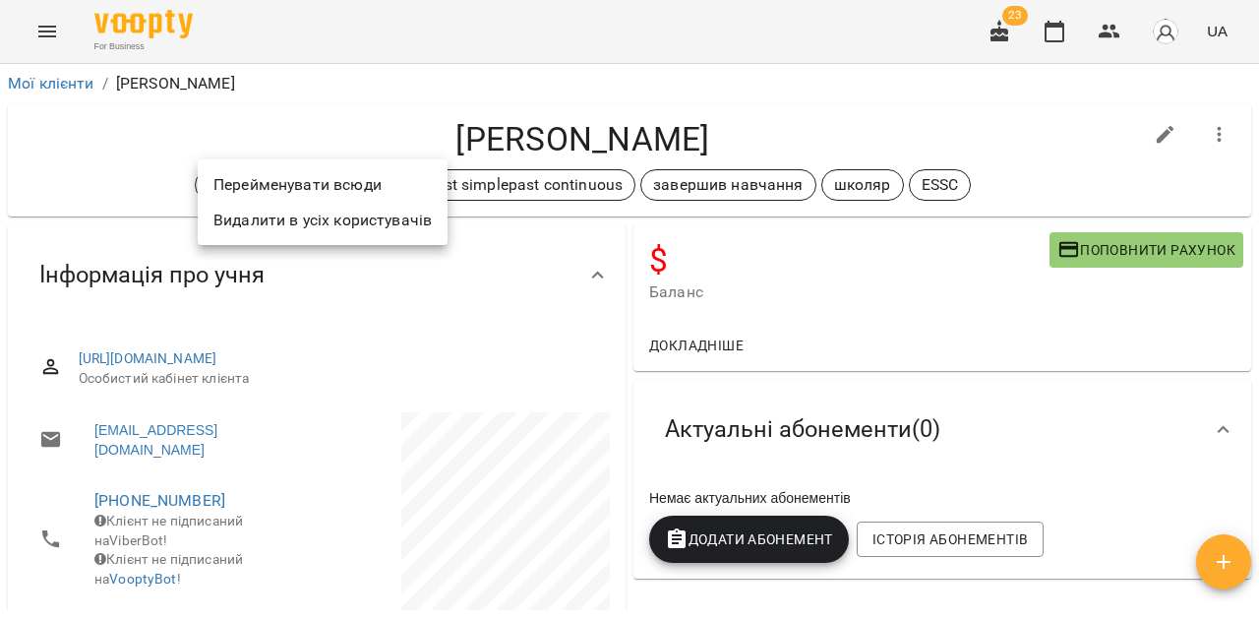
click at [341, 113] on div at bounding box center [629, 310] width 1259 height 621
click at [339, 179] on li "Перейменувати всюди" at bounding box center [323, 184] width 250 height 35
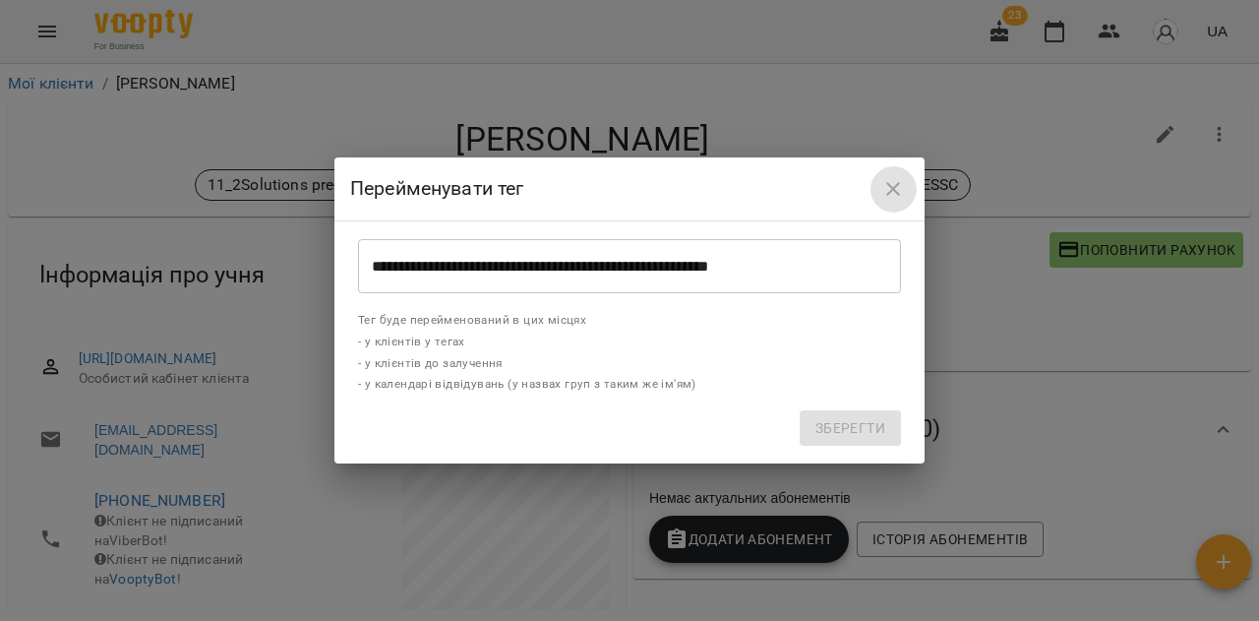
click at [896, 188] on icon "close" at bounding box center [893, 189] width 24 height 24
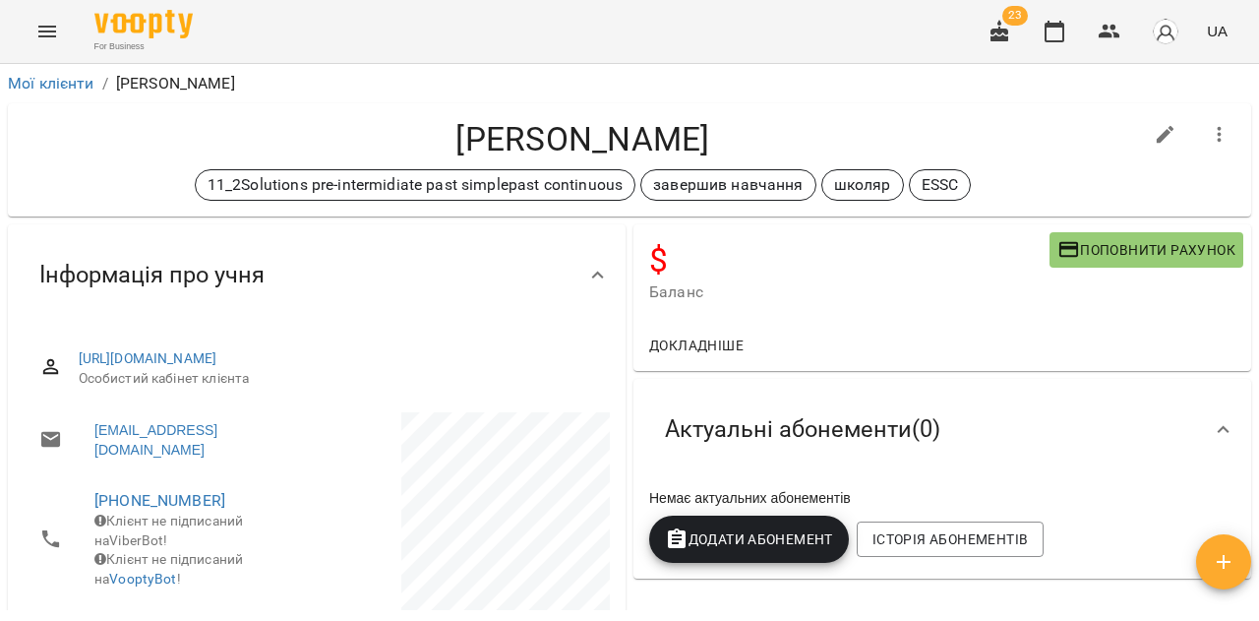
click at [894, 124] on h4 "Горбаченко Арсеній" at bounding box center [583, 139] width 1118 height 40
click at [499, 96] on div "Мої клієнти / Горбаченко Арсеній" at bounding box center [629, 83] width 1251 height 31
click at [70, 85] on link "Мої клієнти" at bounding box center [51, 83] width 87 height 19
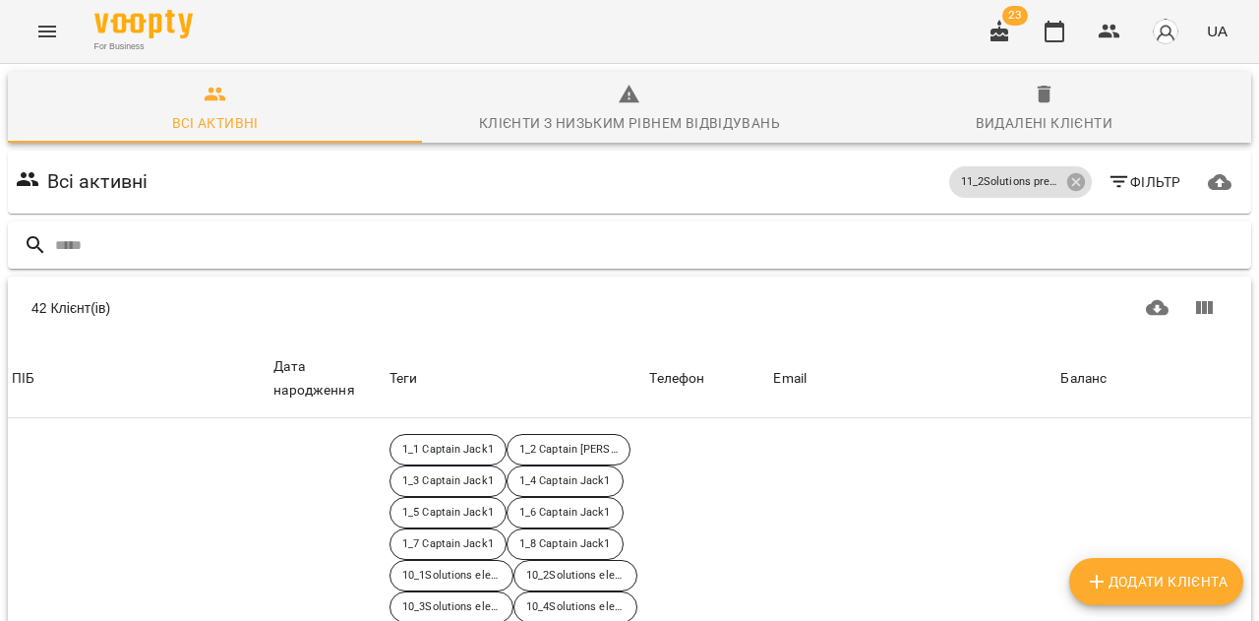
click at [422, 239] on input "text" at bounding box center [649, 245] width 1188 height 32
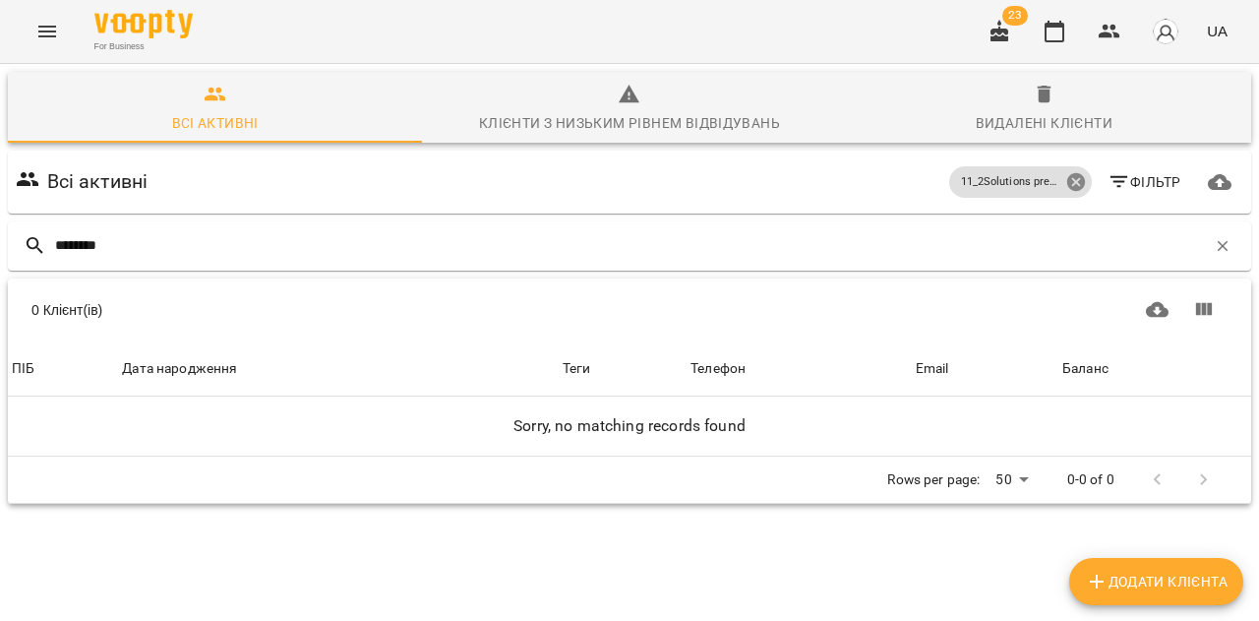
type input "********"
click at [1075, 186] on icon at bounding box center [1075, 182] width 18 height 18
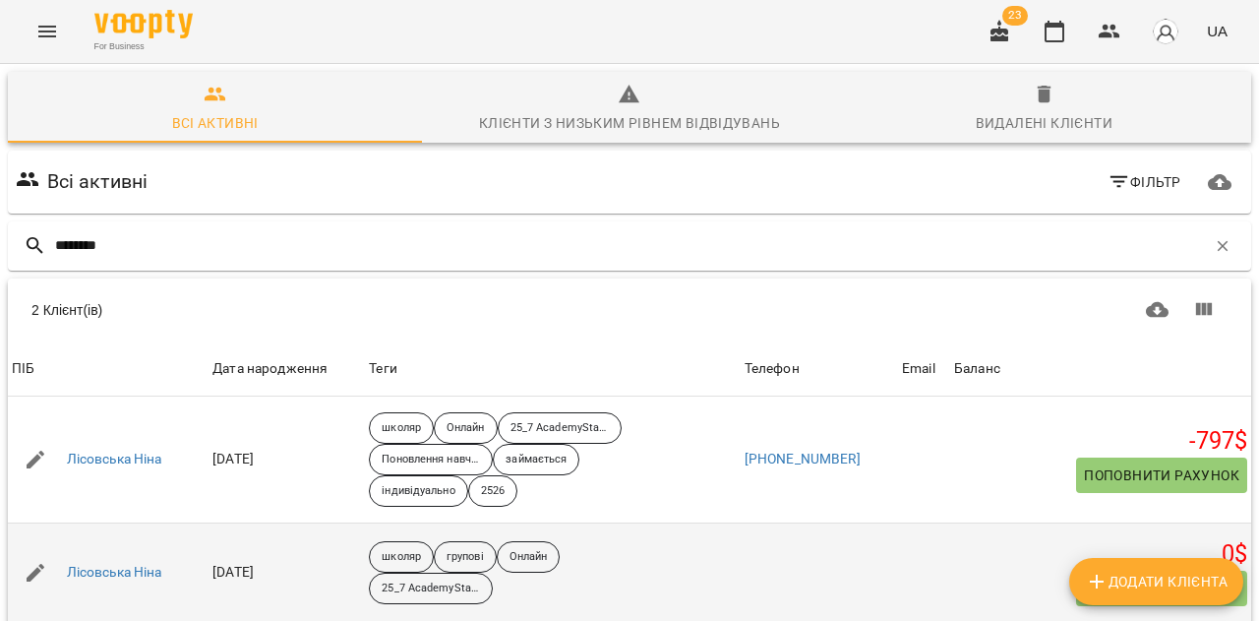
scroll to position [87, 0]
click at [126, 563] on link "Лісовська Ніна" at bounding box center [114, 573] width 95 height 20
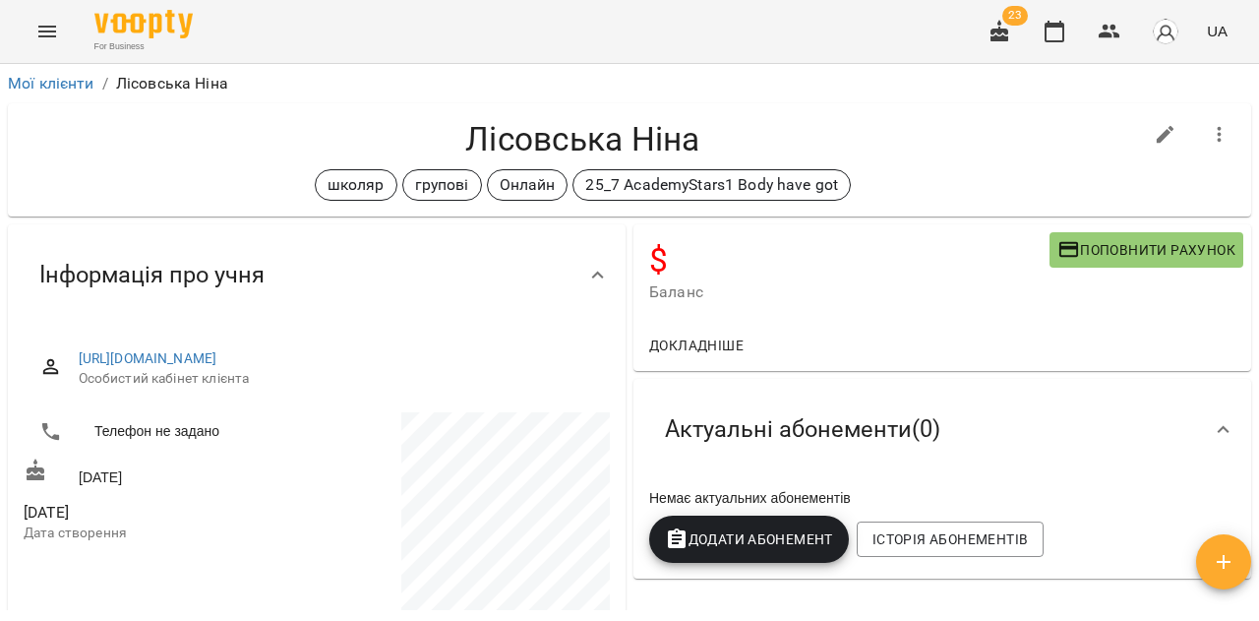
click at [1215, 130] on icon "button" at bounding box center [1220, 135] width 24 height 24
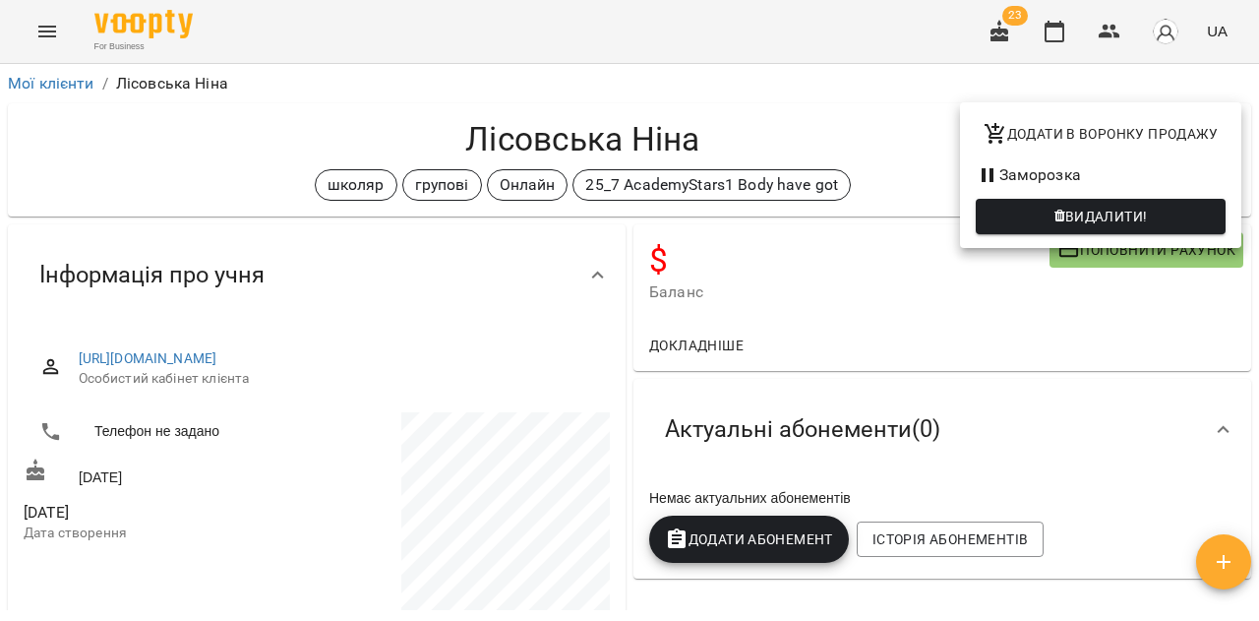
click at [1063, 222] on icon "button" at bounding box center [1059, 217] width 11 height 14
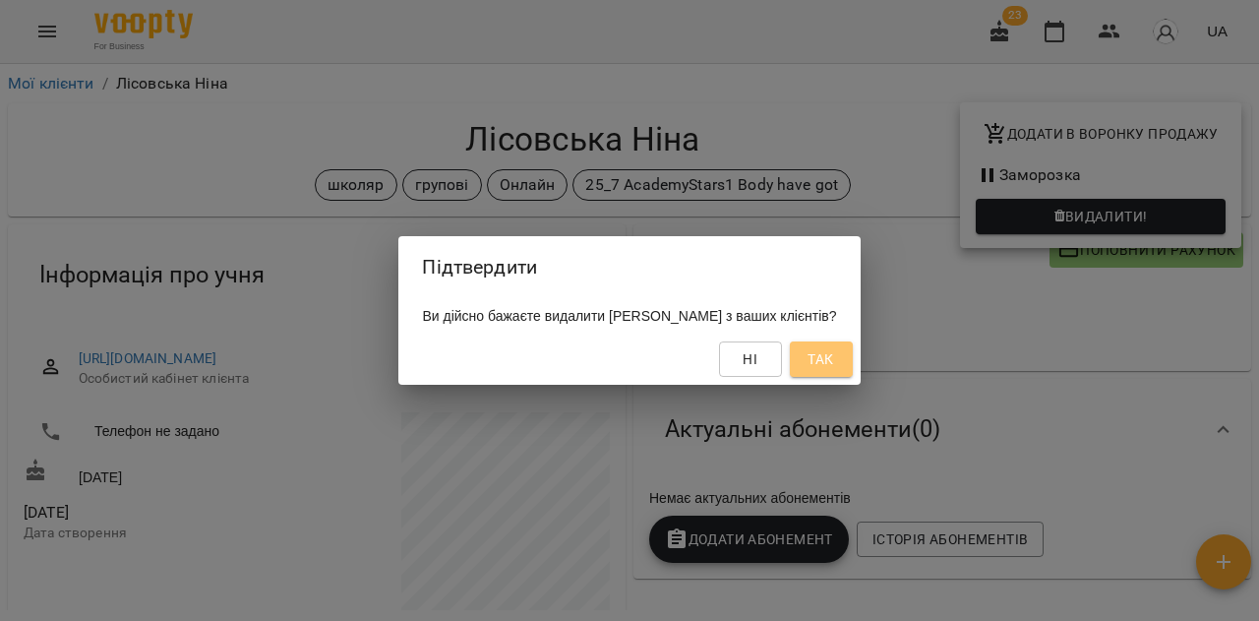
click at [833, 359] on span "Так" at bounding box center [821, 359] width 26 height 24
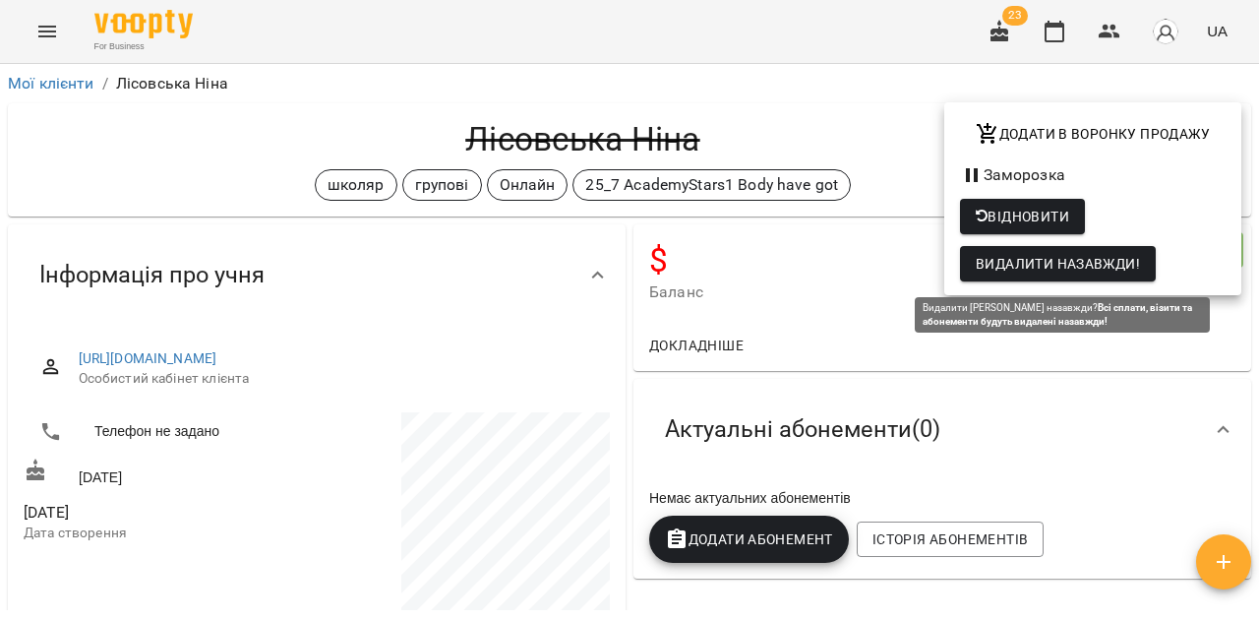
click at [996, 266] on span "Видалити назавжди!" at bounding box center [1058, 264] width 164 height 24
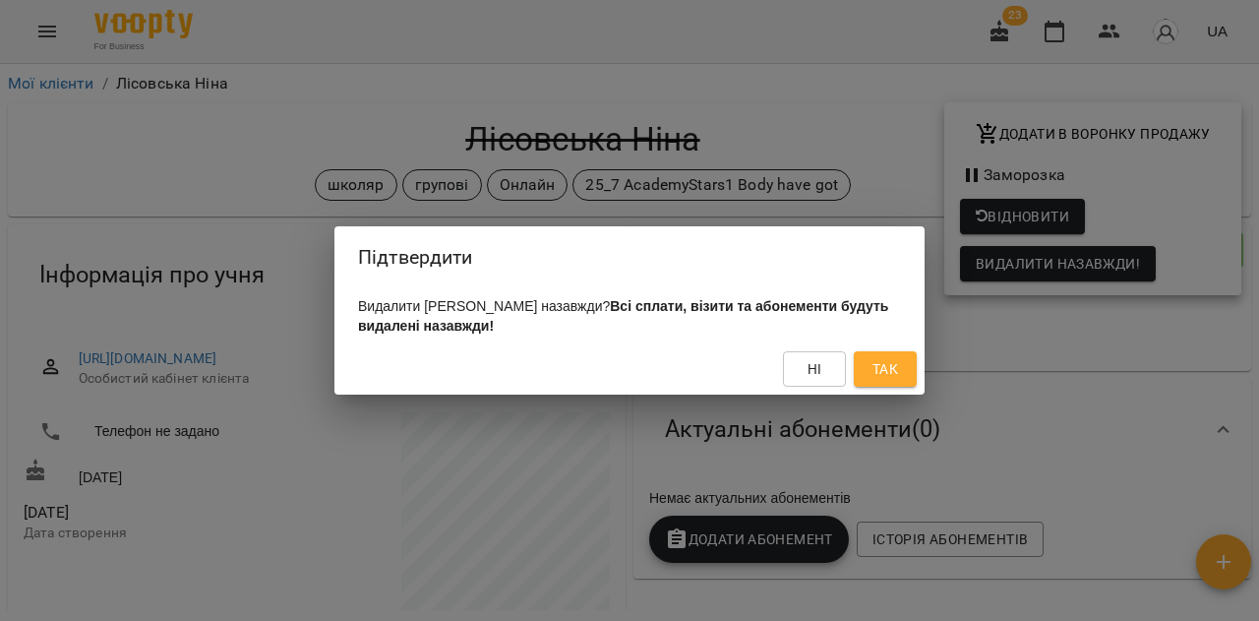
click at [887, 365] on span "Так" at bounding box center [885, 369] width 26 height 24
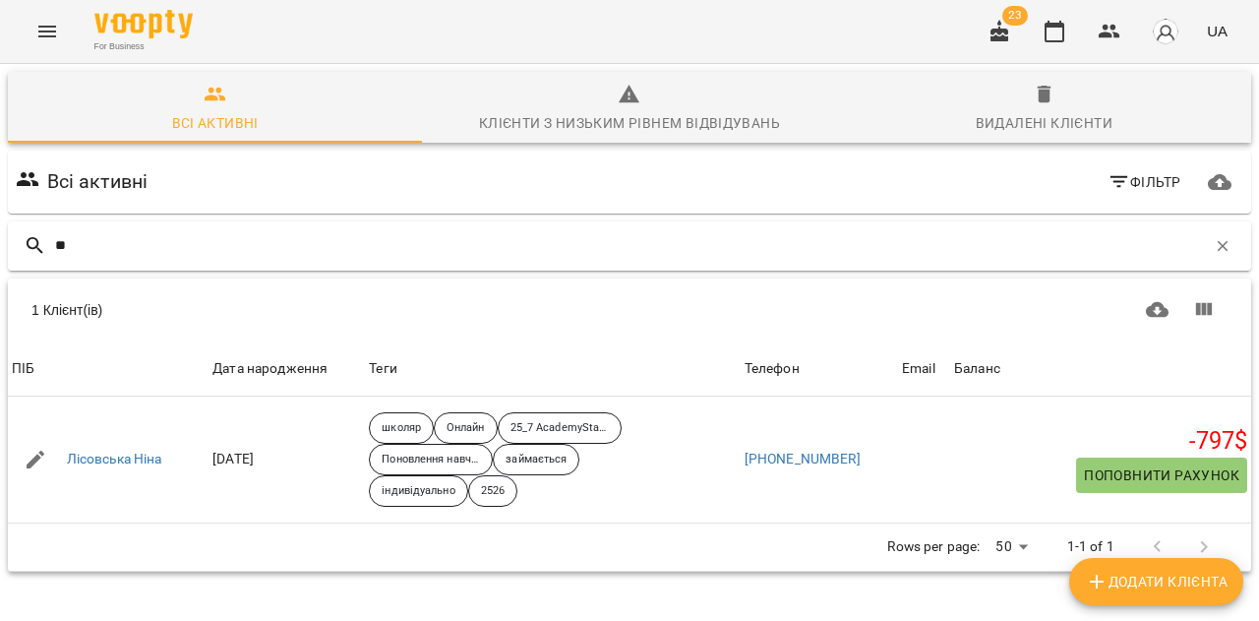
type input "*"
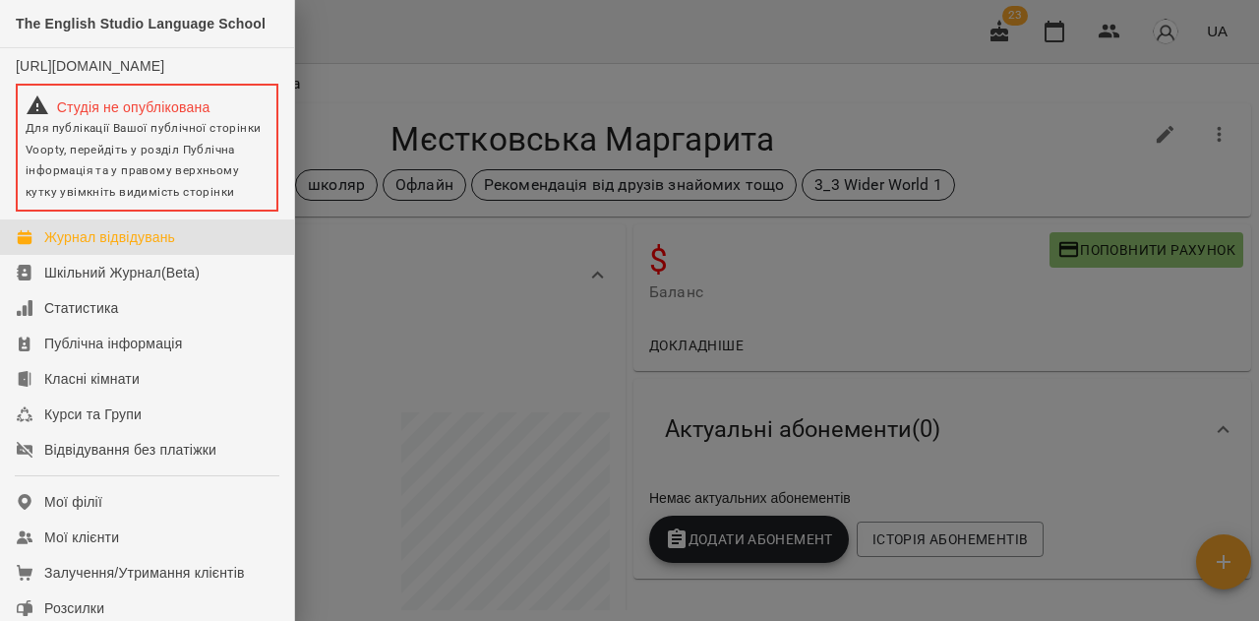
click at [105, 247] on div "Журнал відвідувань" at bounding box center [109, 237] width 131 height 20
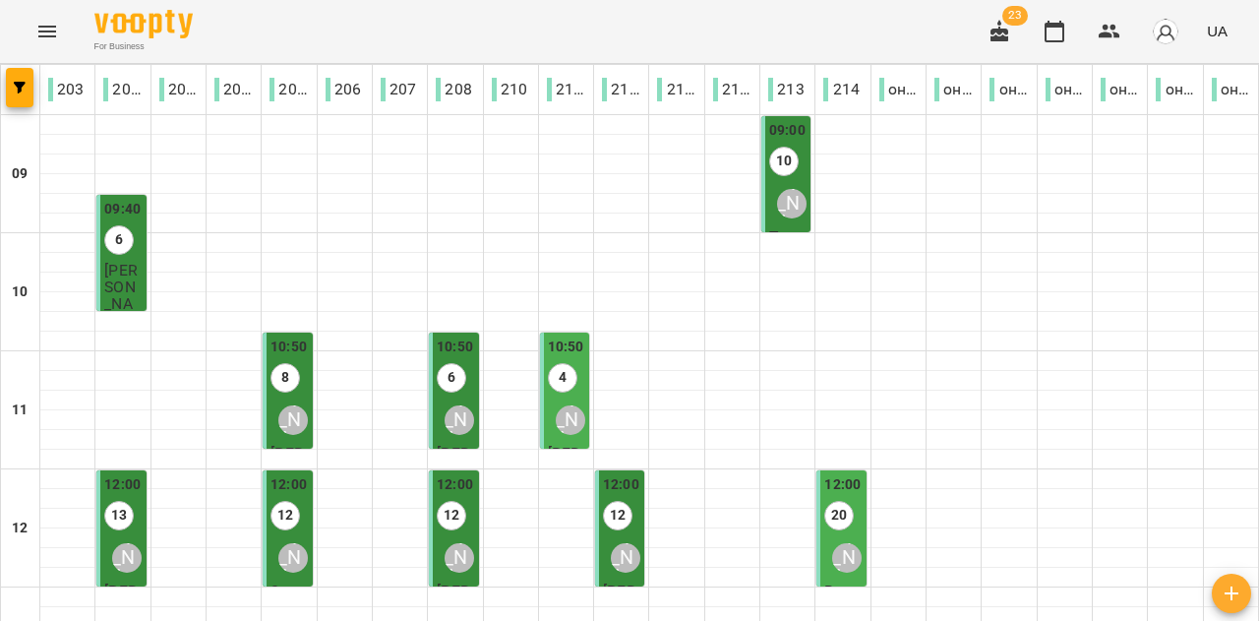
scroll to position [924, 0]
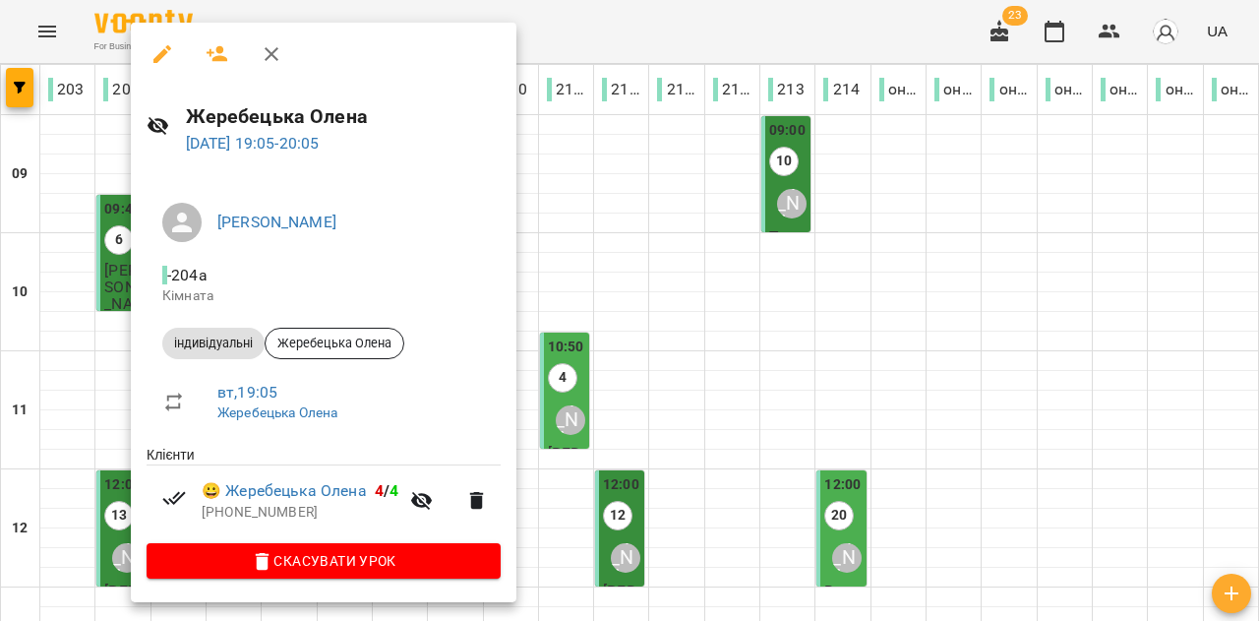
click at [129, 449] on div at bounding box center [629, 310] width 1259 height 621
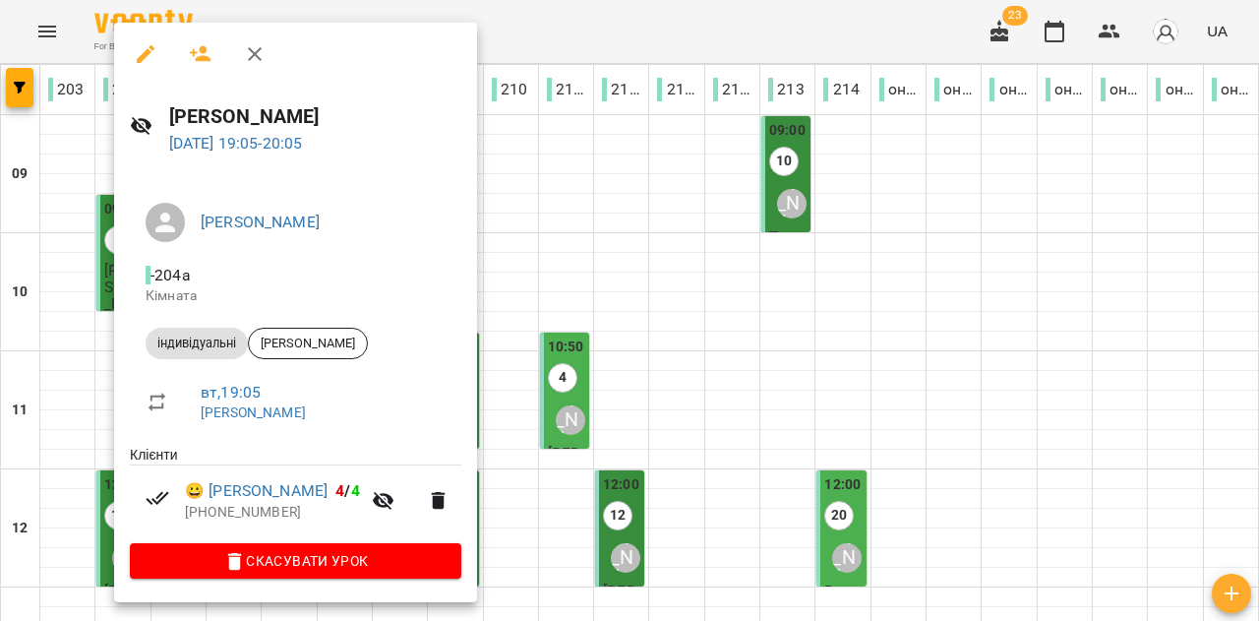
click at [109, 452] on div at bounding box center [629, 310] width 1259 height 621
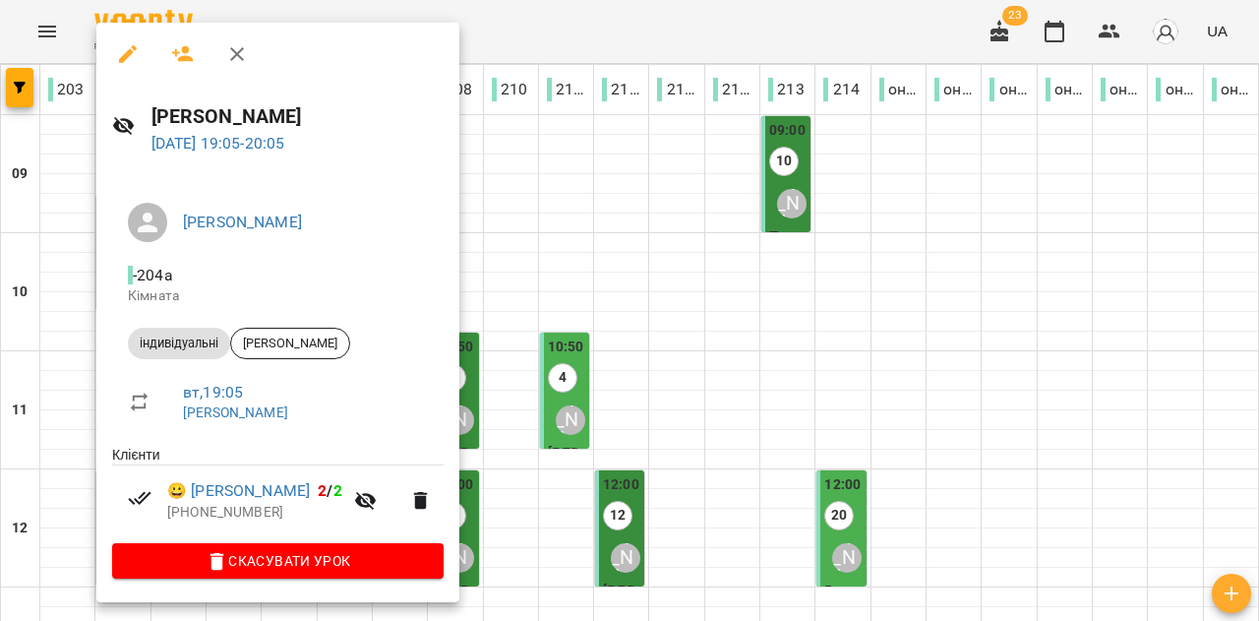
click at [461, 443] on div at bounding box center [629, 310] width 1259 height 621
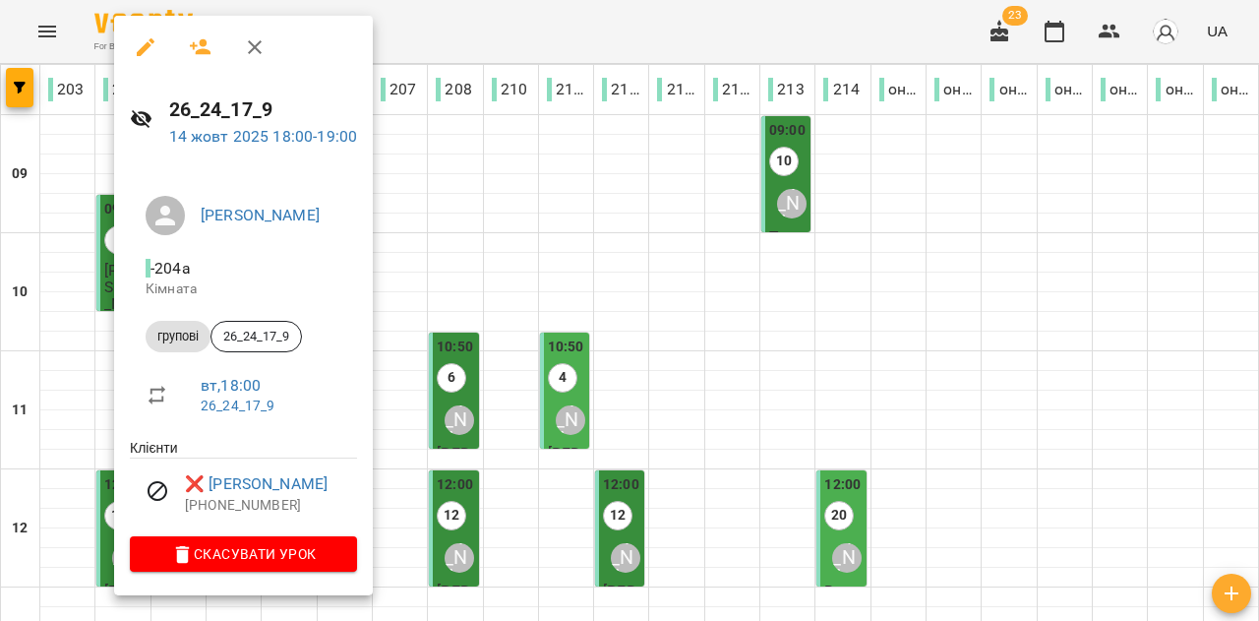
click at [481, 457] on div at bounding box center [629, 310] width 1259 height 621
